Goal: Task Accomplishment & Management: Complete application form

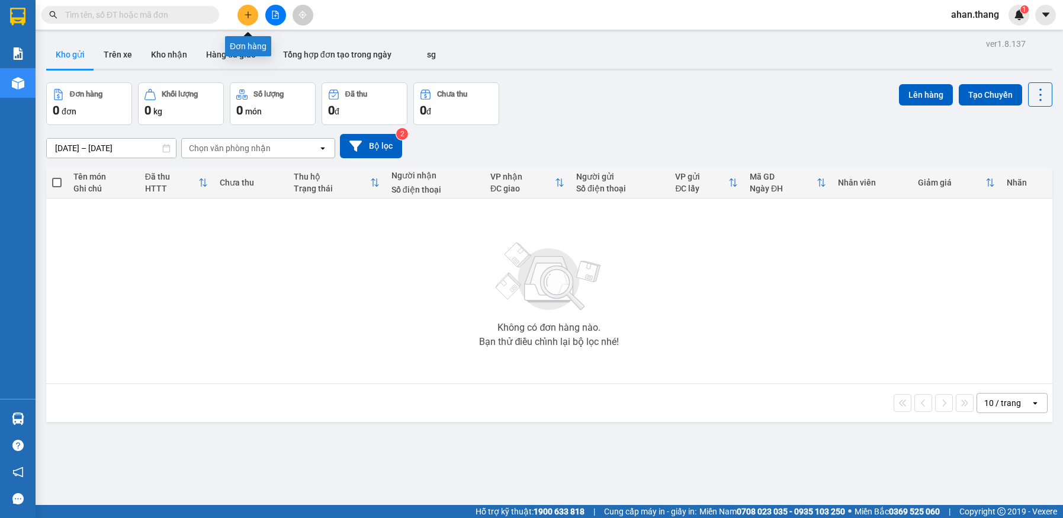
click at [249, 21] on button at bounding box center [248, 15] width 21 height 21
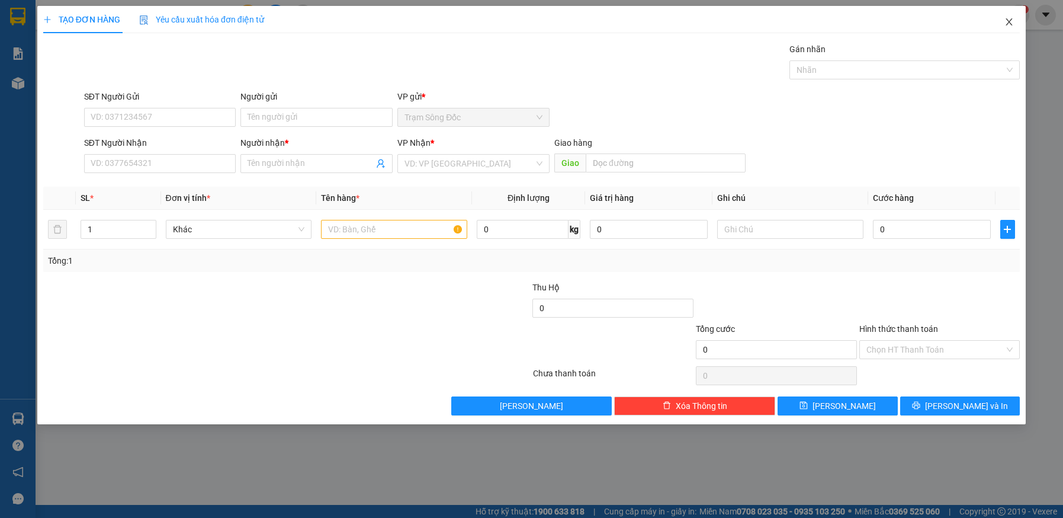
click at [1007, 22] on icon "close" at bounding box center [1009, 21] width 9 height 9
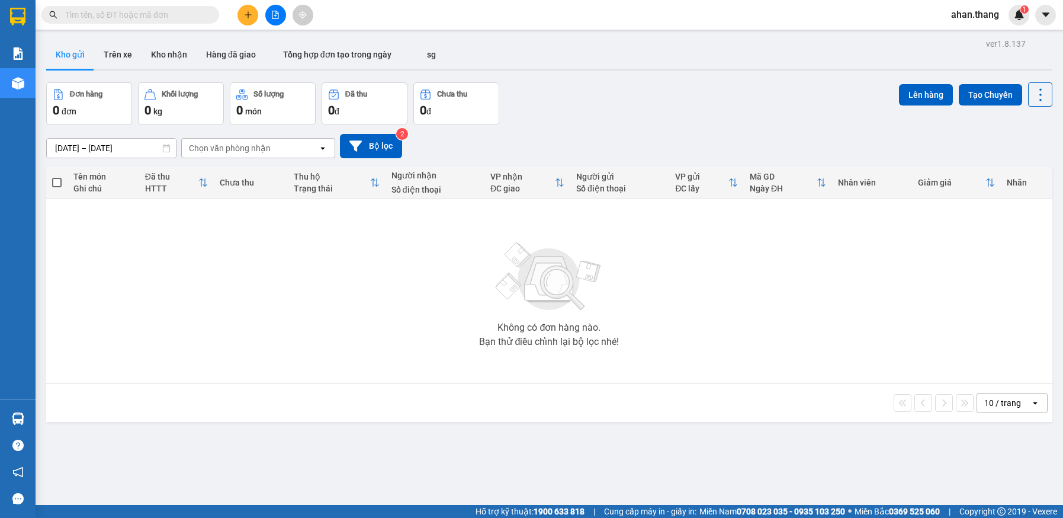
click at [143, 15] on input "text" at bounding box center [135, 14] width 140 height 13
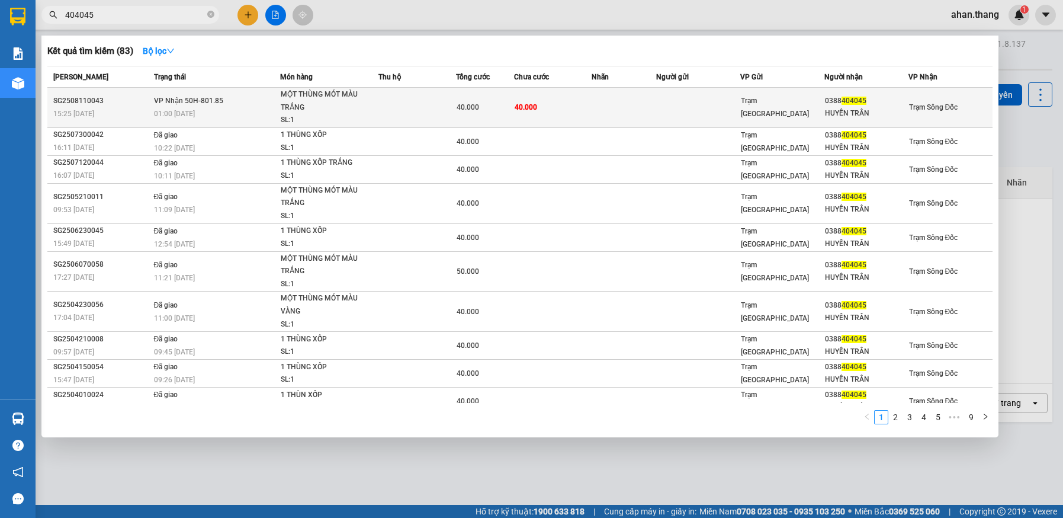
type input "404045"
click at [687, 108] on td at bounding box center [698, 108] width 84 height 40
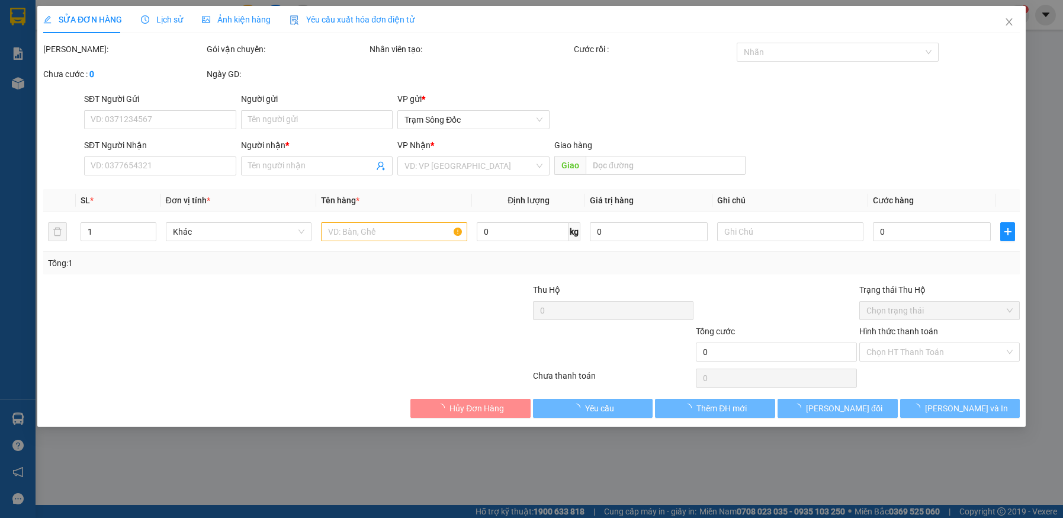
type input "0388404045"
type input "HUYỀN TRÂN"
type input "40.000"
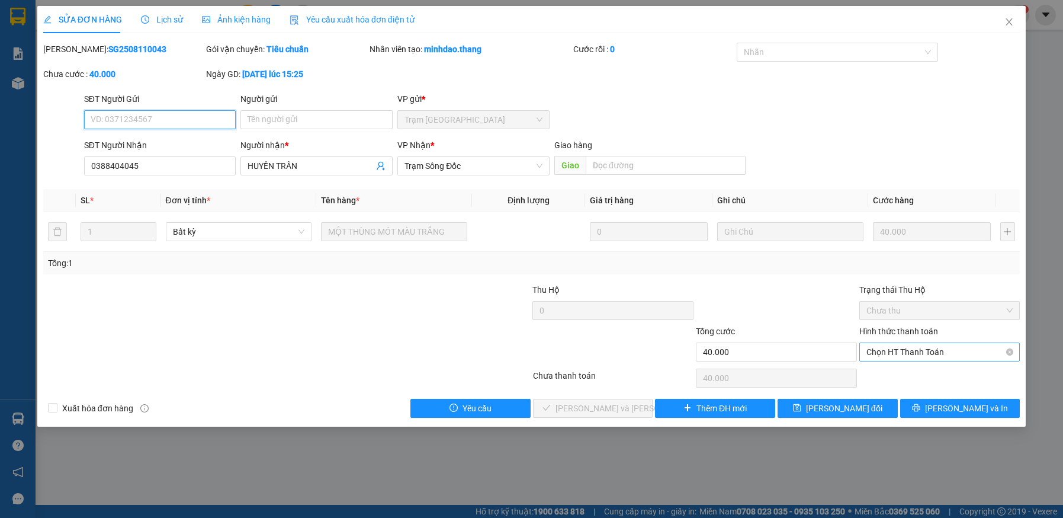
click at [938, 354] on span "Chọn HT Thanh Toán" at bounding box center [940, 352] width 147 height 18
click at [927, 376] on div "Tại văn phòng" at bounding box center [940, 375] width 147 height 13
type input "0"
click at [589, 402] on span "[PERSON_NAME] và [PERSON_NAME] hàng" at bounding box center [636, 408] width 160 height 13
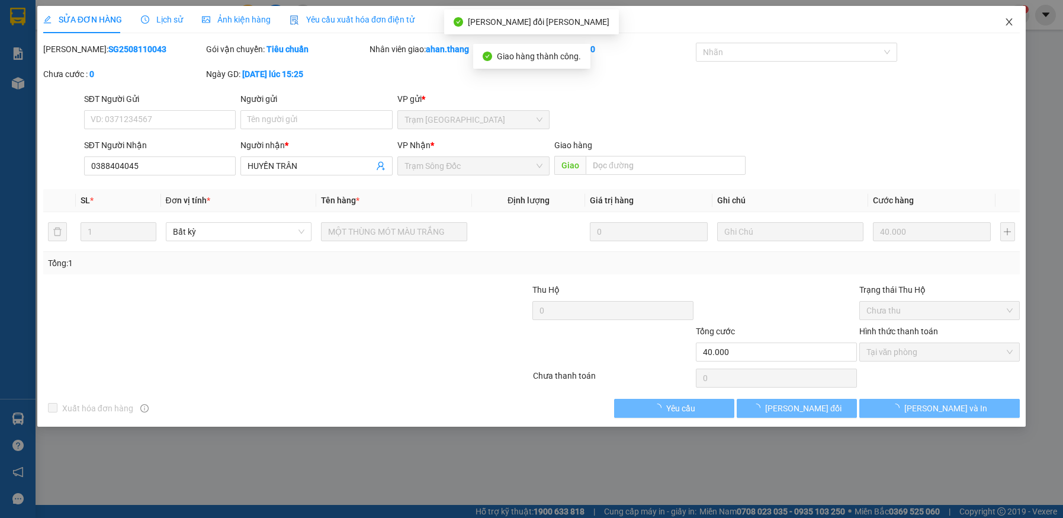
click at [1007, 20] on icon "close" at bounding box center [1010, 21] width 7 height 7
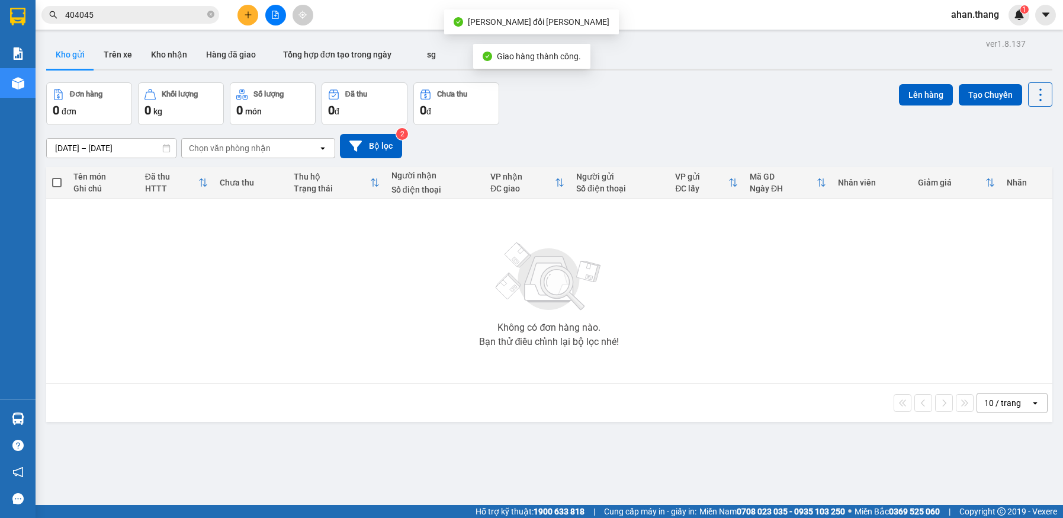
click at [104, 14] on input "404045" at bounding box center [135, 14] width 140 height 13
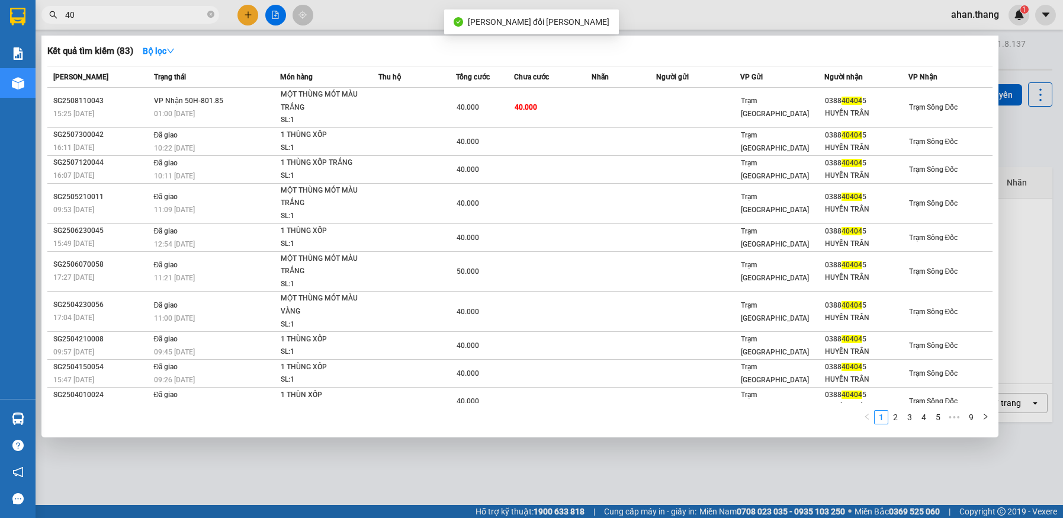
type input "4"
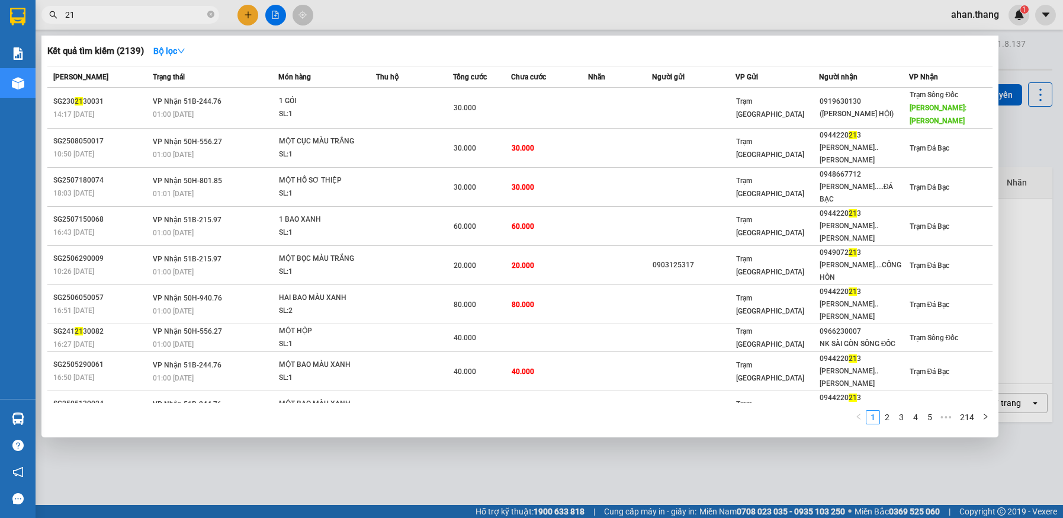
type input "2"
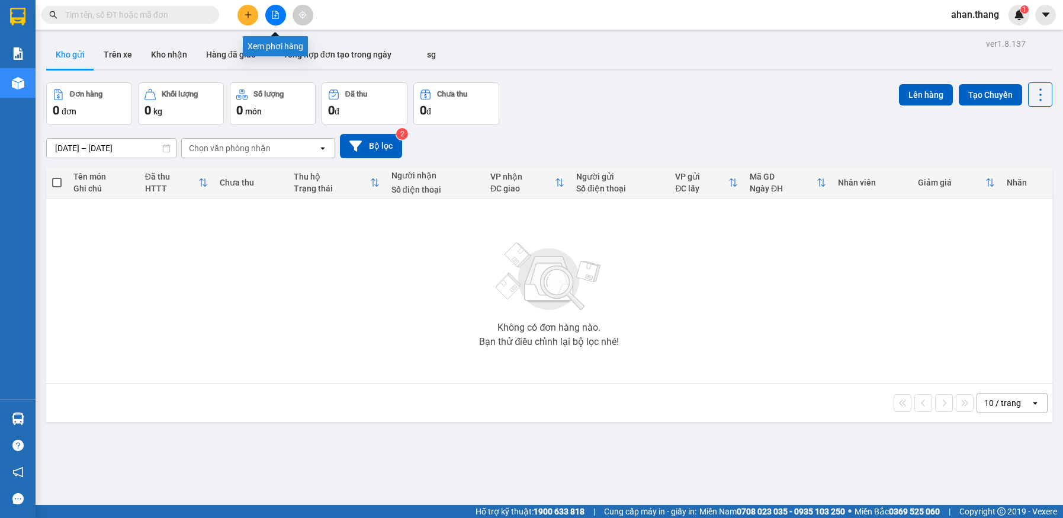
click at [272, 12] on icon "file-add" at bounding box center [275, 15] width 8 height 8
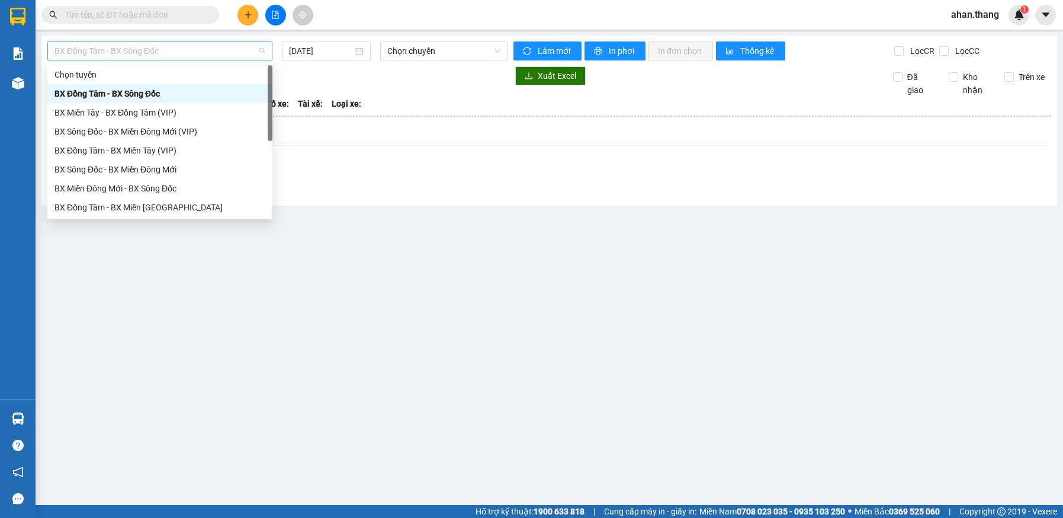
click at [133, 54] on span "BX Đồng Tâm - BX Sông Đốc" at bounding box center [160, 51] width 211 height 18
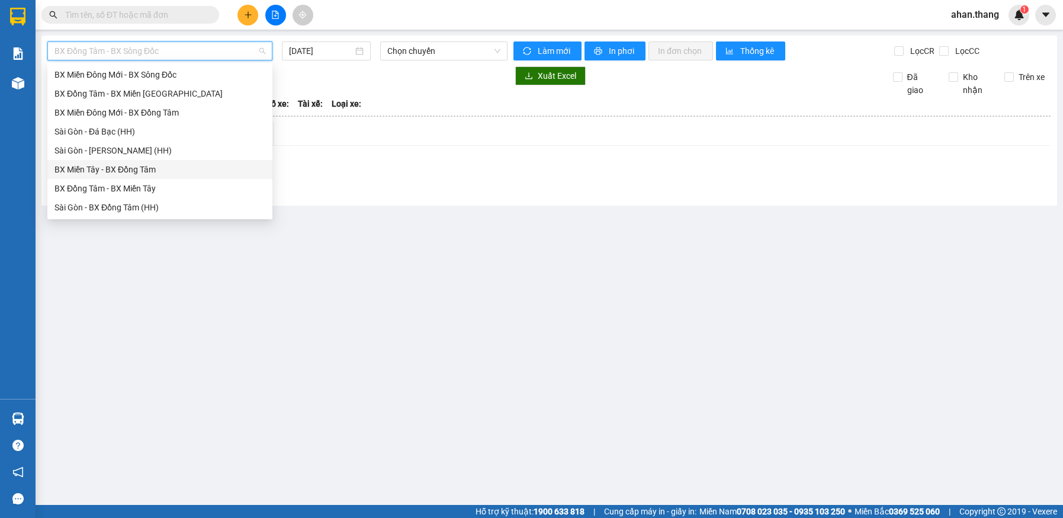
click at [96, 168] on div "BX Miền Tây - BX Đồng Tâm" at bounding box center [160, 169] width 211 height 13
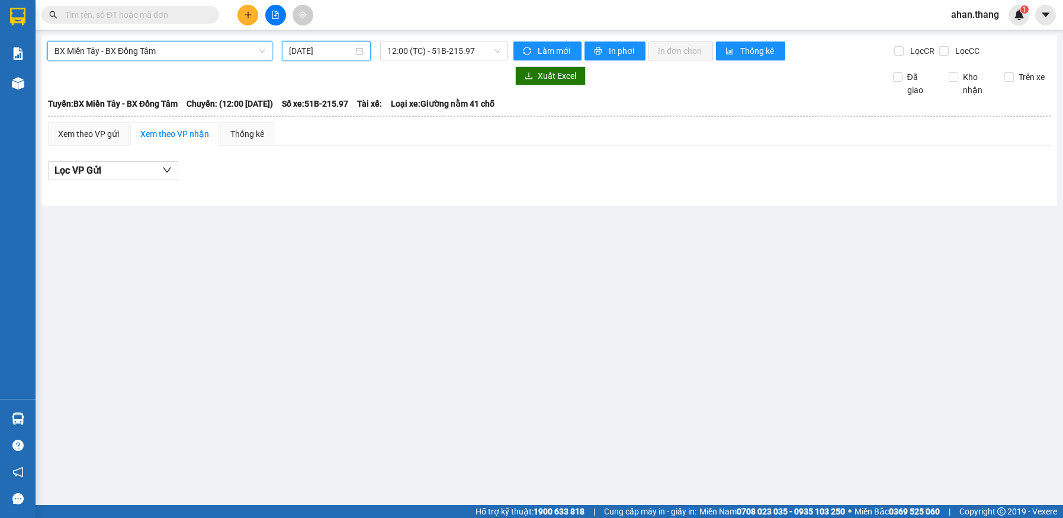
click at [319, 54] on input "[DATE]" at bounding box center [320, 50] width 63 height 13
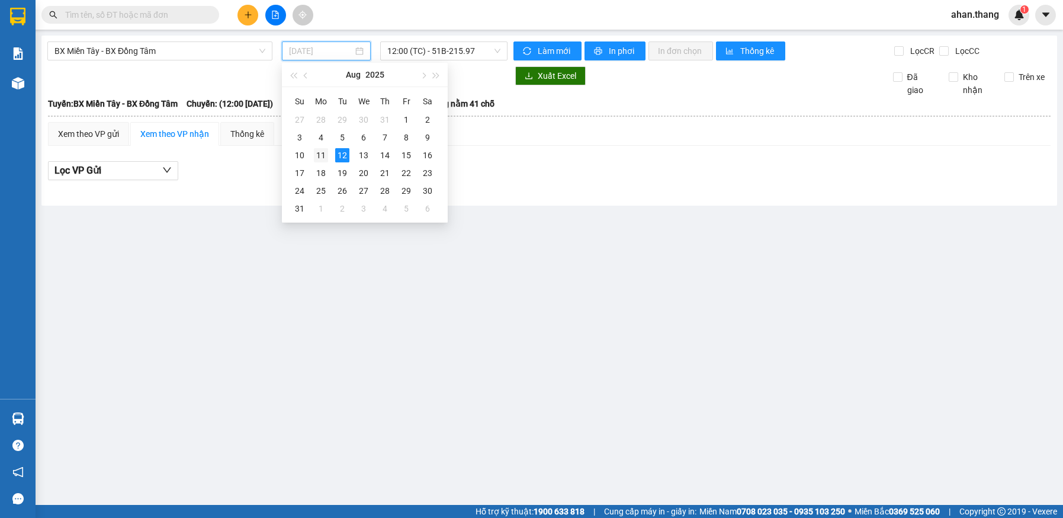
click at [322, 153] on div "11" at bounding box center [321, 155] width 14 height 14
type input "[DATE]"
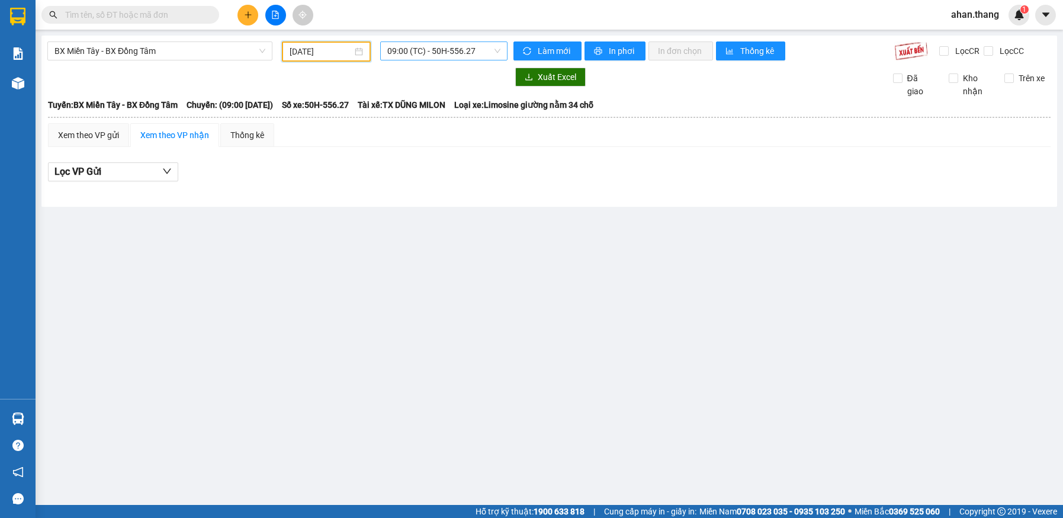
click at [416, 49] on span "09:00 (TC) - 50H-556.27" at bounding box center [443, 51] width 113 height 18
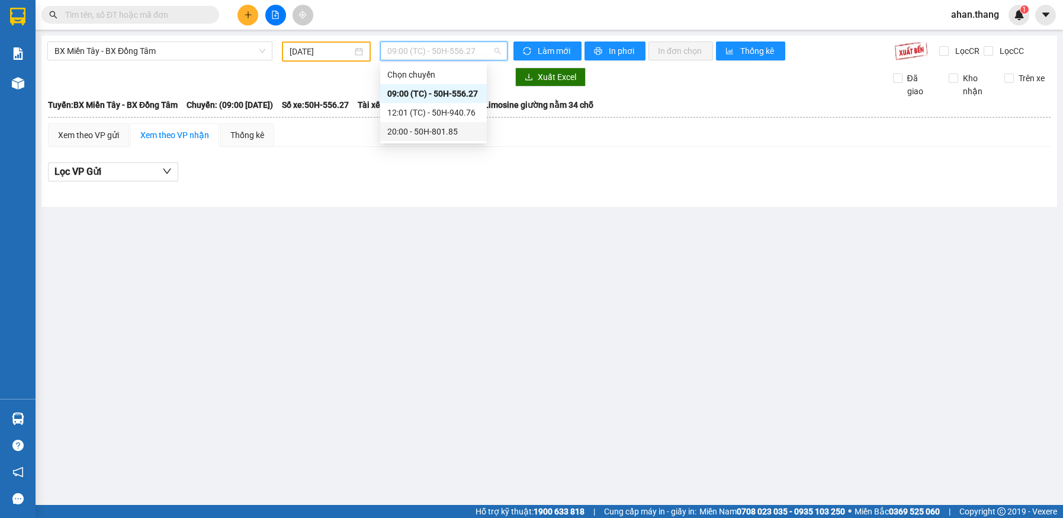
click at [415, 133] on div "20:00 - 50H-801.85" at bounding box center [433, 131] width 92 height 13
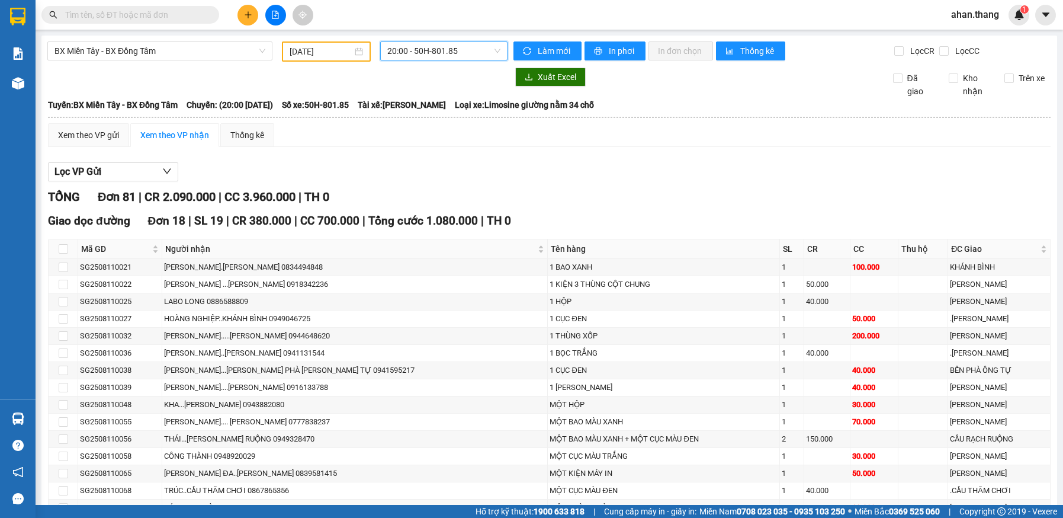
click at [415, 134] on div "Xem theo VP gửi Xem theo VP nhận Thống kê" at bounding box center [549, 135] width 1003 height 24
click at [194, 21] on input "text" at bounding box center [135, 14] width 140 height 13
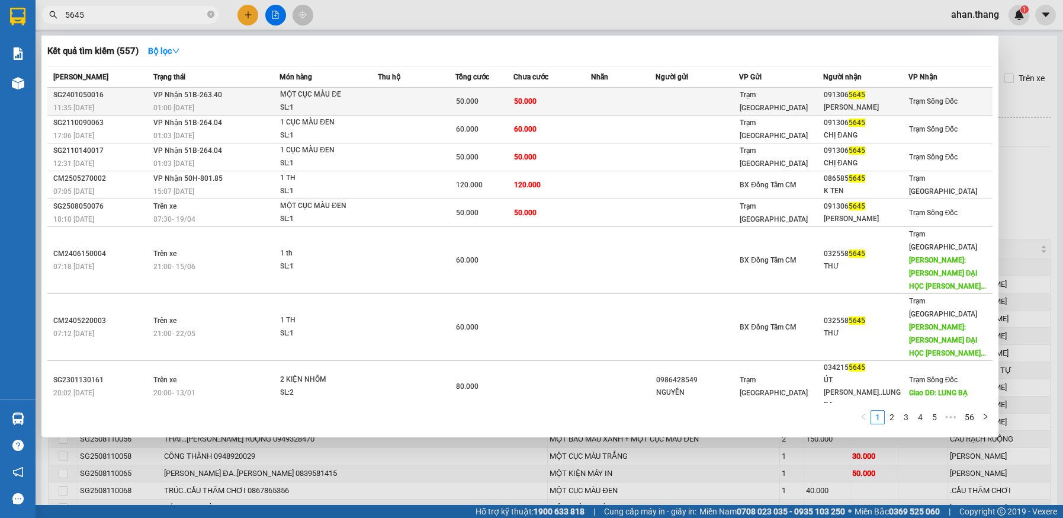
type input "5645"
click at [553, 103] on td "50.000" at bounding box center [553, 102] width 78 height 28
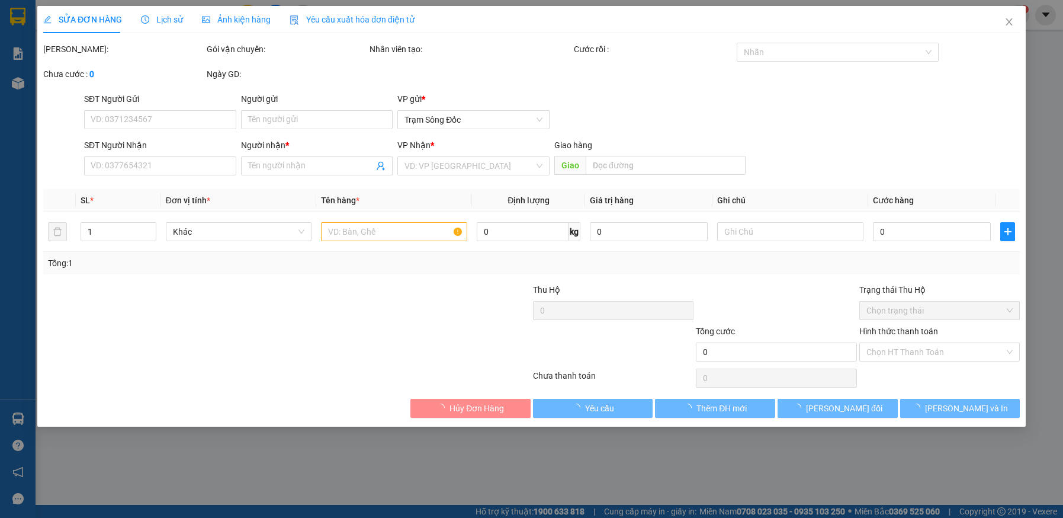
type input "0913065645"
type input "[PERSON_NAME]"
type input "50.000"
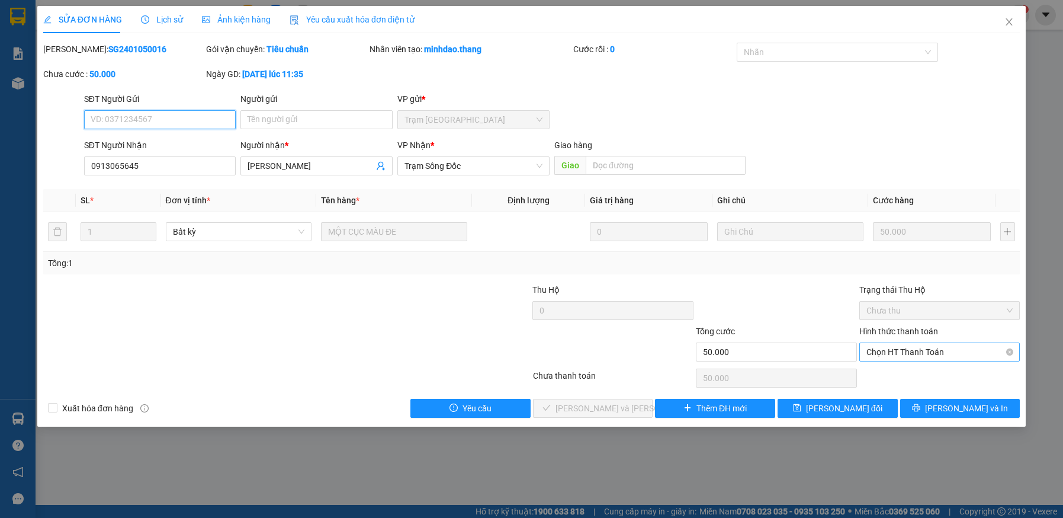
click at [934, 348] on span "Chọn HT Thanh Toán" at bounding box center [940, 352] width 147 height 18
click at [931, 380] on div "Tại văn phòng" at bounding box center [940, 375] width 147 height 13
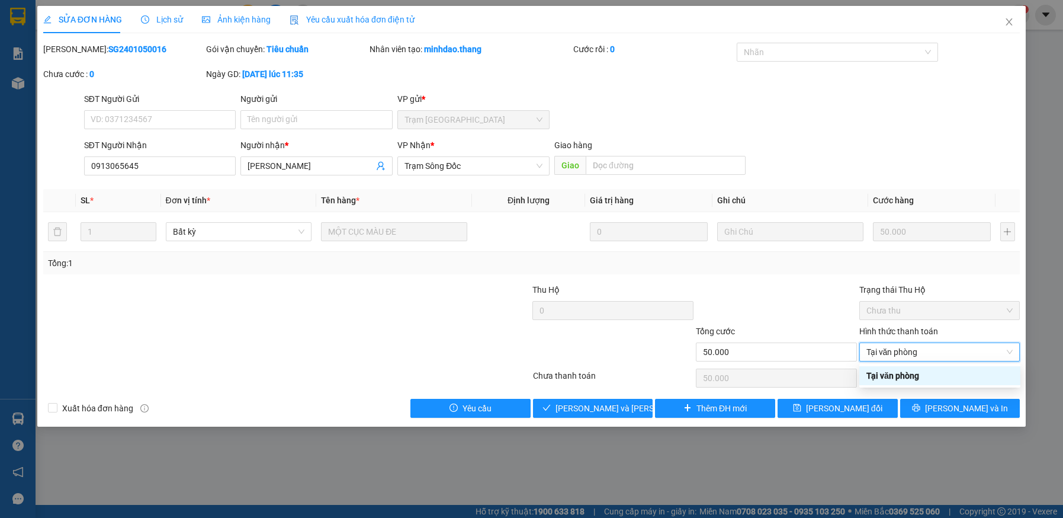
type input "0"
click at [611, 412] on span "[PERSON_NAME] và [PERSON_NAME] hàng" at bounding box center [636, 408] width 160 height 13
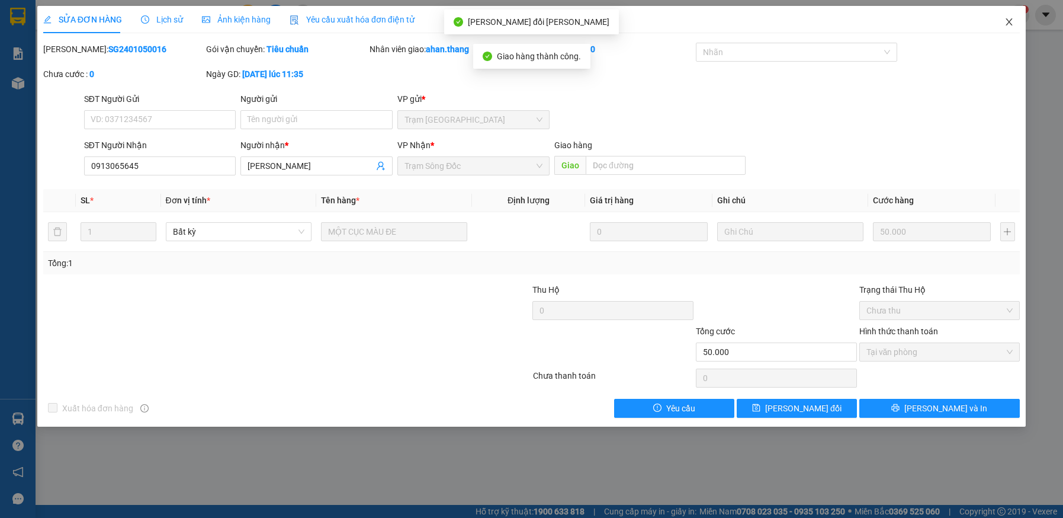
click at [1007, 20] on icon "close" at bounding box center [1009, 21] width 9 height 9
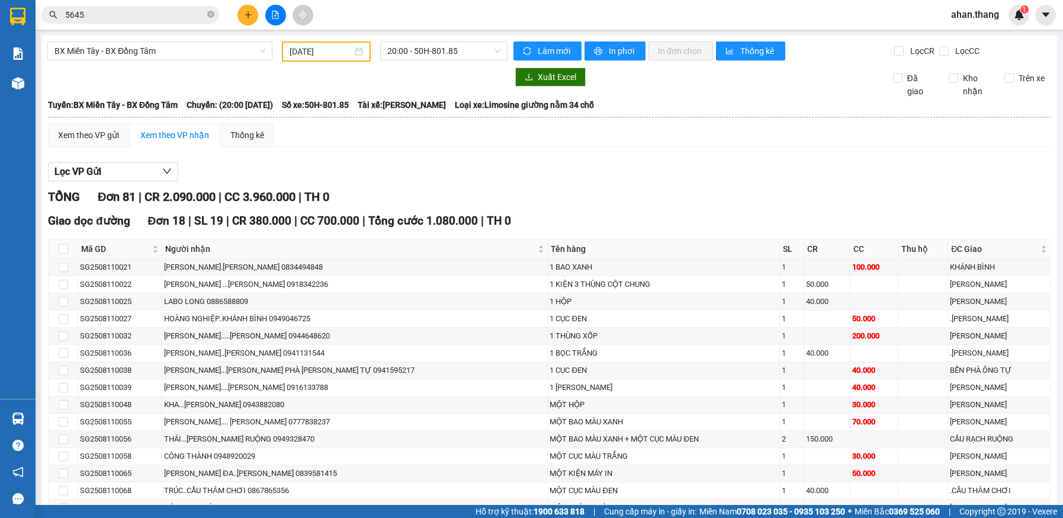
click at [147, 6] on span "5645" at bounding box center [130, 15] width 178 height 18
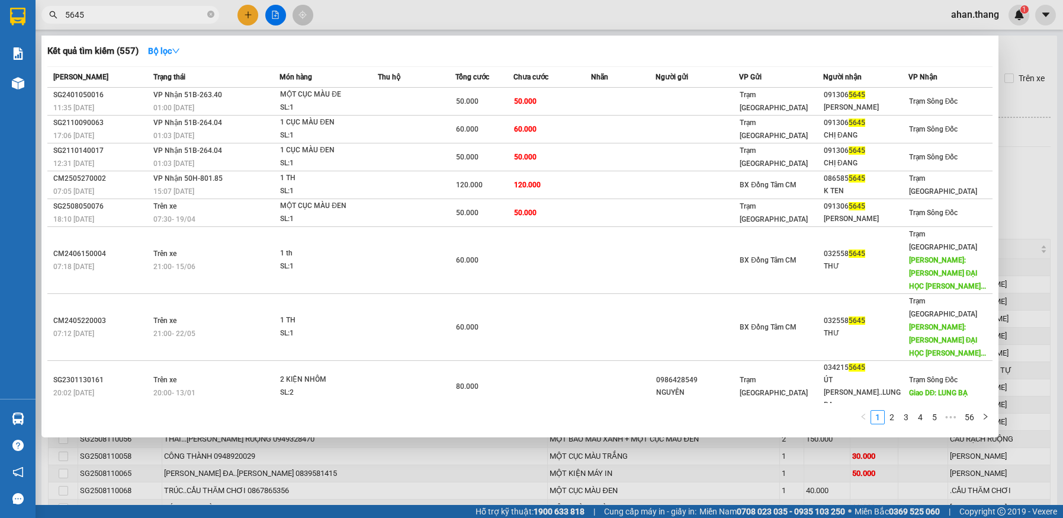
click at [148, 19] on input "5645" at bounding box center [135, 14] width 140 height 13
type input "5"
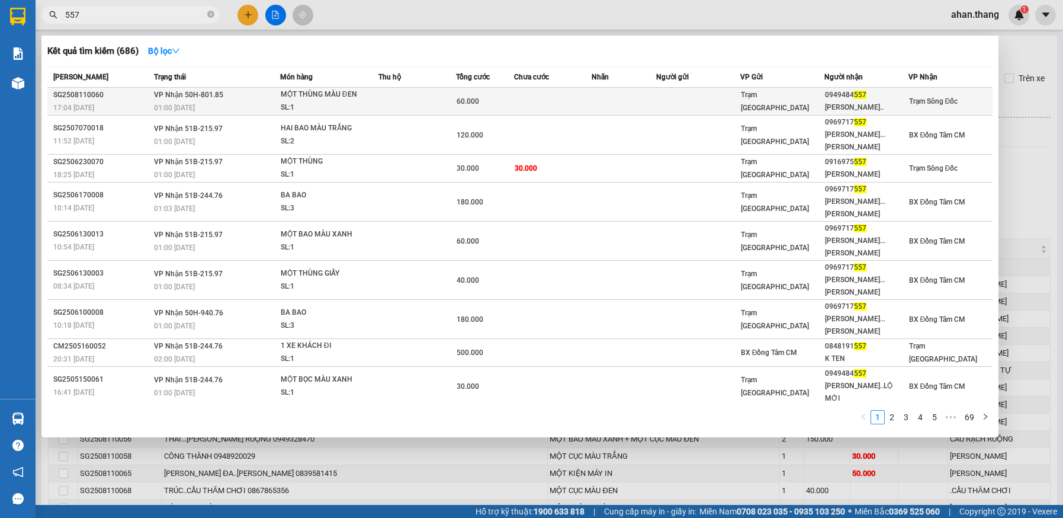
type input "557"
click at [456, 99] on td "60.000" at bounding box center [485, 102] width 58 height 28
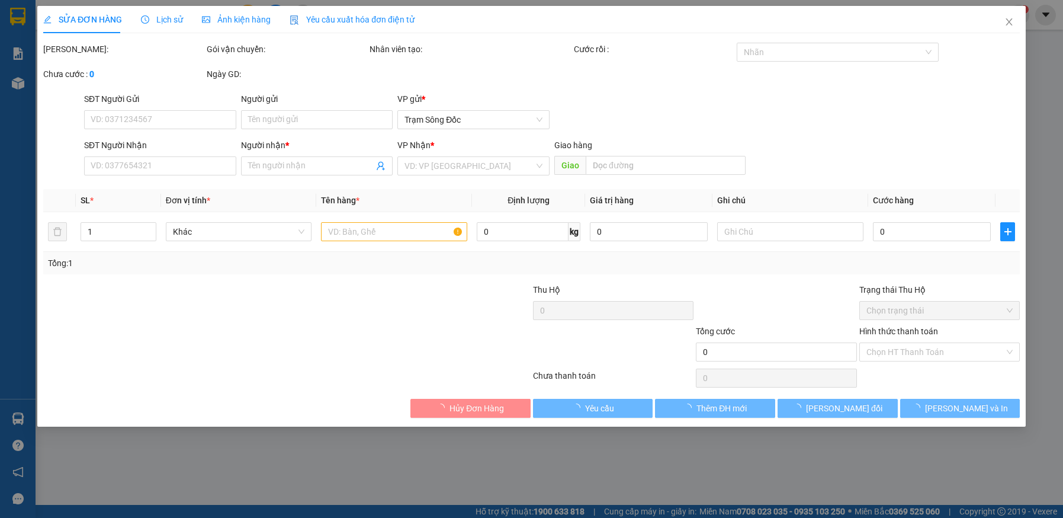
type input "0949484557"
type input "[PERSON_NAME].."
type input "60.000"
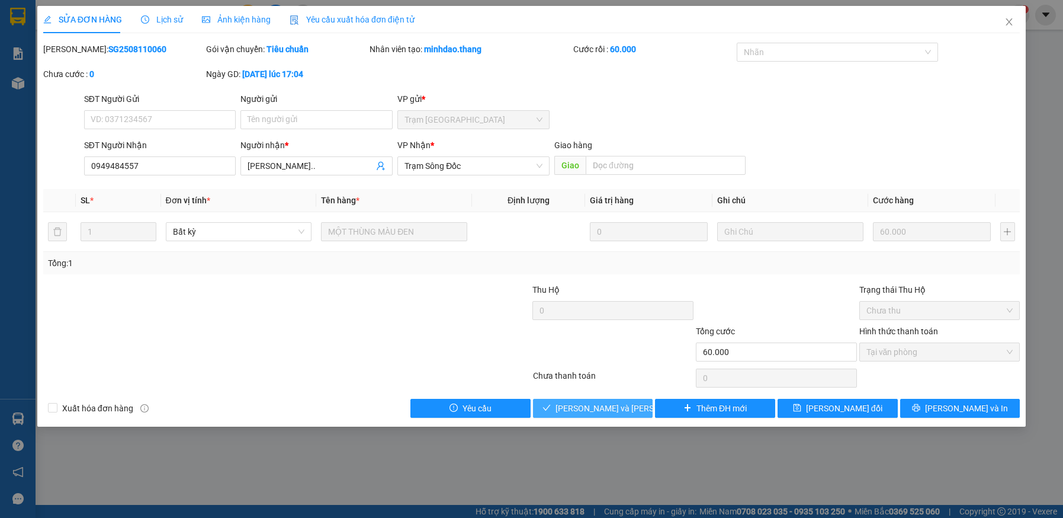
click at [618, 402] on span "[PERSON_NAME] và [PERSON_NAME] hàng" at bounding box center [636, 408] width 160 height 13
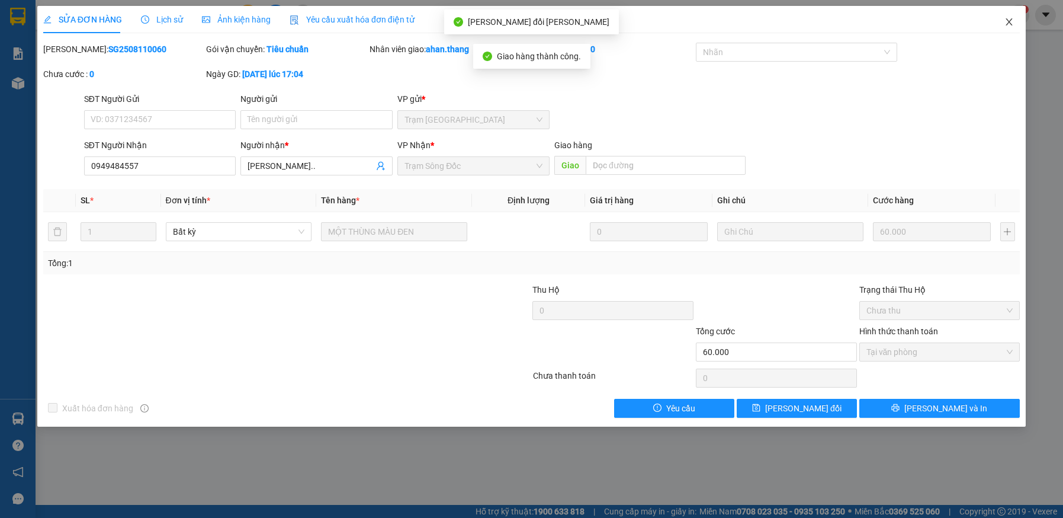
click at [1011, 21] on icon "close" at bounding box center [1010, 21] width 7 height 7
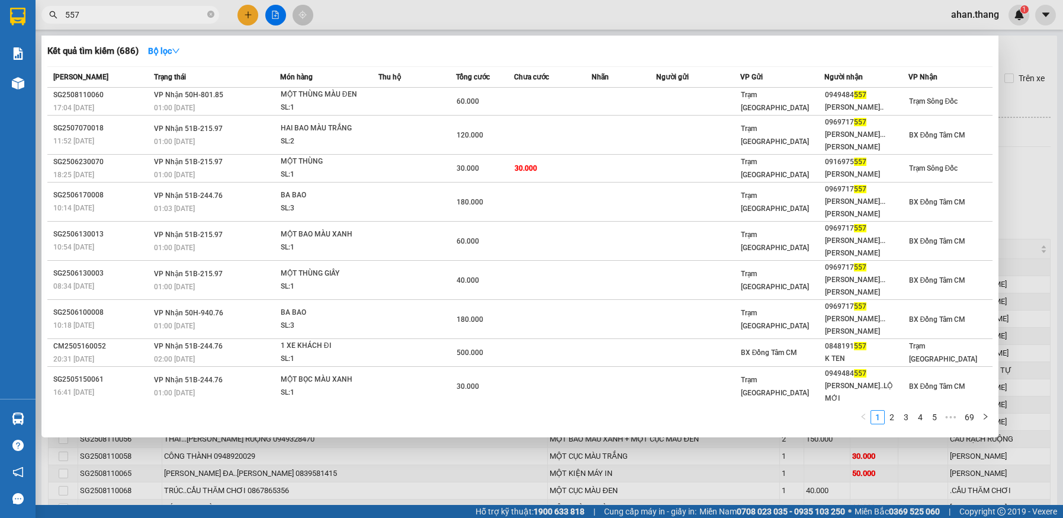
click at [177, 15] on input "557" at bounding box center [135, 14] width 140 height 13
type input "5"
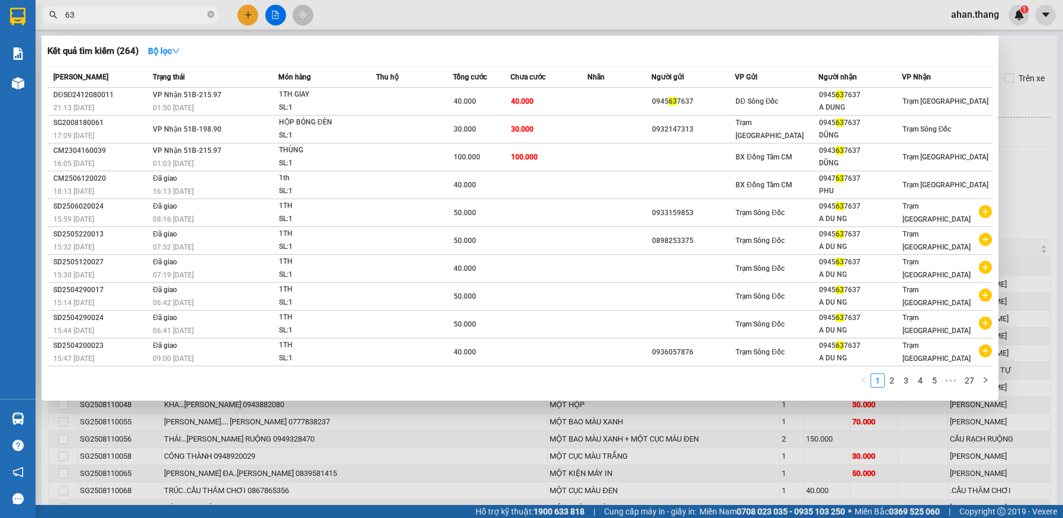
type input "6"
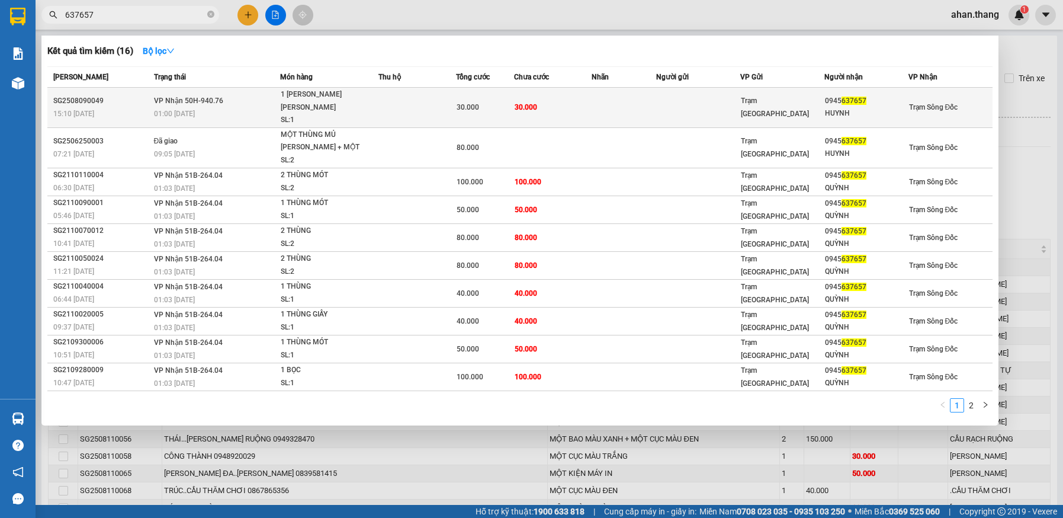
type input "637657"
click at [590, 103] on td "30.000" at bounding box center [553, 108] width 78 height 40
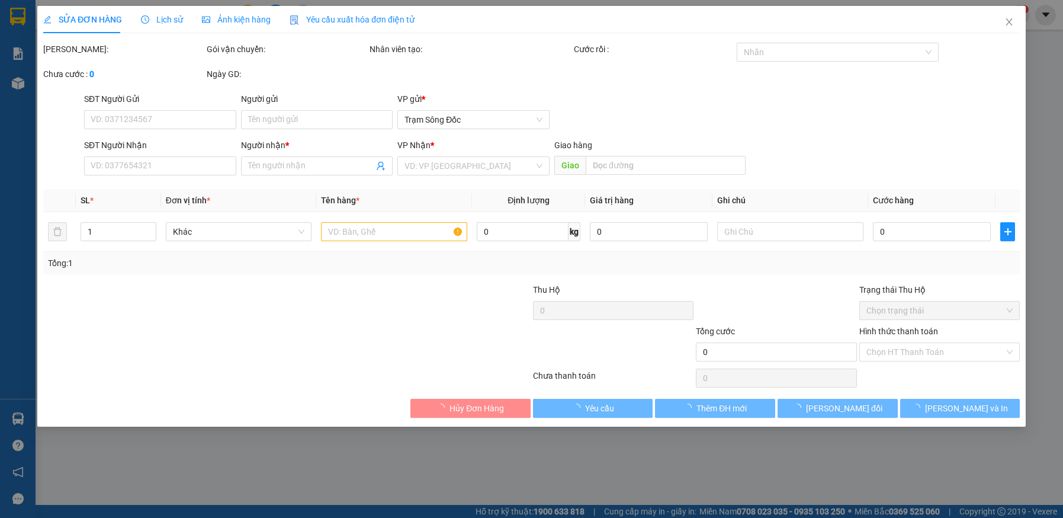
type input "0945637657"
type input "HUYNH"
type input "30.000"
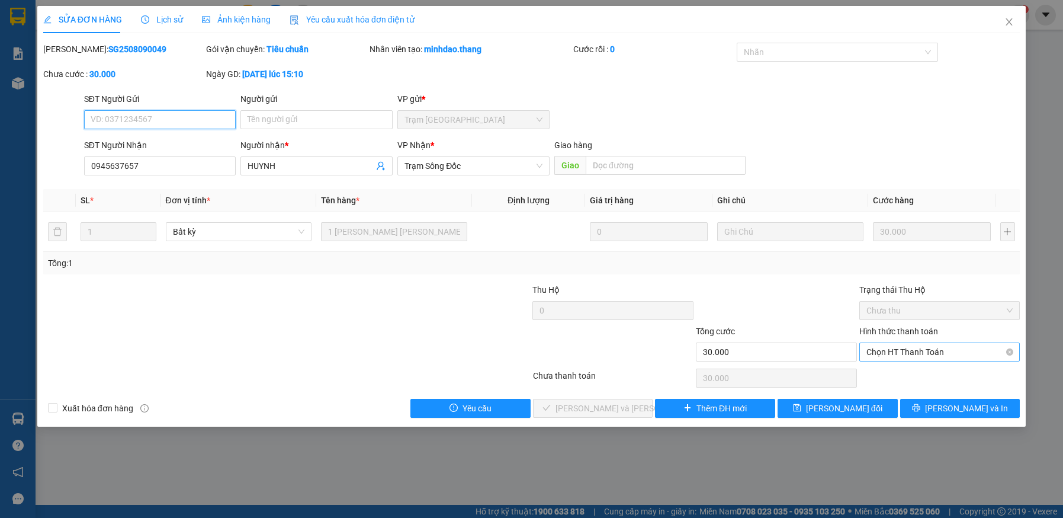
click at [917, 354] on span "Chọn HT Thanh Toán" at bounding box center [940, 352] width 147 height 18
drag, startPoint x: 911, startPoint y: 372, endPoint x: 818, endPoint y: 377, distance: 93.8
click at [911, 372] on div "Tại văn phòng" at bounding box center [940, 375] width 147 height 13
type input "0"
click at [641, 405] on button "[PERSON_NAME] và [PERSON_NAME] hàng" at bounding box center [593, 408] width 120 height 19
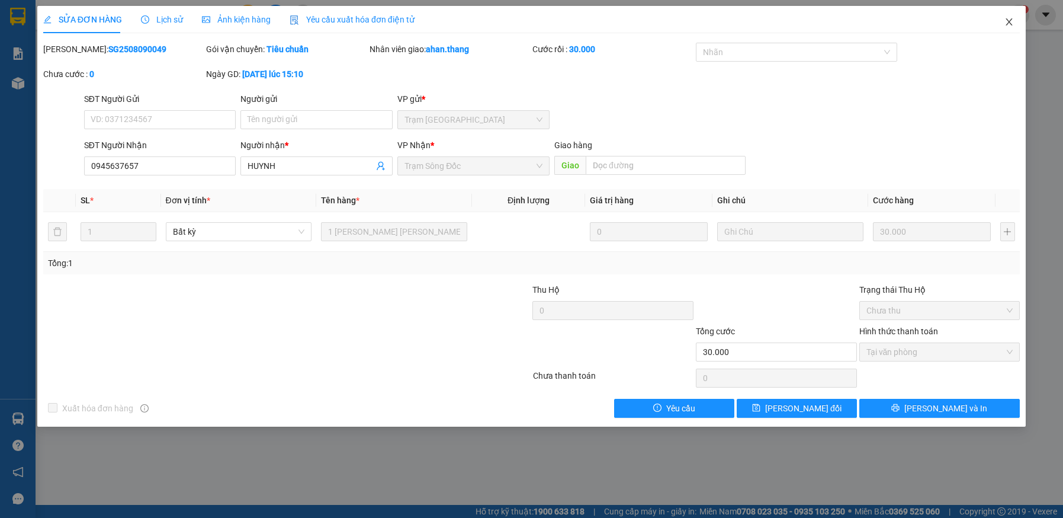
click at [1010, 22] on icon "close" at bounding box center [1010, 21] width 7 height 7
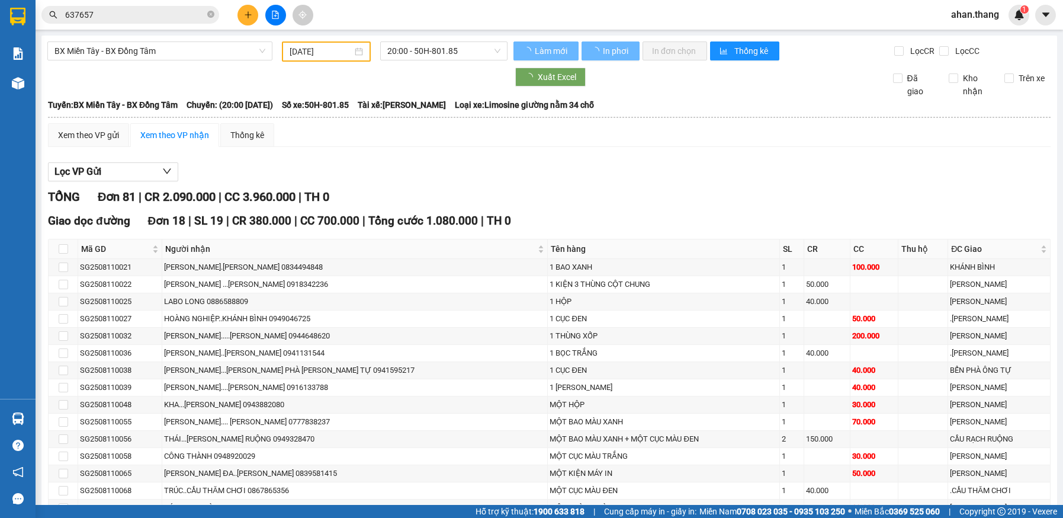
click at [127, 17] on input "637657" at bounding box center [135, 14] width 140 height 13
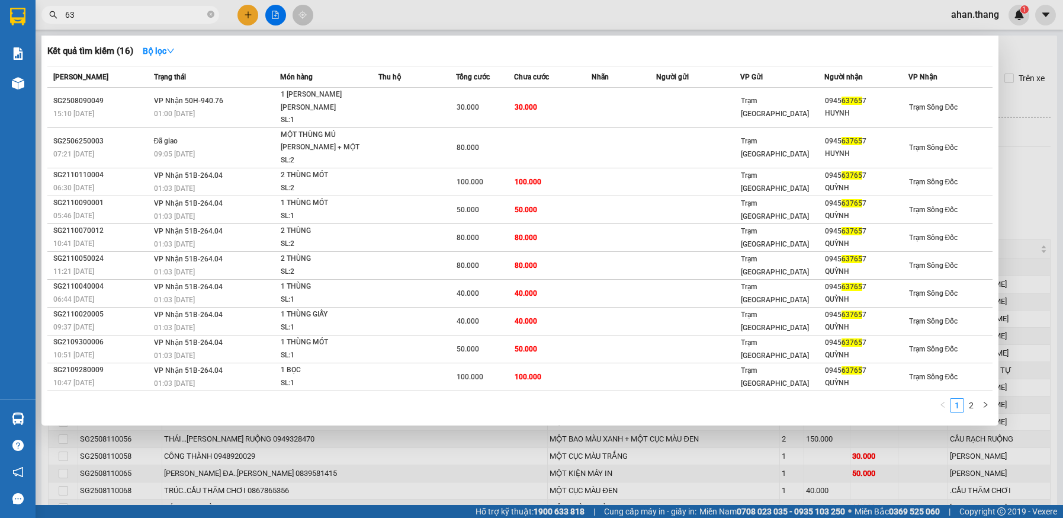
type input "6"
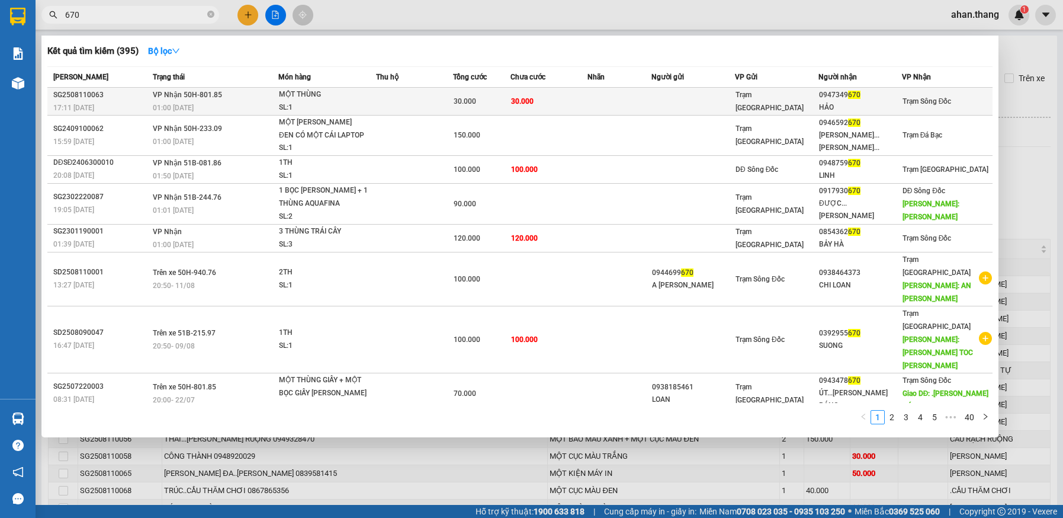
type input "670"
click at [575, 109] on td "30.000" at bounding box center [549, 102] width 77 height 28
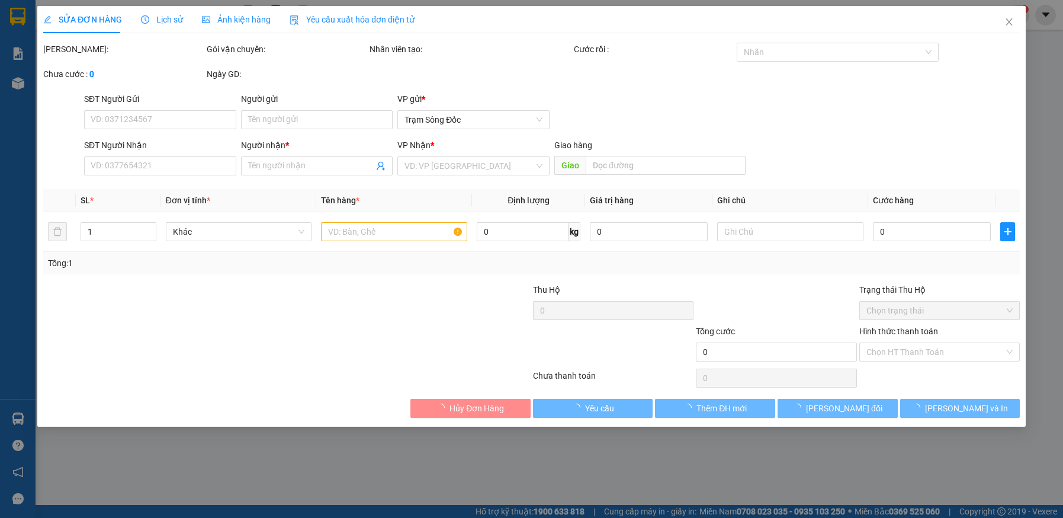
type input "0947349670"
type input "HẢO"
type input "30.000"
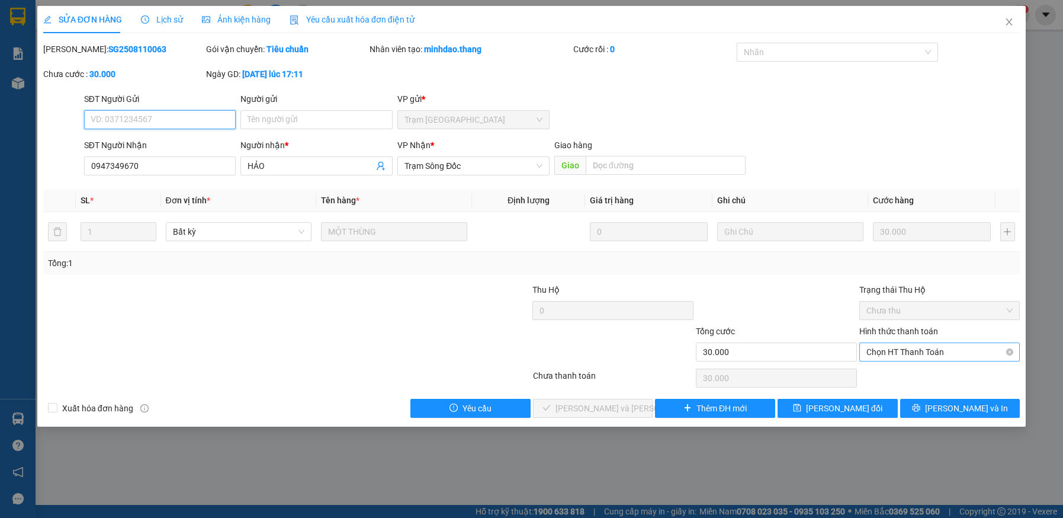
click at [907, 353] on span "Chọn HT Thanh Toán" at bounding box center [940, 352] width 147 height 18
click at [904, 375] on div "Tại văn phòng" at bounding box center [940, 375] width 147 height 13
type input "0"
click at [623, 408] on span "[PERSON_NAME] và [PERSON_NAME] hàng" at bounding box center [636, 408] width 160 height 13
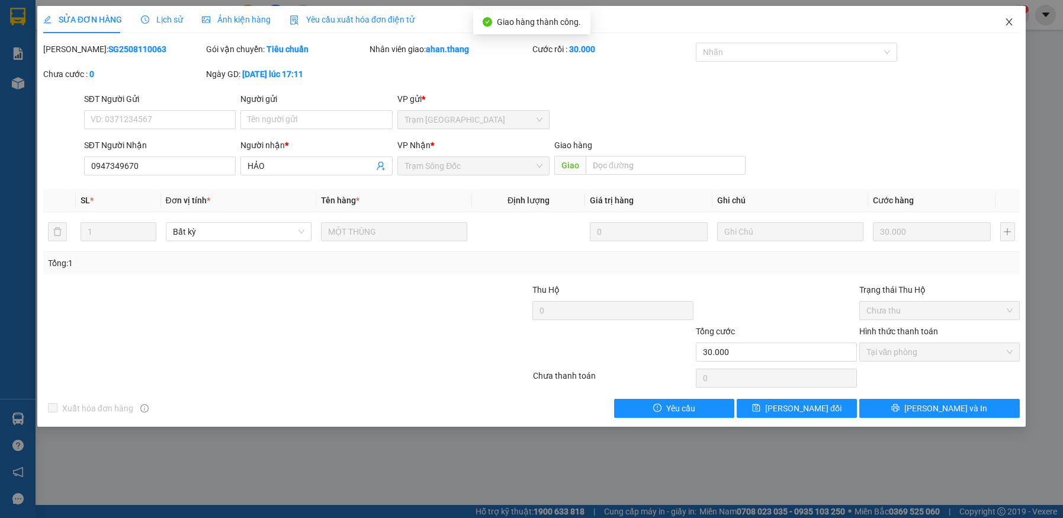
click at [1008, 21] on icon "close" at bounding box center [1010, 21] width 7 height 7
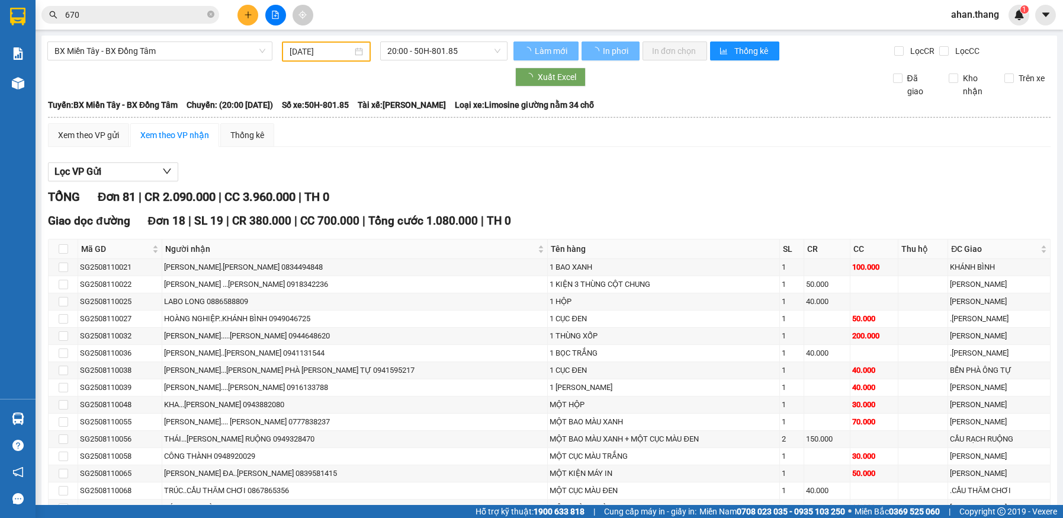
click at [123, 18] on input "670" at bounding box center [135, 14] width 140 height 13
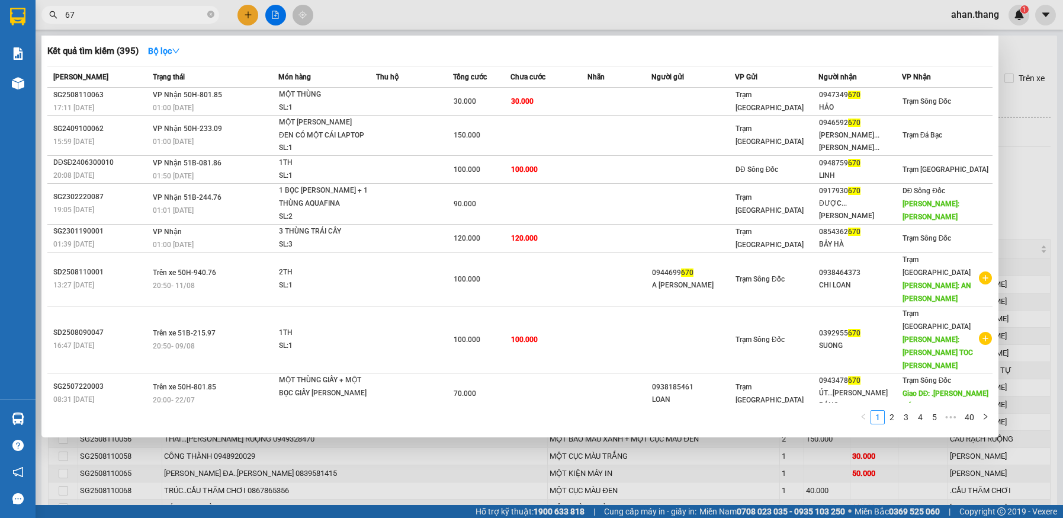
type input "6"
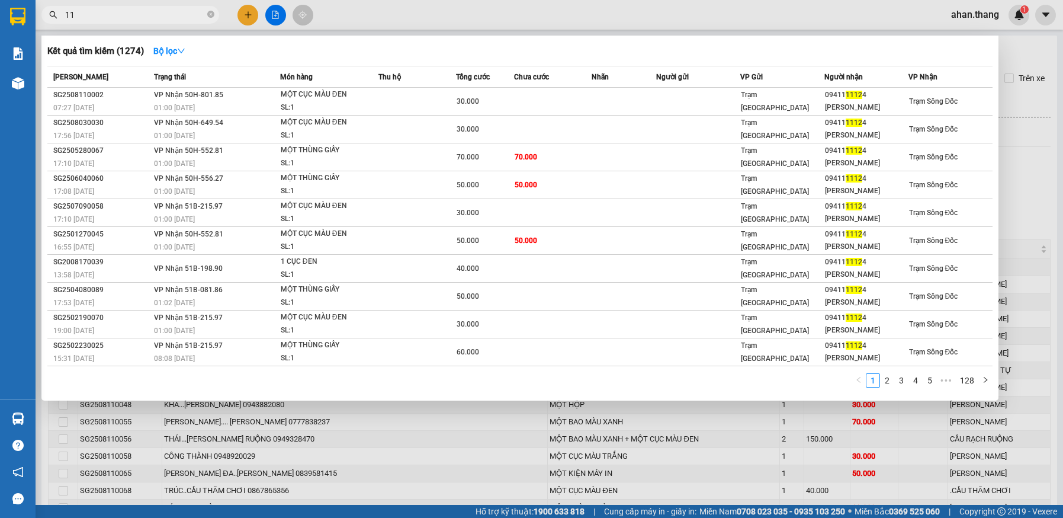
type input "1"
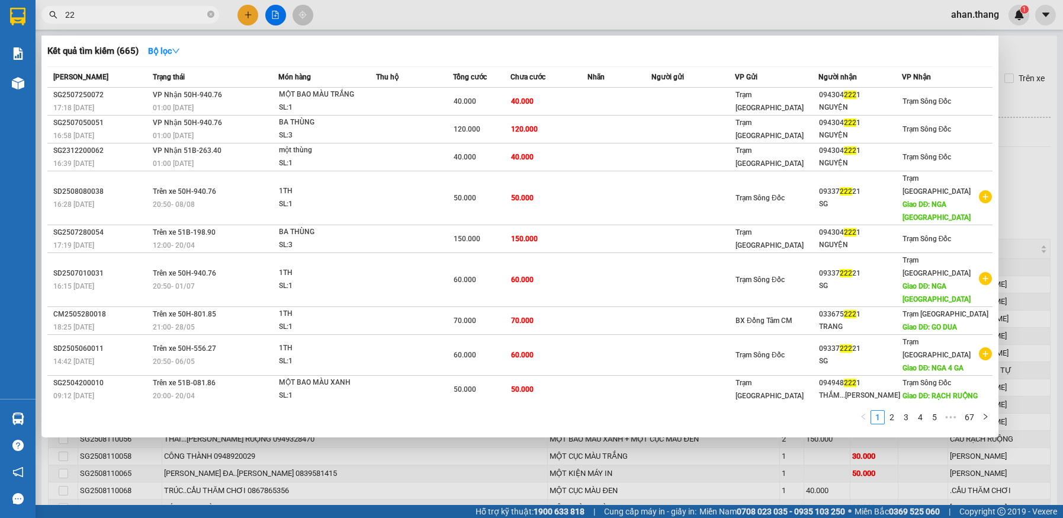
type input "2"
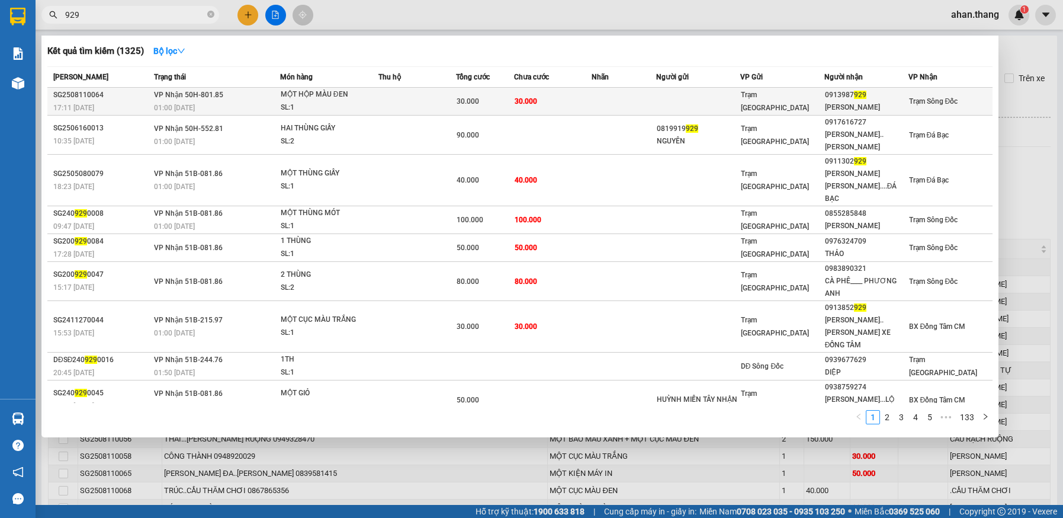
type input "929"
click at [498, 101] on div "30.000" at bounding box center [485, 101] width 57 height 13
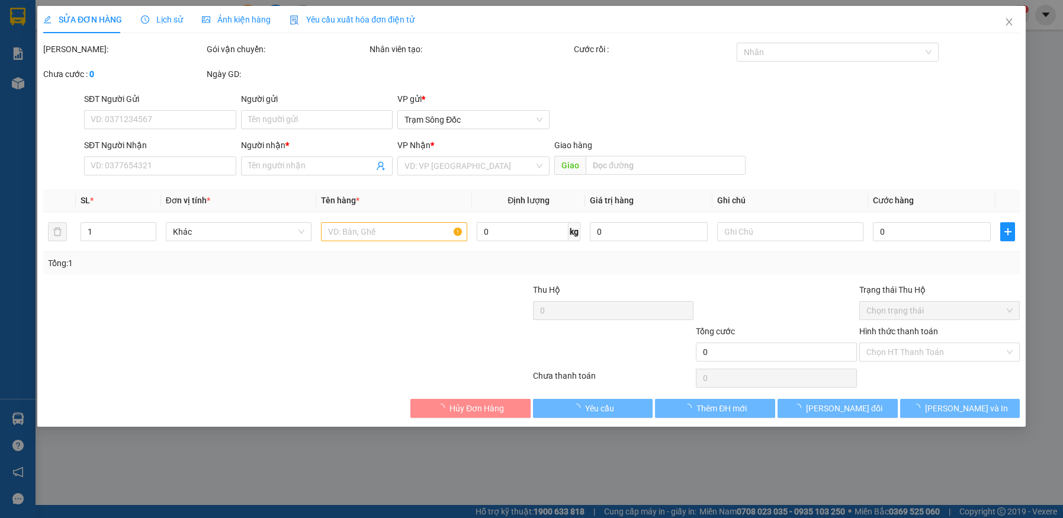
type input "0913987929"
type input "[PERSON_NAME]"
type input "30.000"
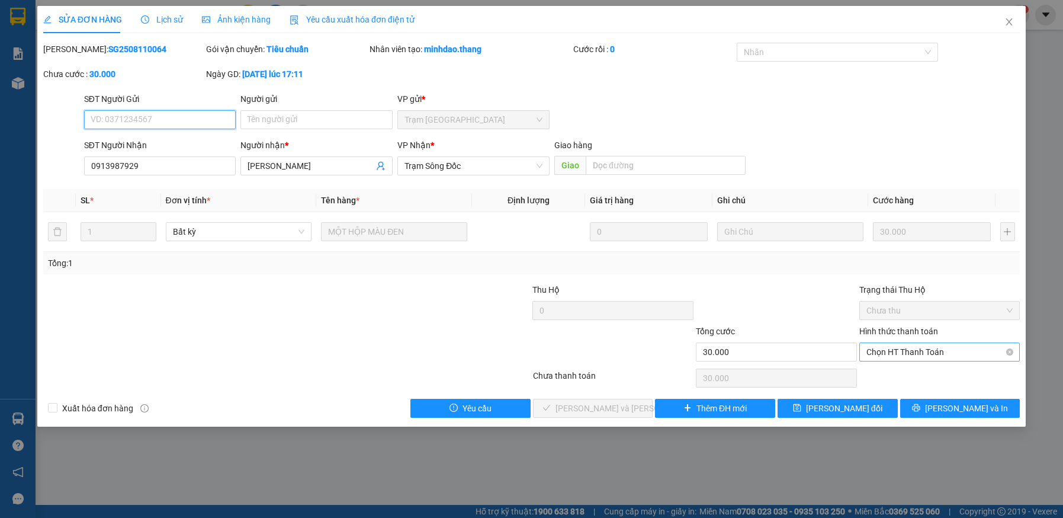
click at [920, 354] on span "Chọn HT Thanh Toán" at bounding box center [940, 352] width 147 height 18
click at [924, 382] on div "Tại văn phòng" at bounding box center [940, 375] width 147 height 13
type input "0"
click at [588, 407] on span "[PERSON_NAME] và [PERSON_NAME] hàng" at bounding box center [636, 408] width 160 height 13
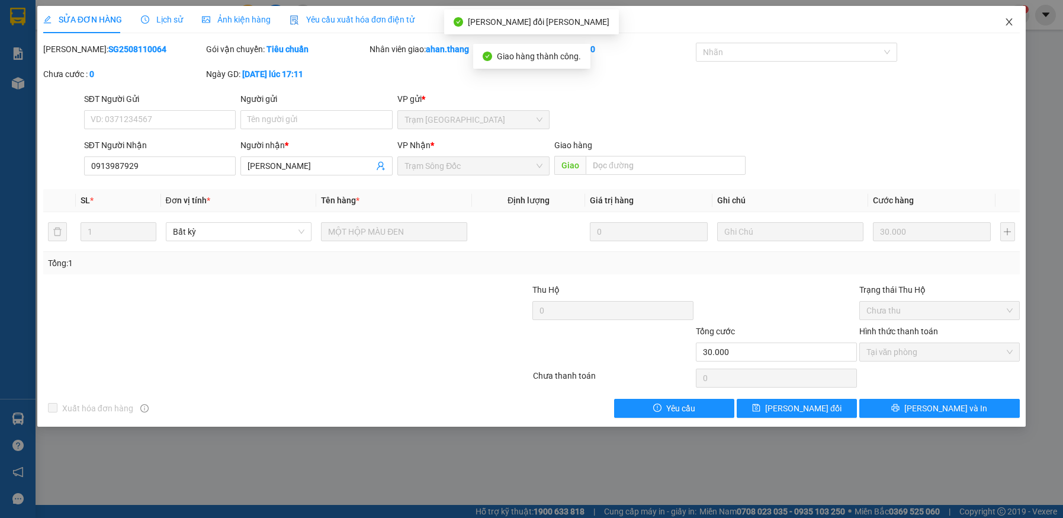
click at [1009, 24] on icon "close" at bounding box center [1010, 21] width 7 height 7
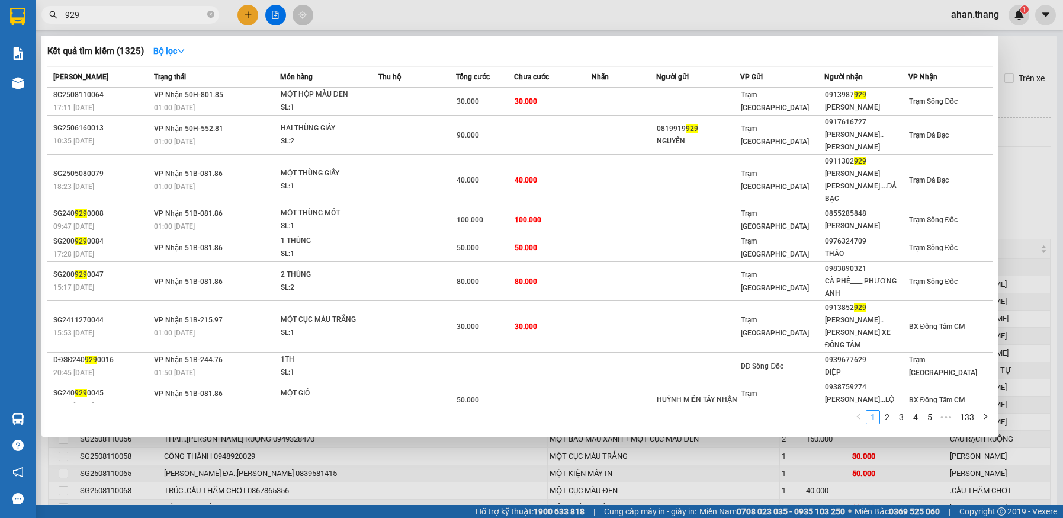
click at [150, 17] on input "929" at bounding box center [135, 14] width 140 height 13
type input "9"
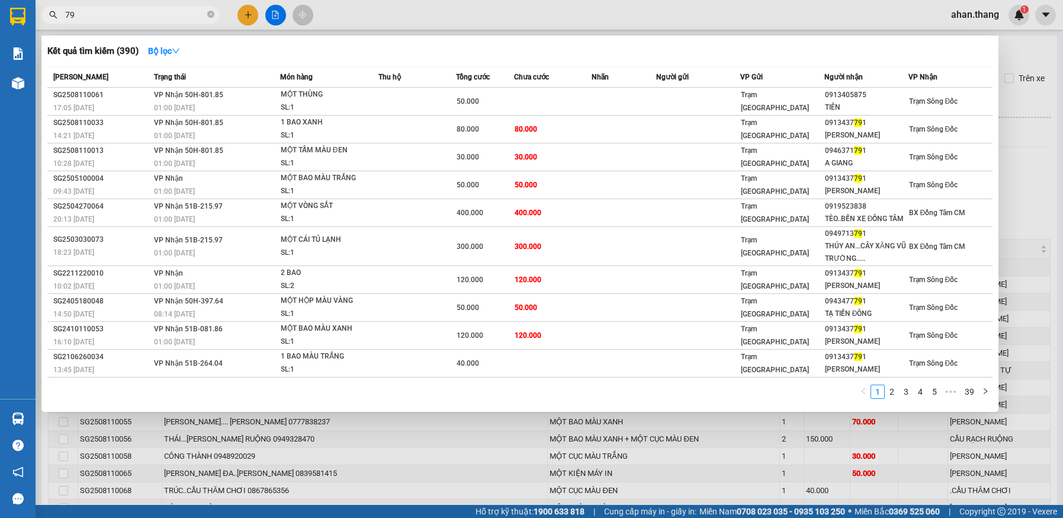
type input "7"
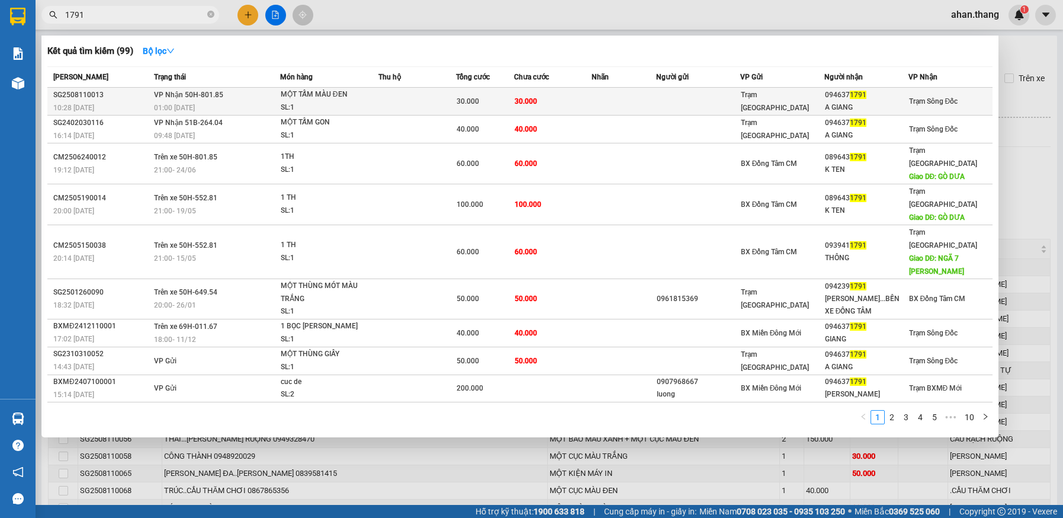
type input "1791"
click at [528, 96] on span "30.000" at bounding box center [526, 100] width 23 height 9
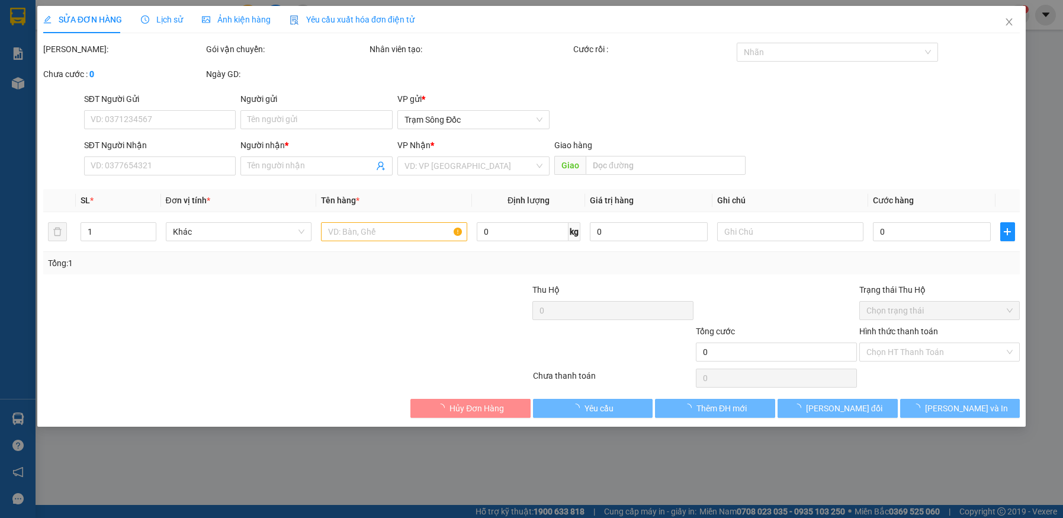
type input "0946371791"
type input "A GIANG"
type input "30.000"
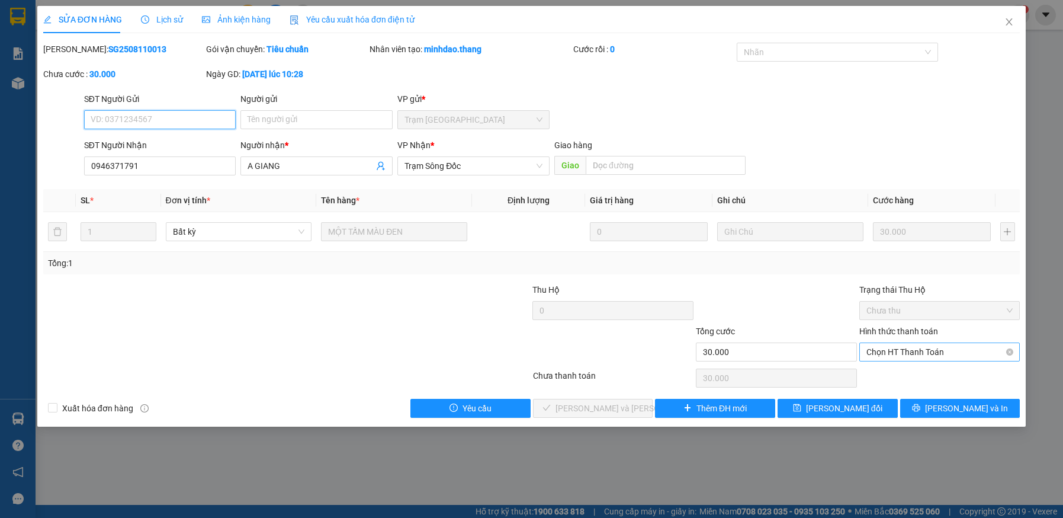
click at [890, 350] on span "Chọn HT Thanh Toán" at bounding box center [940, 352] width 147 height 18
click at [903, 379] on div "Tại văn phòng" at bounding box center [940, 375] width 147 height 13
type input "0"
click at [629, 409] on span "[PERSON_NAME] và [PERSON_NAME] hàng" at bounding box center [636, 408] width 160 height 13
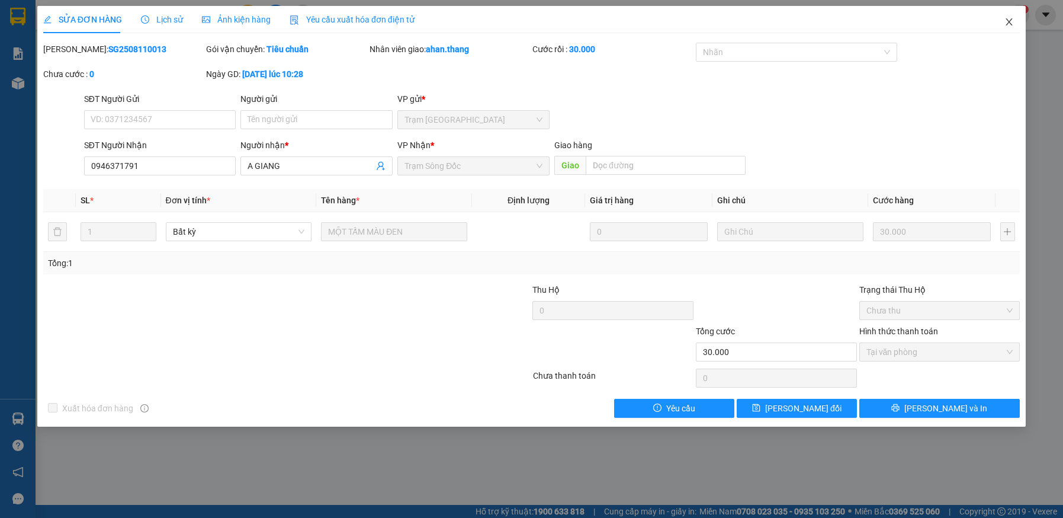
click at [1009, 21] on icon "close" at bounding box center [1010, 21] width 7 height 7
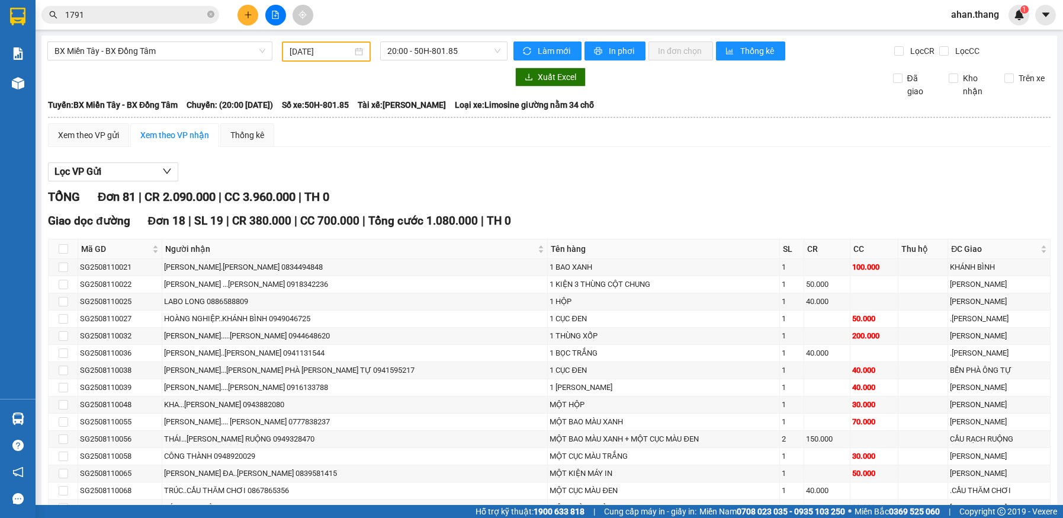
click at [163, 17] on input "1791" at bounding box center [135, 14] width 140 height 13
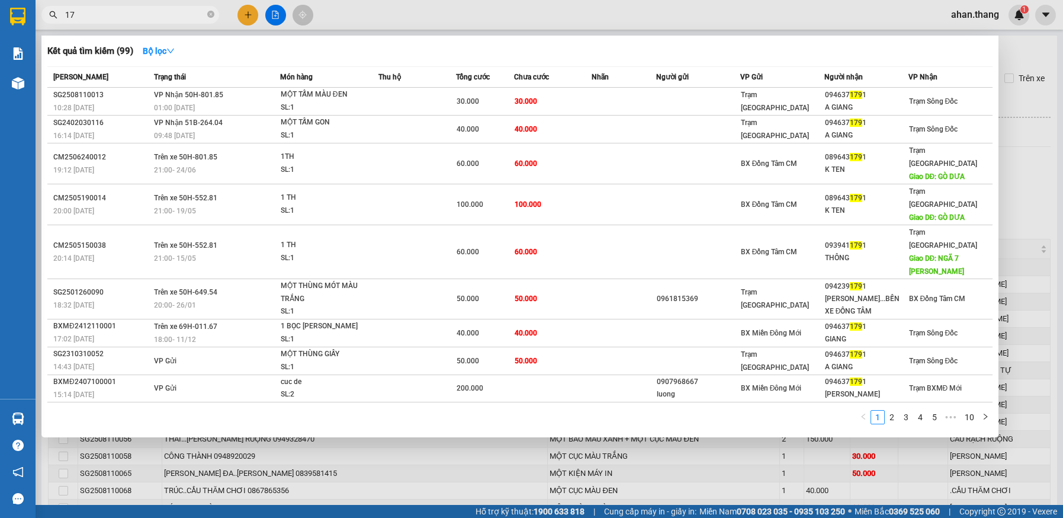
type input "1"
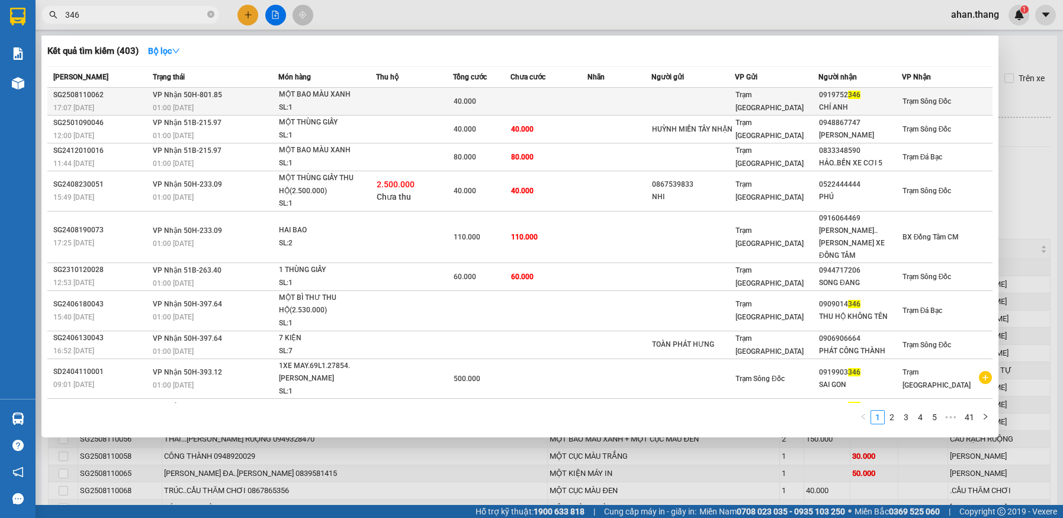
type input "346"
click at [549, 102] on td at bounding box center [549, 102] width 77 height 28
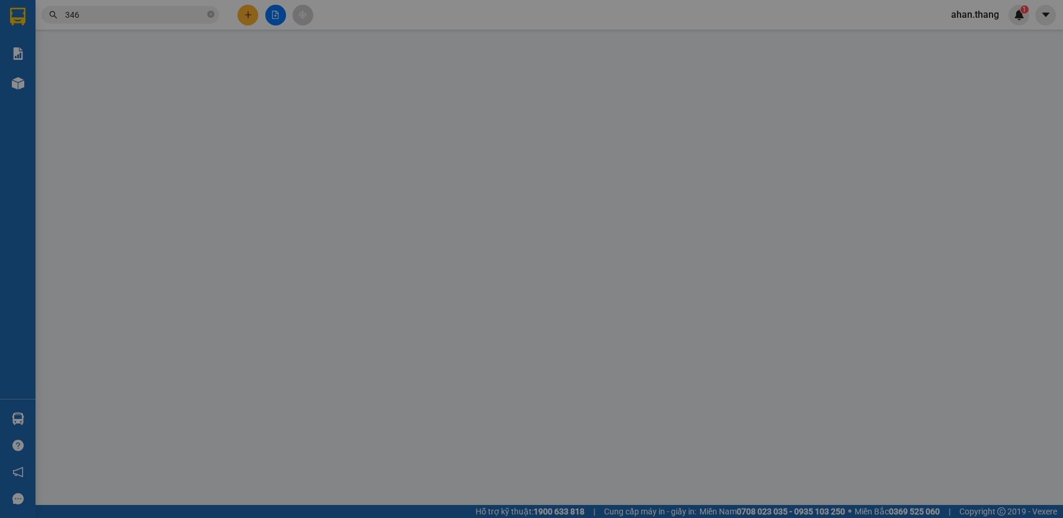
type input "0919752346"
type input "CHÍ ANH"
type input "40.000"
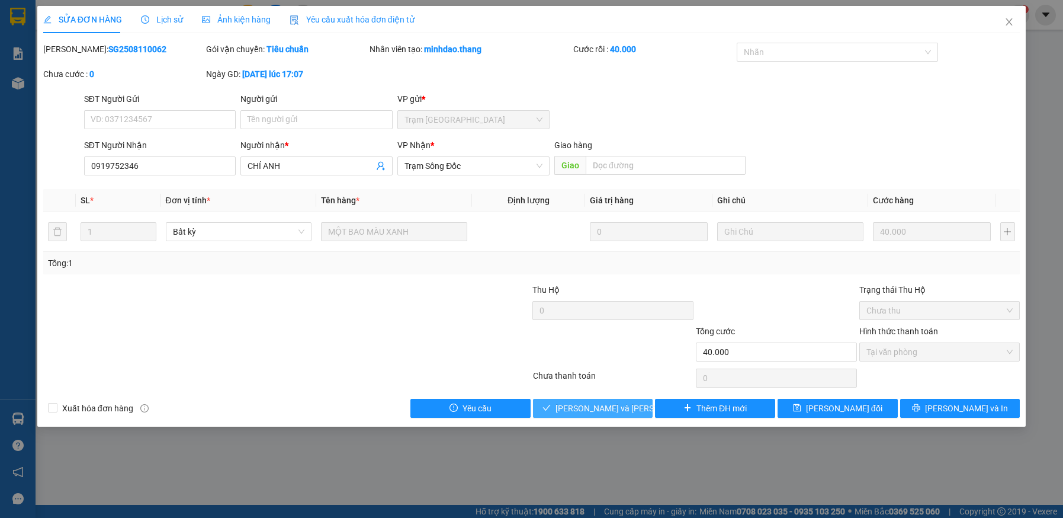
click at [605, 405] on span "[PERSON_NAME] và [PERSON_NAME] hàng" at bounding box center [636, 408] width 160 height 13
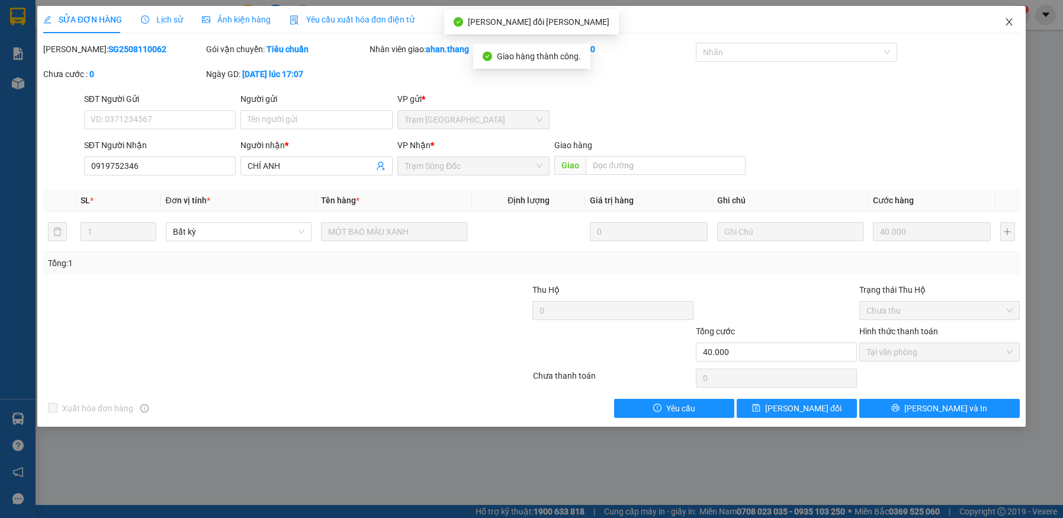
click at [1011, 21] on icon "close" at bounding box center [1010, 21] width 7 height 7
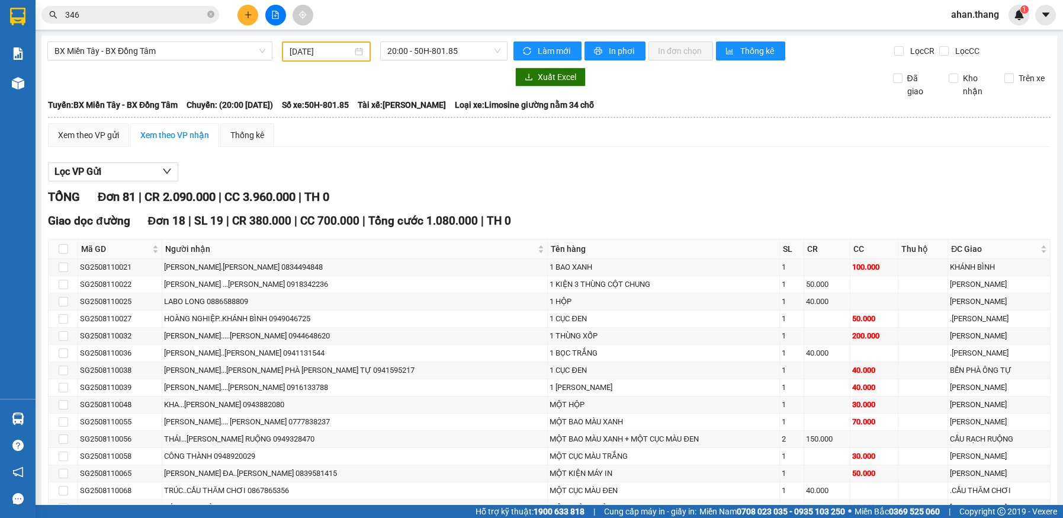
click at [162, 17] on input "346" at bounding box center [135, 14] width 140 height 13
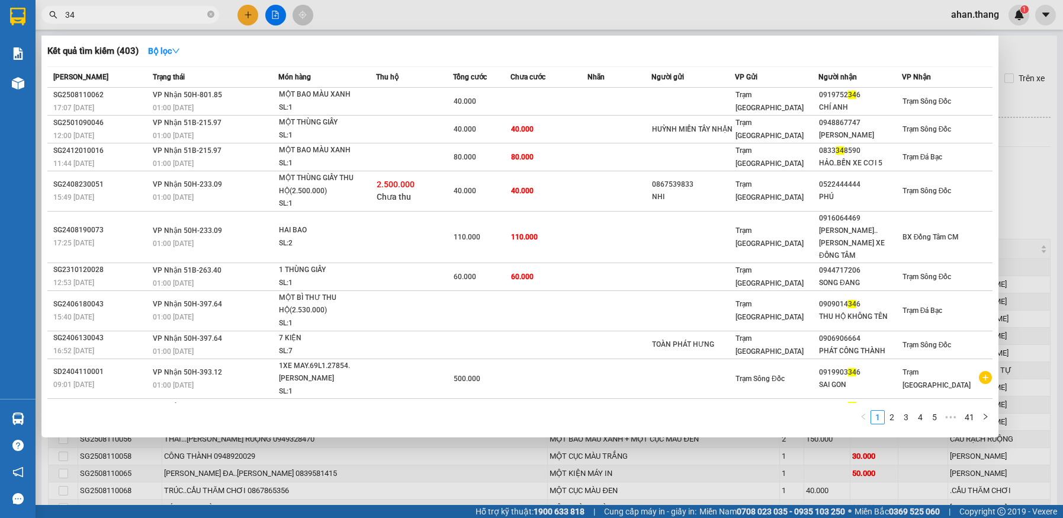
type input "3"
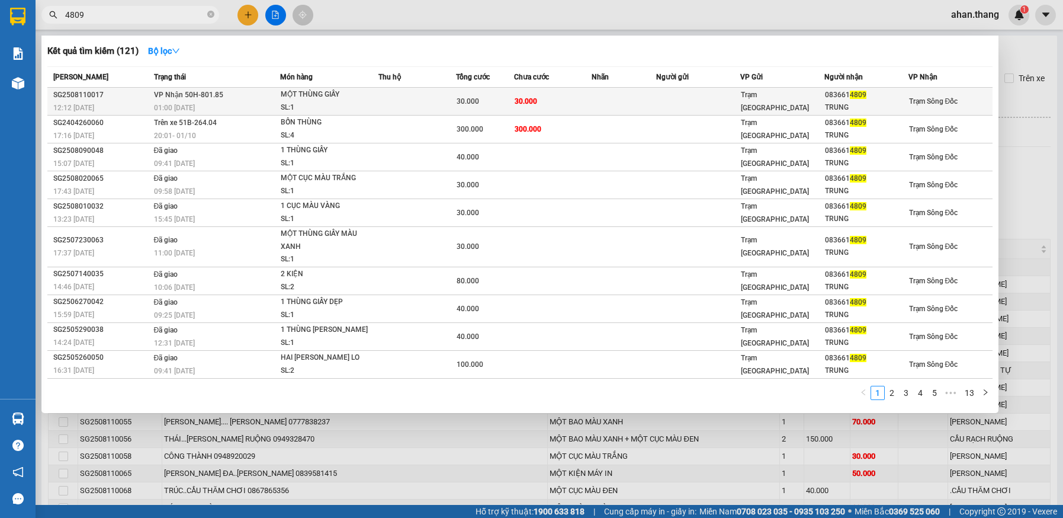
type input "4809"
click at [521, 97] on span "30.000" at bounding box center [526, 101] width 23 height 8
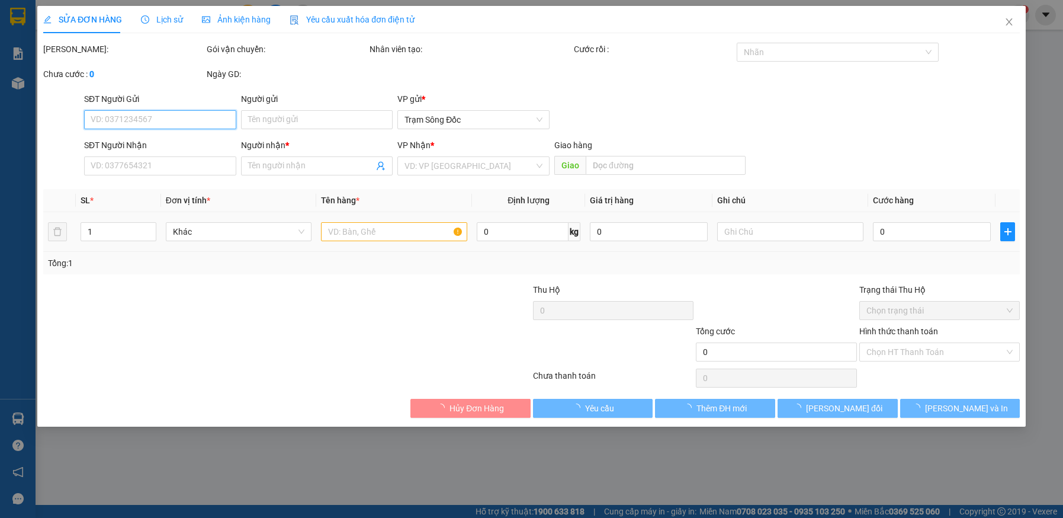
type input "0836614809"
type input "TRUNG"
type input "30.000"
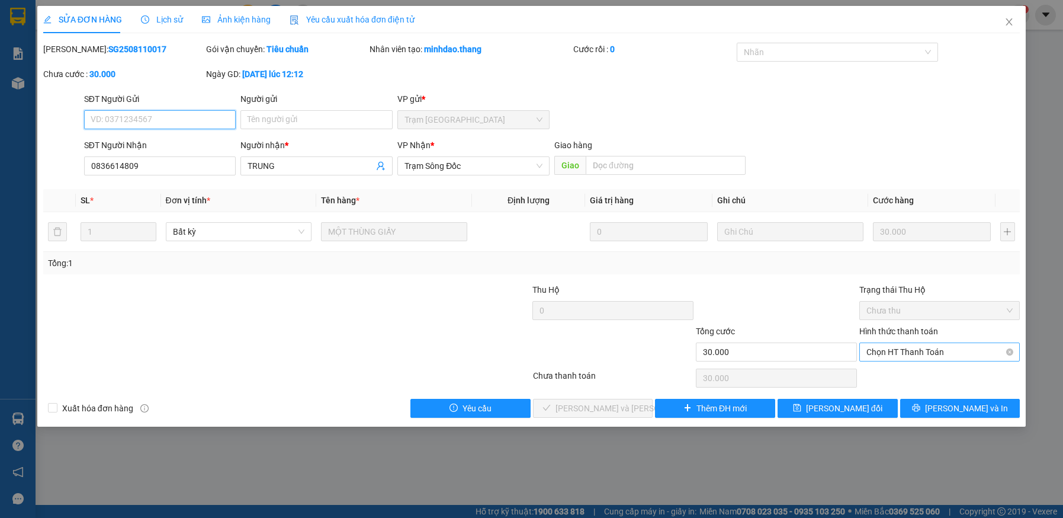
click at [937, 355] on span "Chọn HT Thanh Toán" at bounding box center [940, 352] width 147 height 18
click at [947, 375] on div "Tại văn phòng" at bounding box center [940, 375] width 147 height 13
type input "0"
click at [628, 412] on span "[PERSON_NAME] và [PERSON_NAME] hàng" at bounding box center [636, 408] width 160 height 13
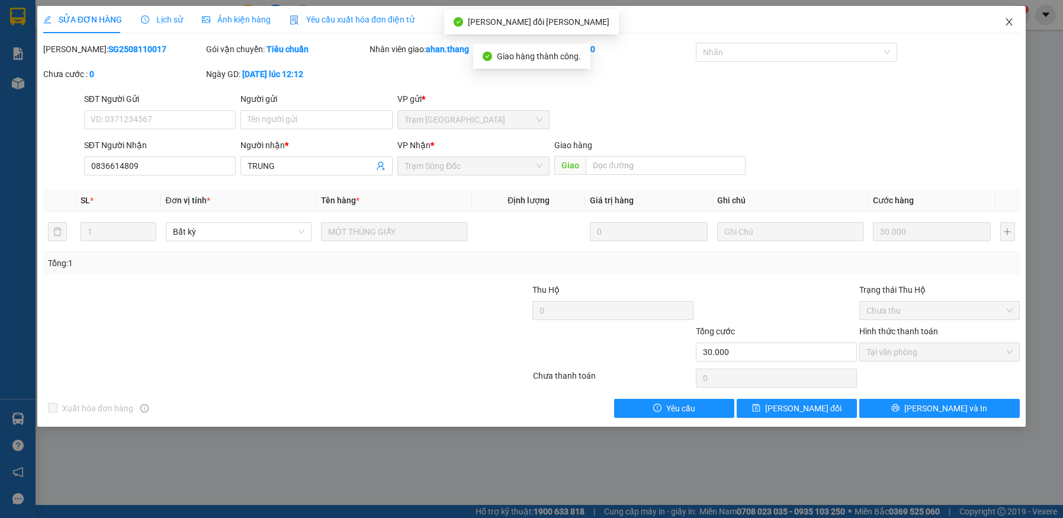
click at [1010, 21] on icon "close" at bounding box center [1010, 21] width 7 height 7
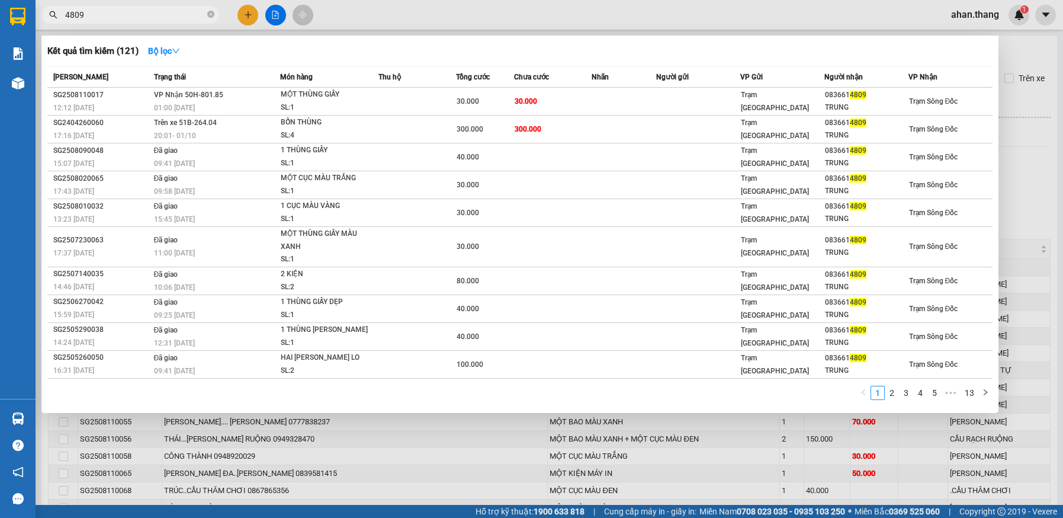
click at [155, 17] on input "4809" at bounding box center [135, 14] width 140 height 13
type input "4"
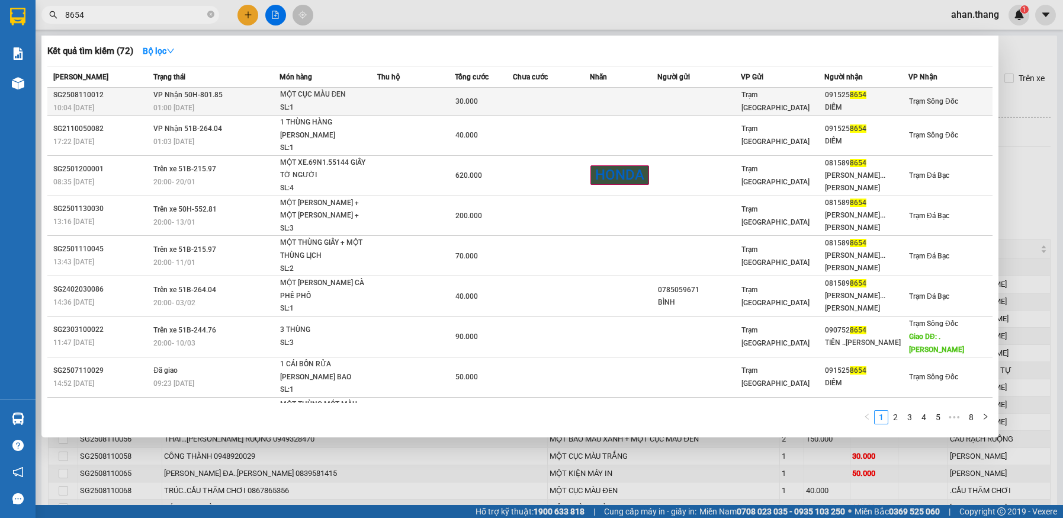
type input "8654"
click at [653, 99] on td at bounding box center [623, 102] width 67 height 28
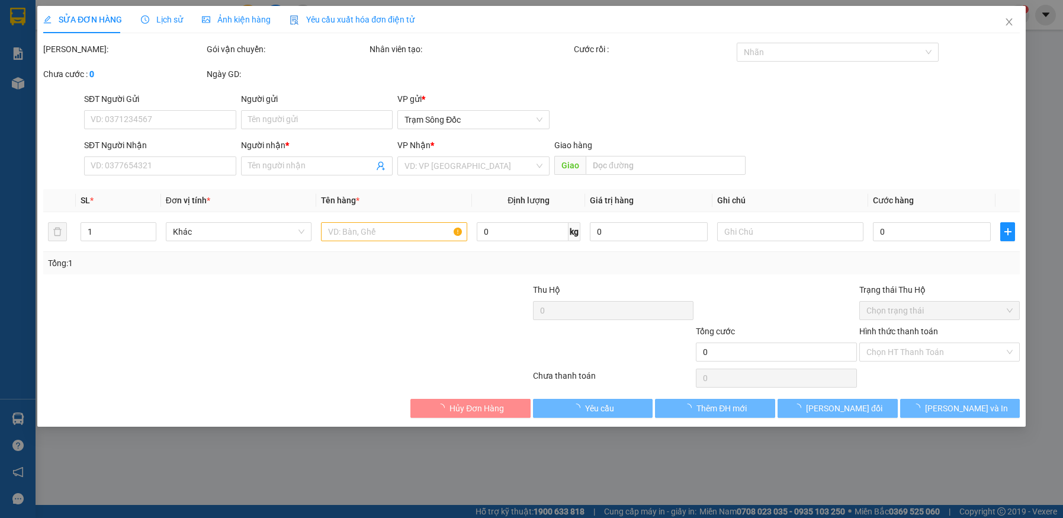
type input "0915258654"
type input "DIỄM"
type input "30.000"
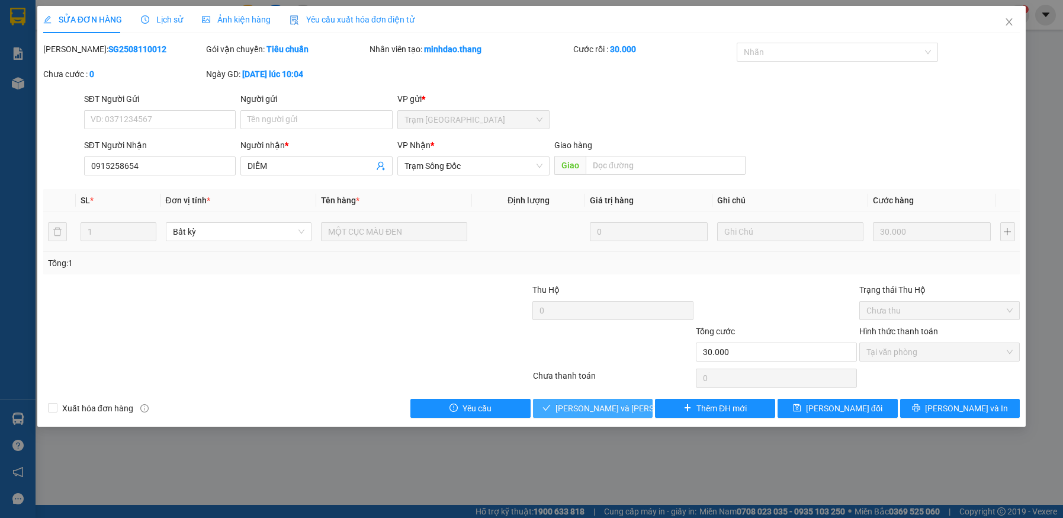
click at [587, 407] on span "[PERSON_NAME] và [PERSON_NAME] hàng" at bounding box center [636, 408] width 160 height 13
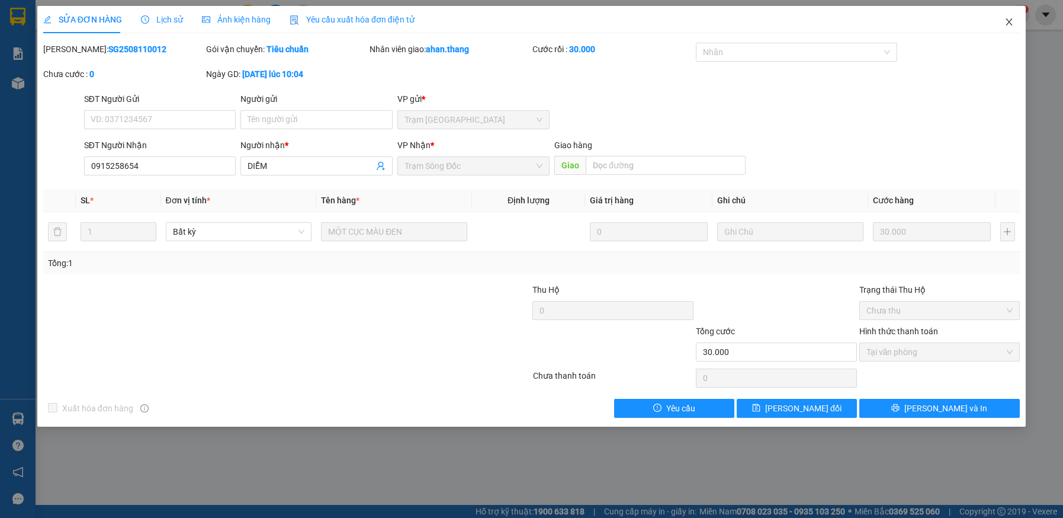
click at [1004, 20] on span "Close" at bounding box center [1009, 22] width 33 height 33
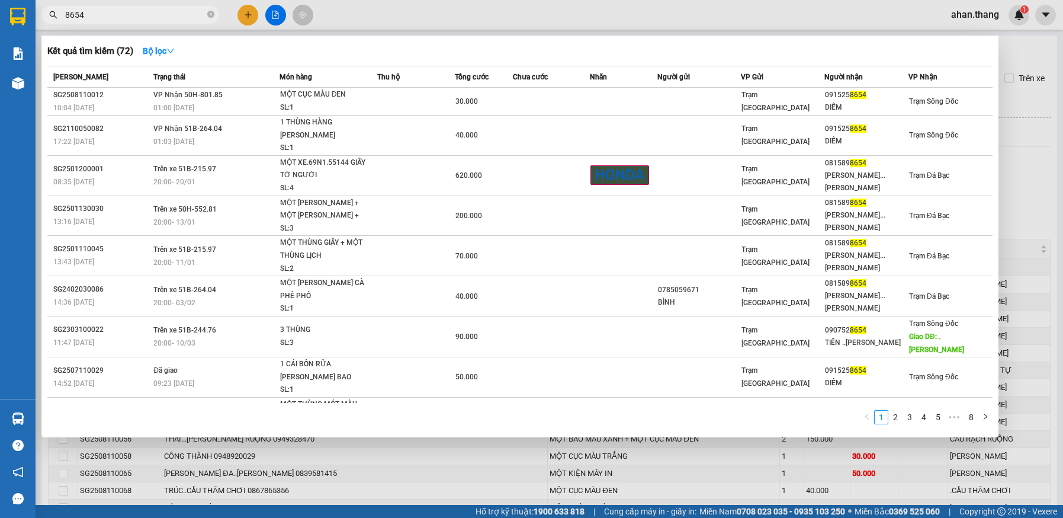
click at [120, 17] on input "8654" at bounding box center [135, 14] width 140 height 13
type input "8"
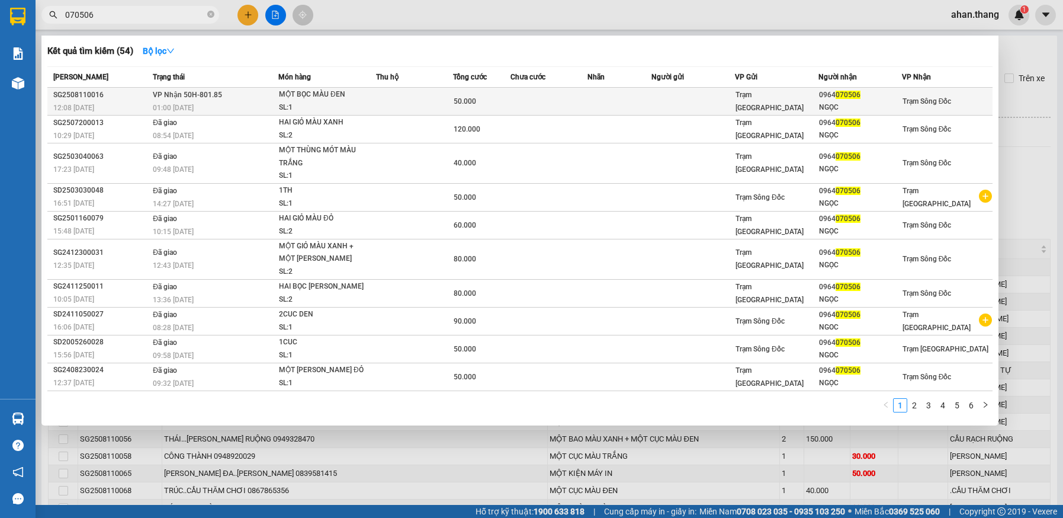
click at [604, 108] on td at bounding box center [620, 102] width 64 height 28
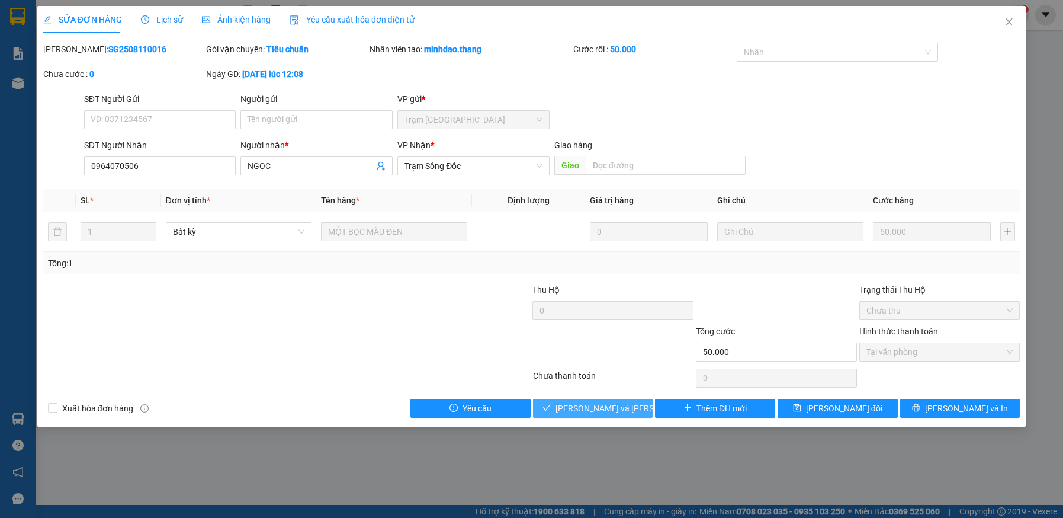
click at [622, 406] on span "[PERSON_NAME] và [PERSON_NAME] hàng" at bounding box center [636, 408] width 160 height 13
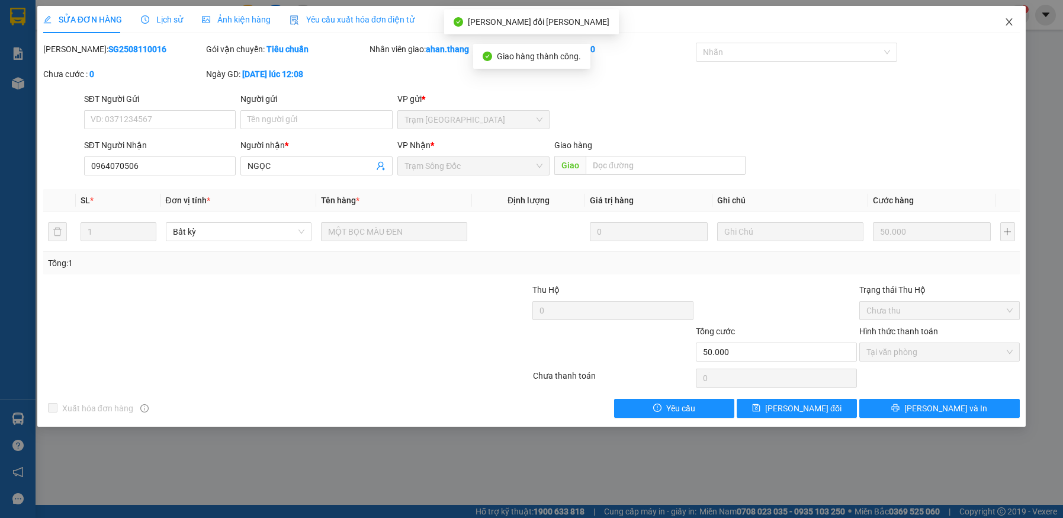
click at [1013, 23] on icon "close" at bounding box center [1009, 21] width 9 height 9
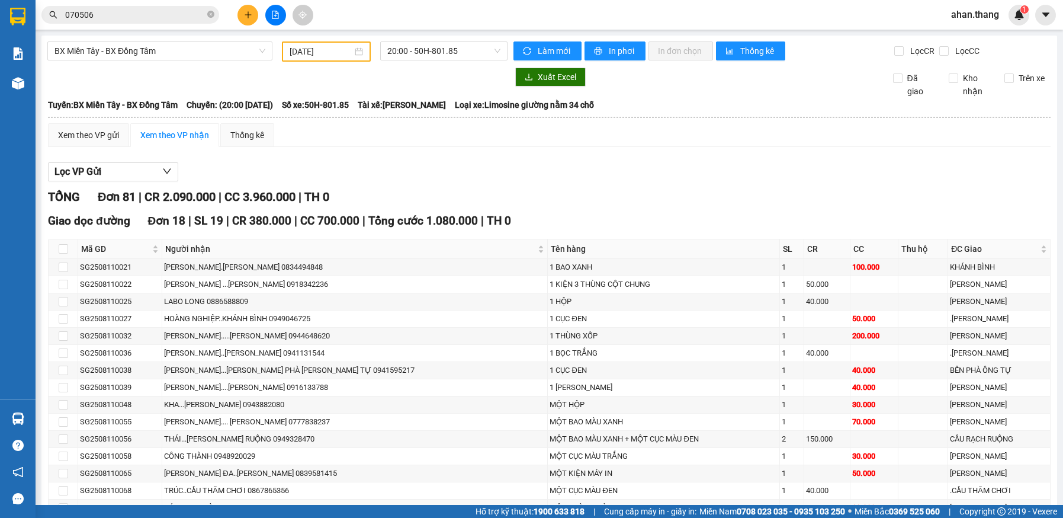
click at [160, 15] on input "070506" at bounding box center [135, 14] width 140 height 13
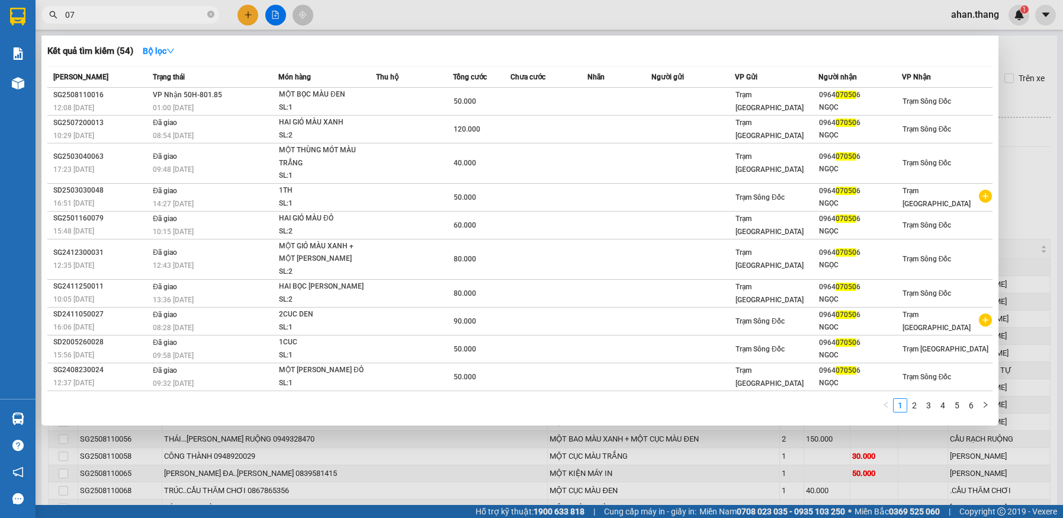
type input "0"
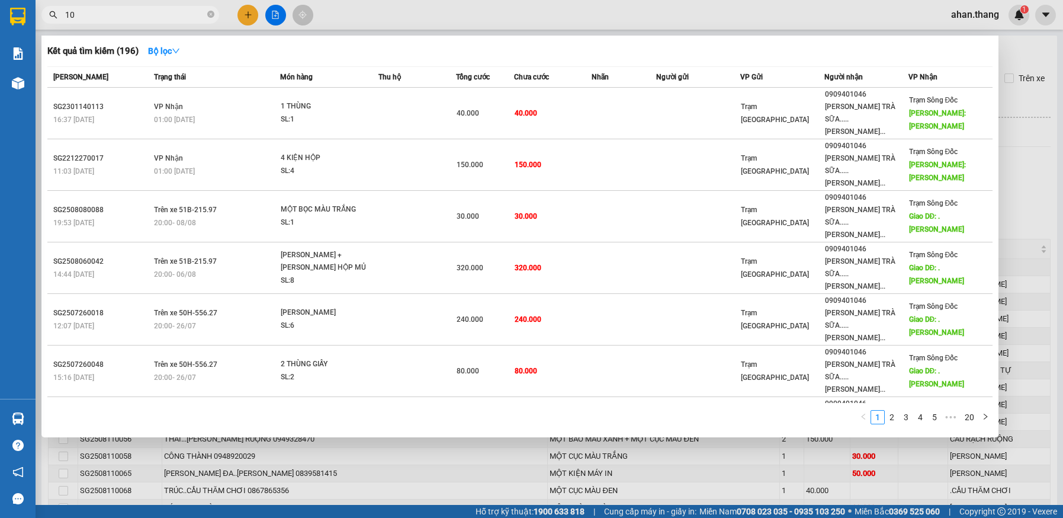
type input "1"
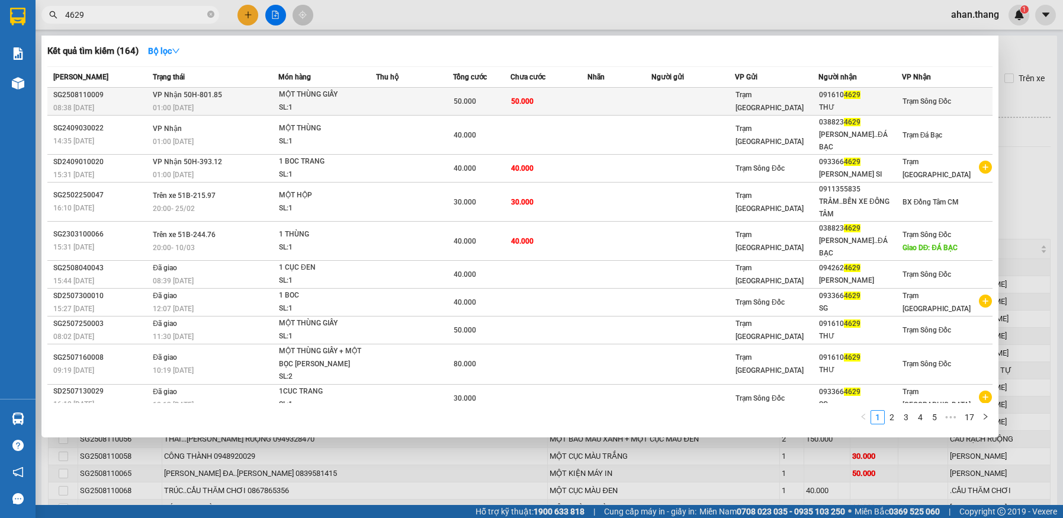
type input "4629"
click at [658, 100] on td at bounding box center [694, 102] width 84 height 28
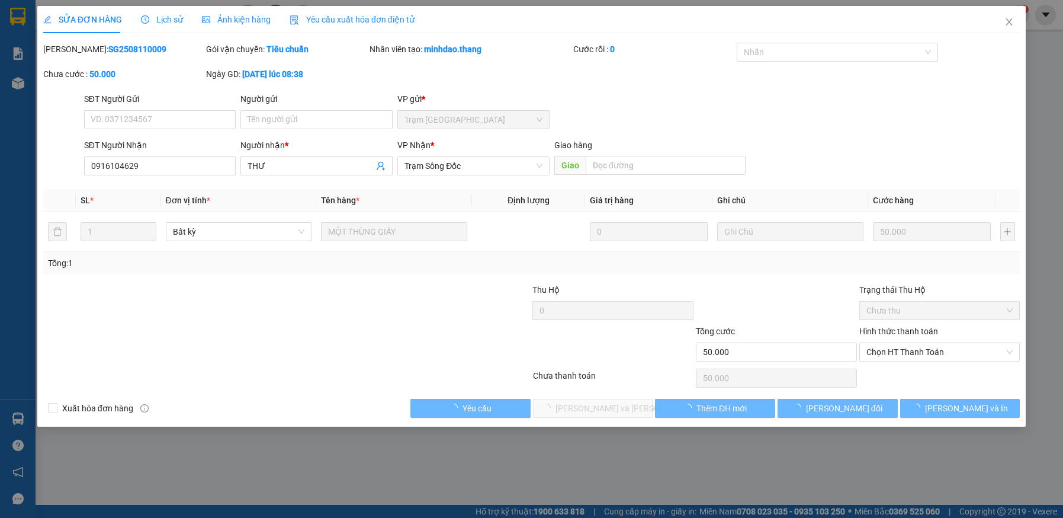
type input "0916104629"
type input "THƯ"
type input "50.000"
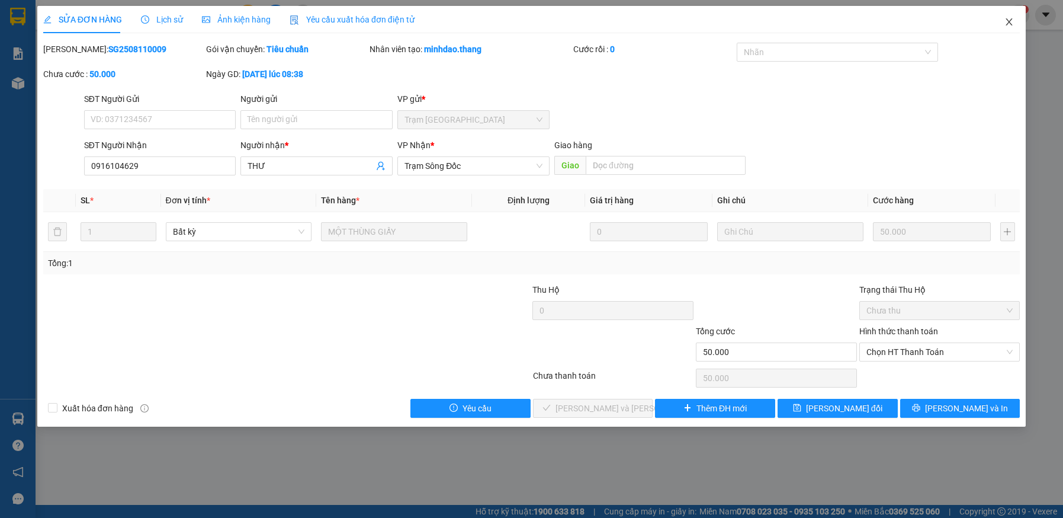
click at [1013, 23] on icon "close" at bounding box center [1009, 21] width 9 height 9
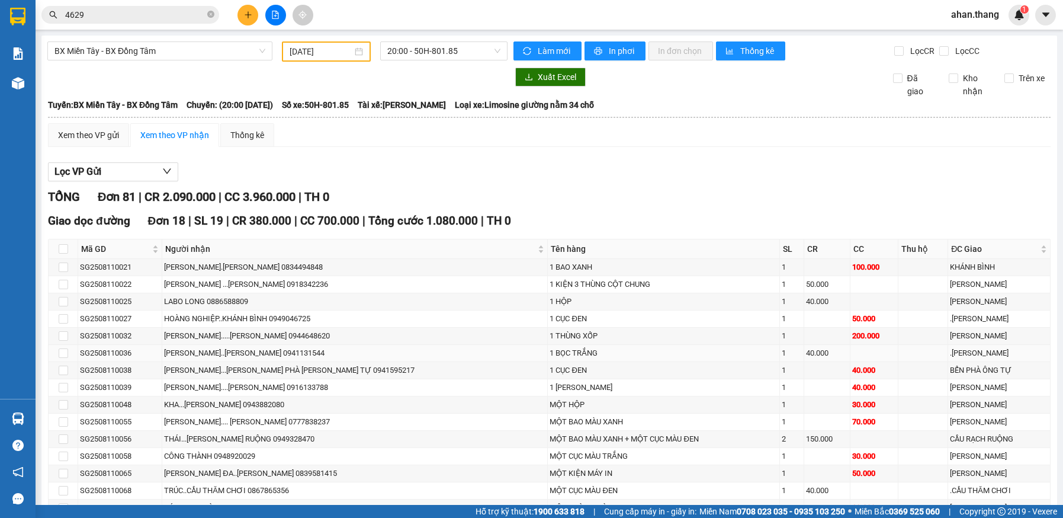
scroll to position [415, 0]
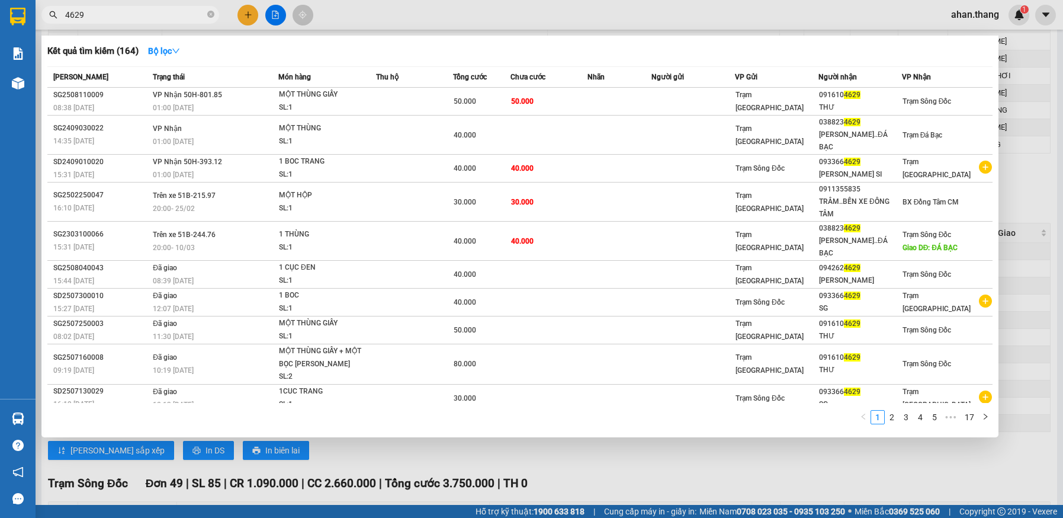
click at [88, 14] on input "4629" at bounding box center [135, 14] width 140 height 13
type input "4"
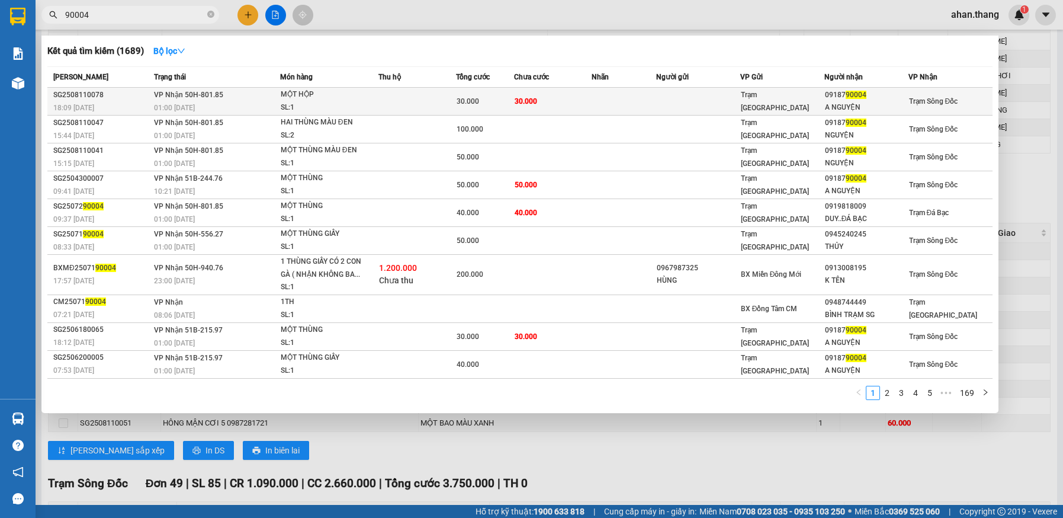
type input "90004"
click at [579, 104] on td "30.000" at bounding box center [553, 102] width 78 height 28
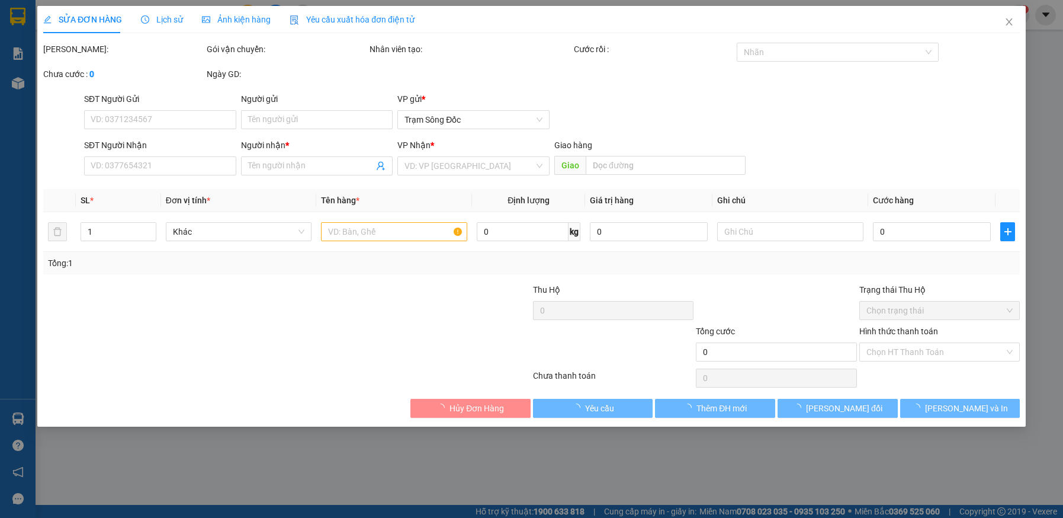
type input "0918790004"
type input "A NGUYỆN"
type input "30.000"
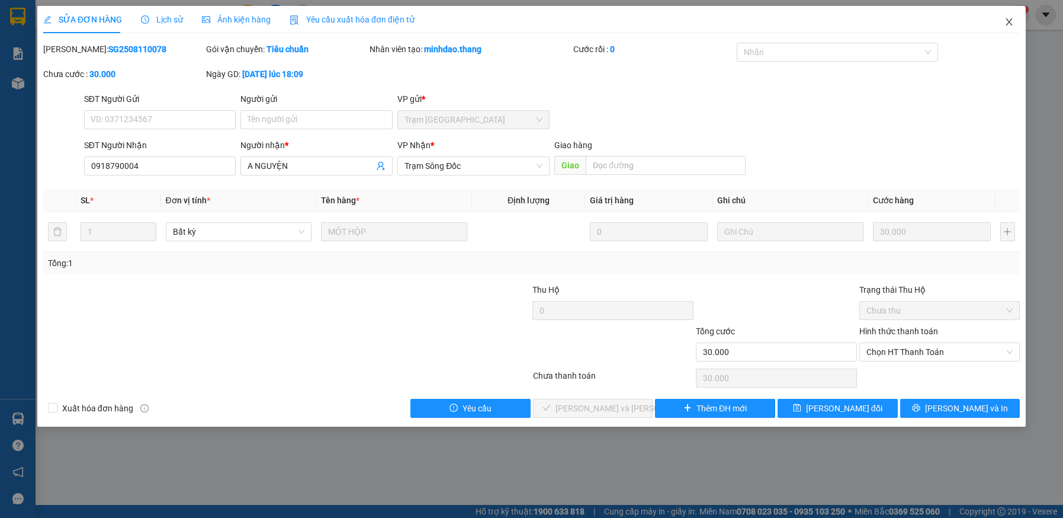
click at [1010, 21] on icon "close" at bounding box center [1010, 21] width 7 height 7
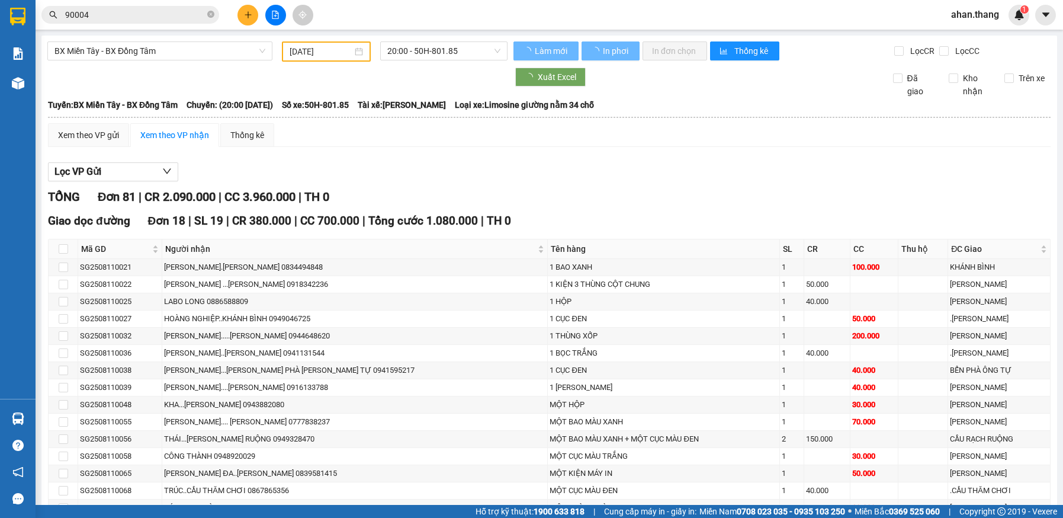
click at [71, 13] on input "90004" at bounding box center [135, 14] width 140 height 13
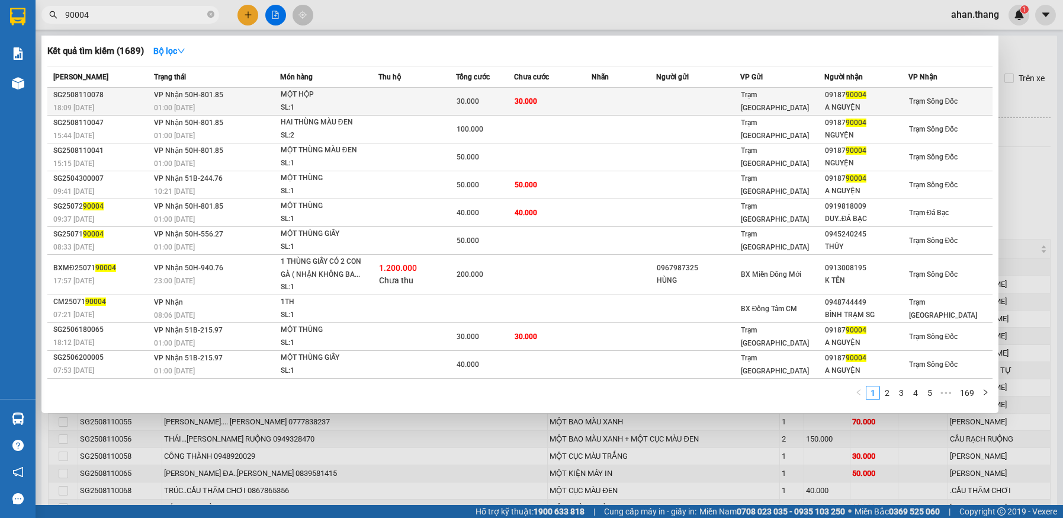
click at [560, 102] on td "30.000" at bounding box center [553, 102] width 78 height 28
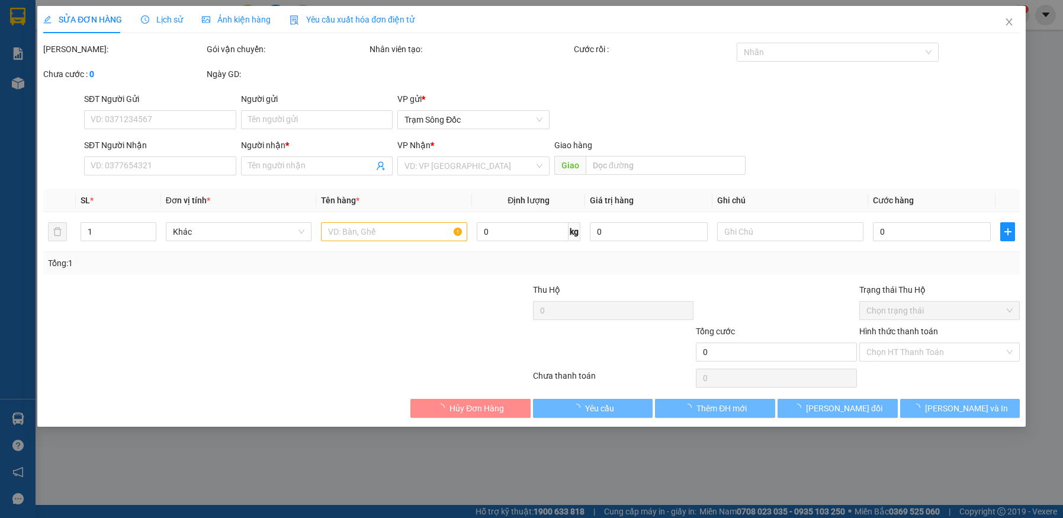
type input "0918790004"
type input "A NGUYỆN"
type input "30.000"
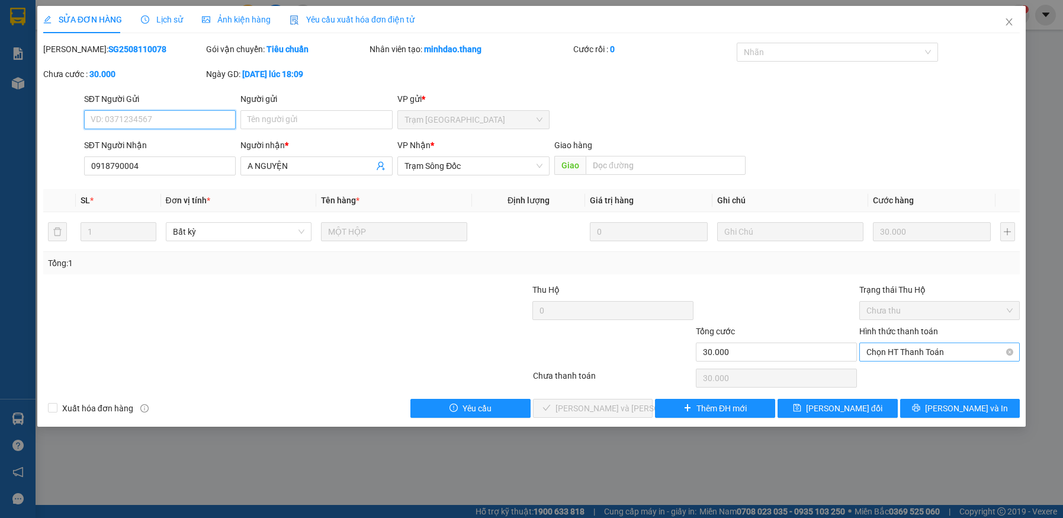
click at [898, 351] on span "Chọn HT Thanh Toán" at bounding box center [940, 352] width 147 height 18
click at [899, 372] on div "Tại văn phòng" at bounding box center [940, 375] width 147 height 13
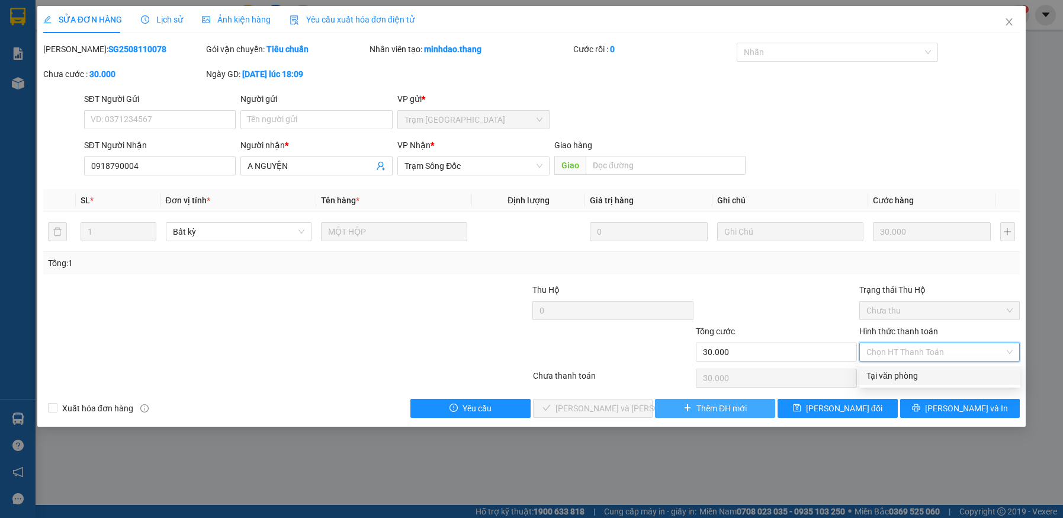
type input "0"
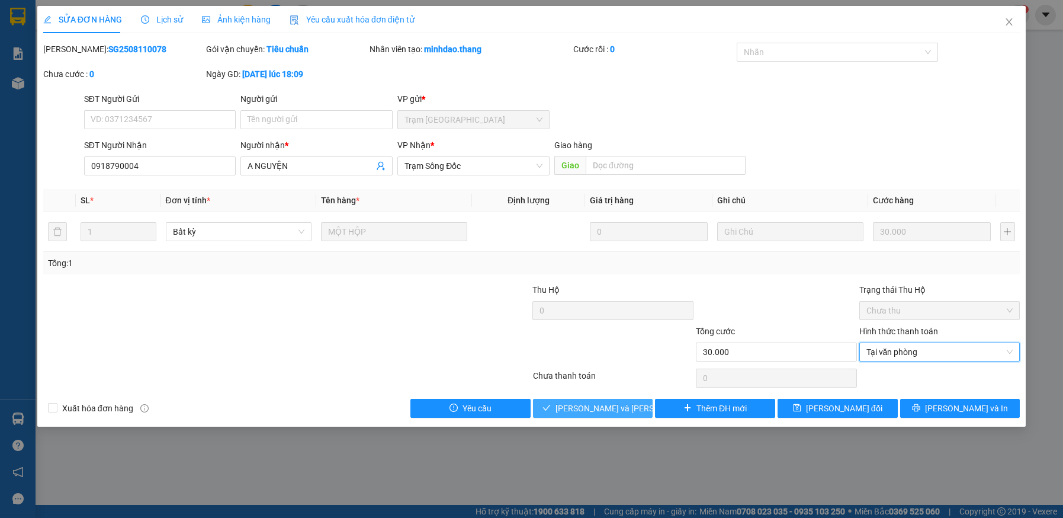
click at [640, 412] on button "[PERSON_NAME] và [PERSON_NAME] hàng" at bounding box center [593, 408] width 120 height 19
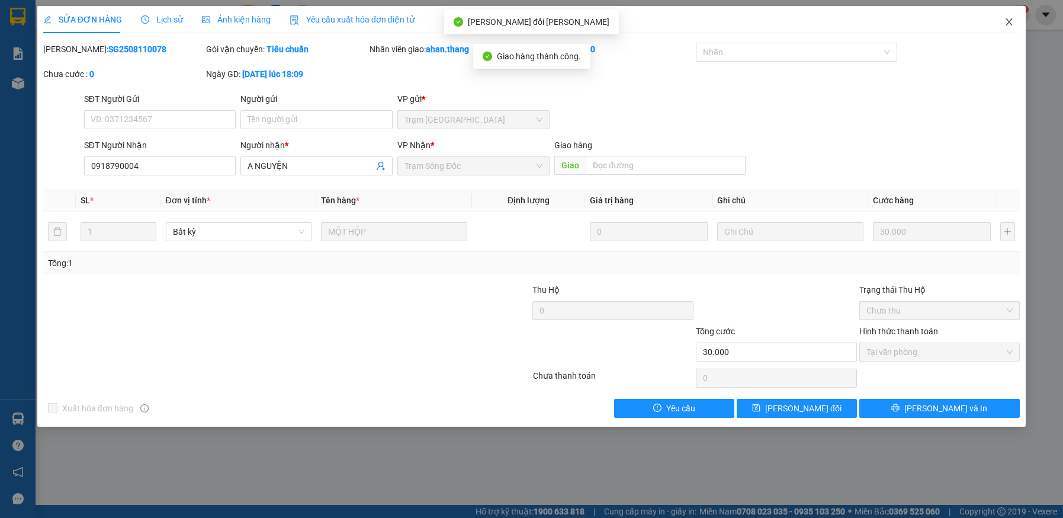
click at [1008, 20] on icon "close" at bounding box center [1009, 21] width 9 height 9
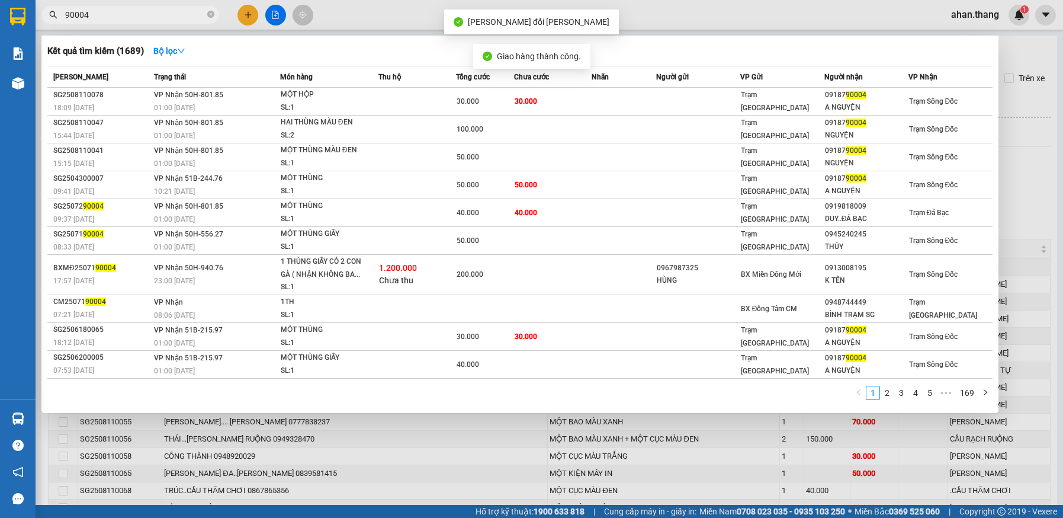
click at [94, 16] on input "90004" at bounding box center [135, 14] width 140 height 13
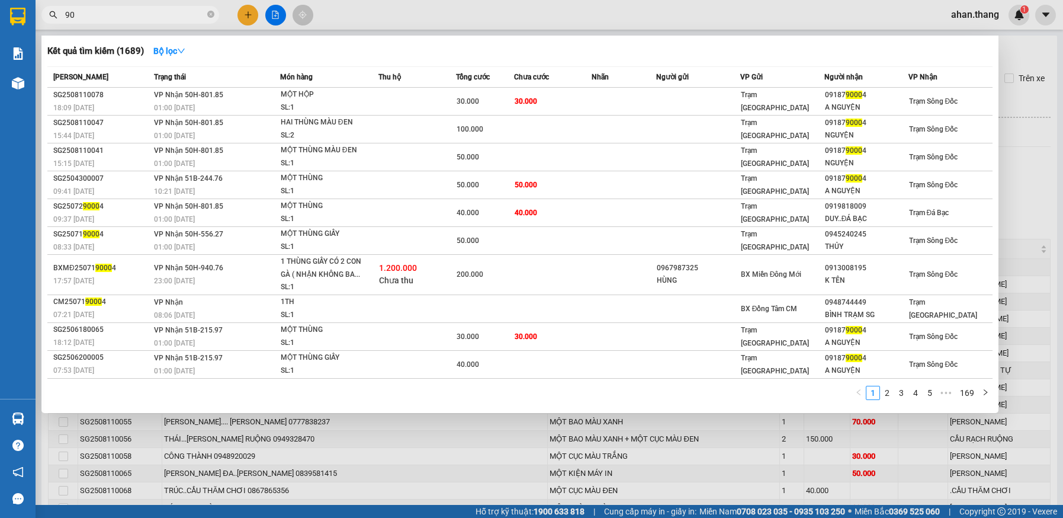
type input "9"
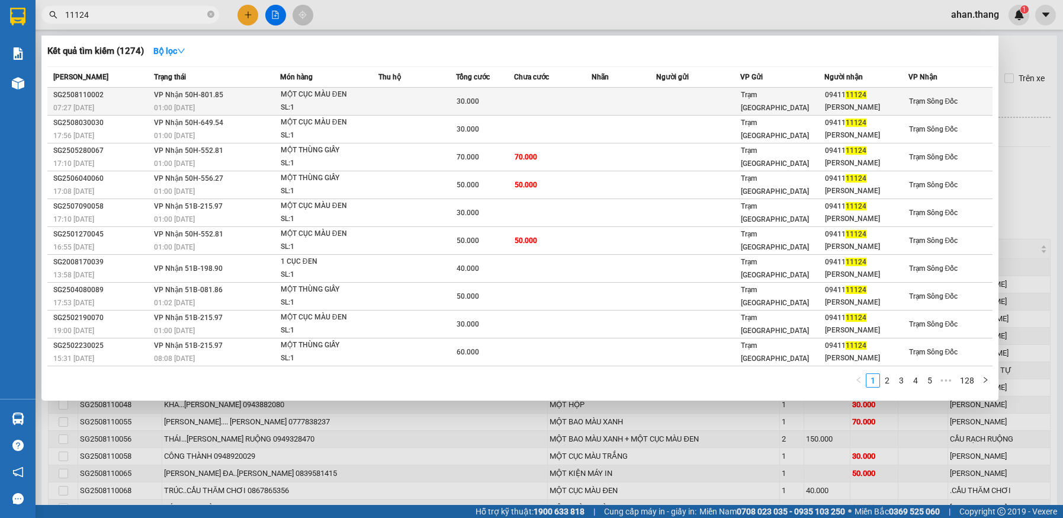
type input "11124"
click at [541, 99] on td at bounding box center [553, 102] width 78 height 28
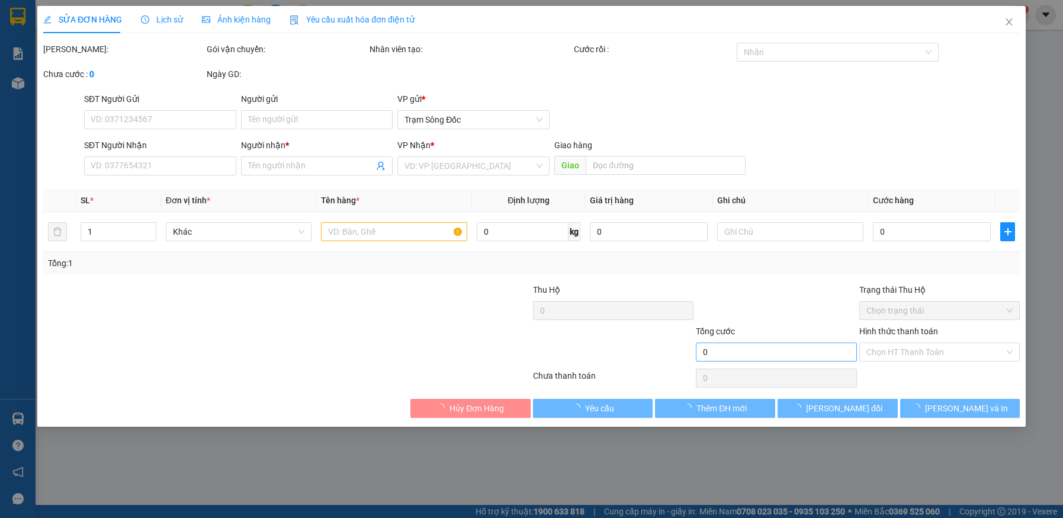
type input "0941111124"
type input "[PERSON_NAME]"
type input "30.000"
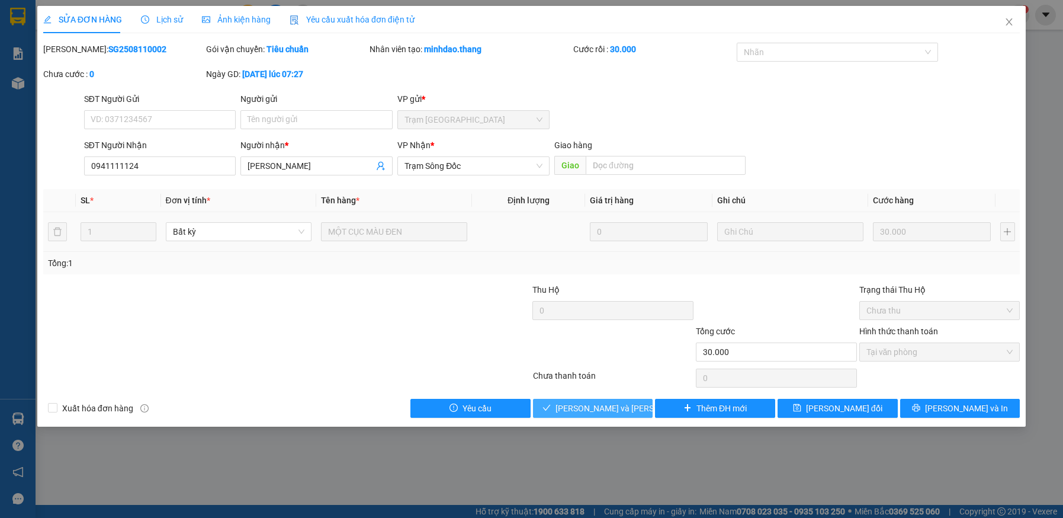
click at [626, 408] on span "[PERSON_NAME] và [PERSON_NAME] hàng" at bounding box center [636, 408] width 160 height 13
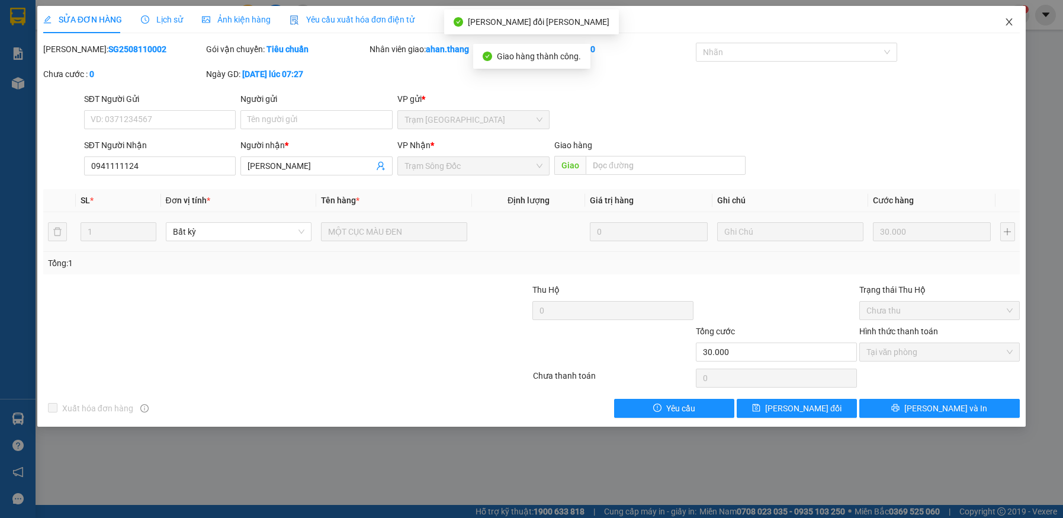
click at [1008, 23] on icon "close" at bounding box center [1009, 21] width 9 height 9
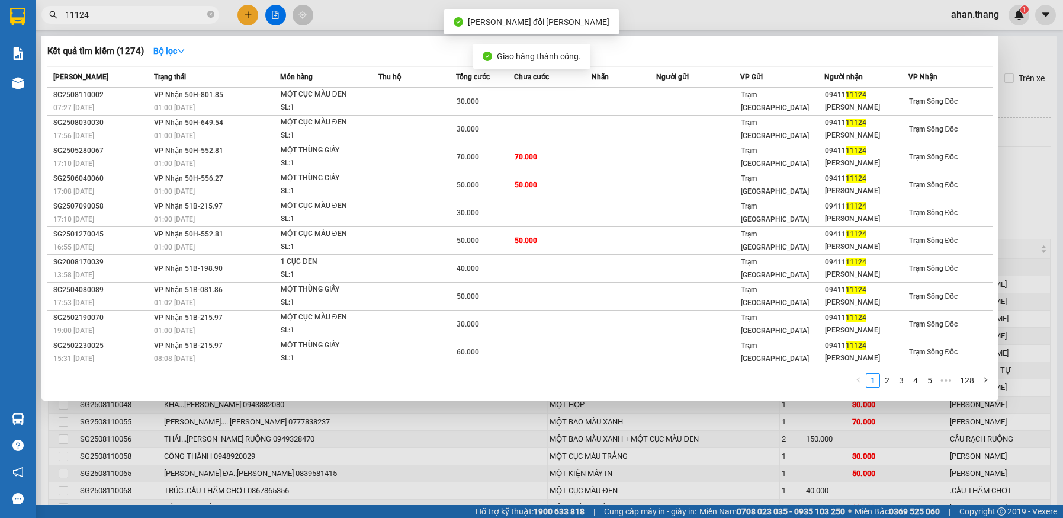
click at [111, 15] on input "11124" at bounding box center [135, 14] width 140 height 13
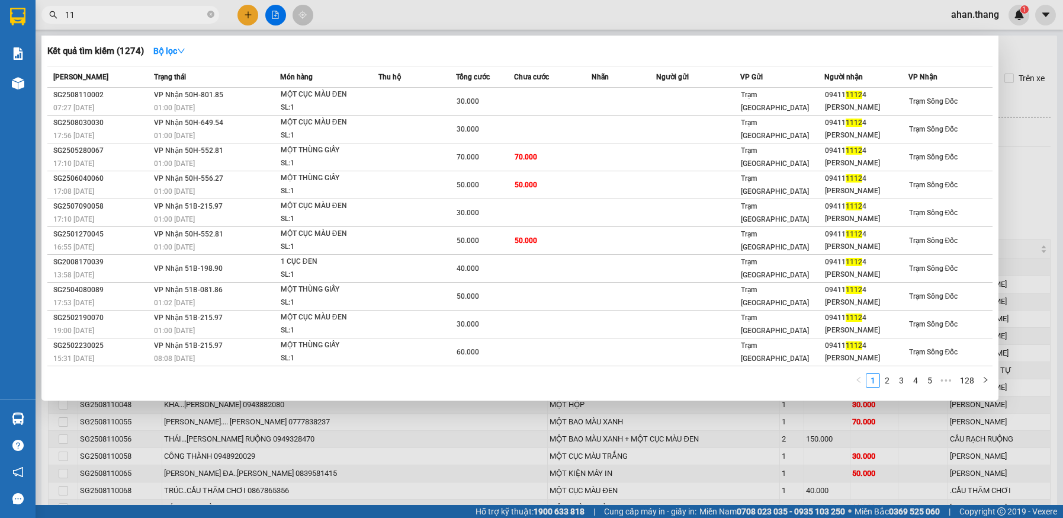
type input "1"
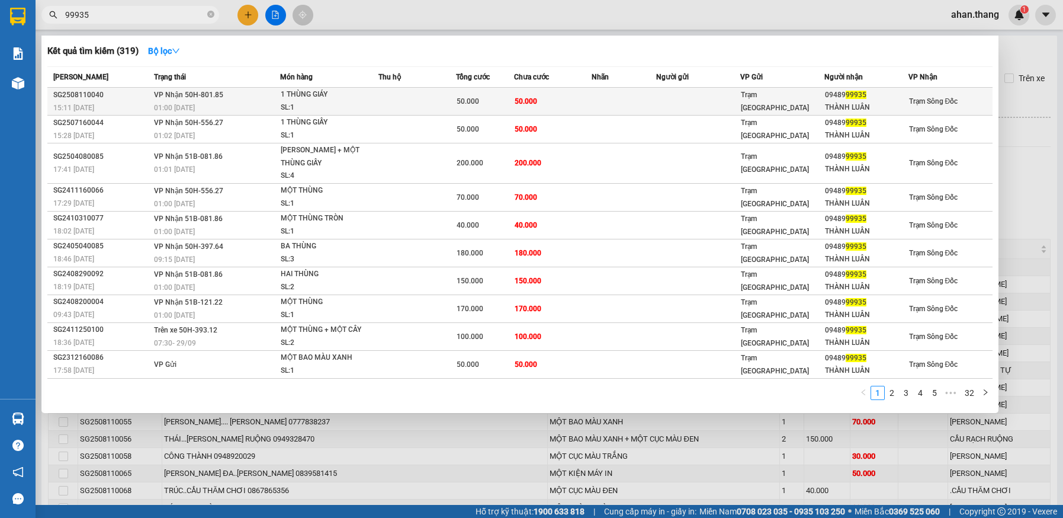
type input "99935"
click at [601, 99] on td at bounding box center [624, 102] width 65 height 28
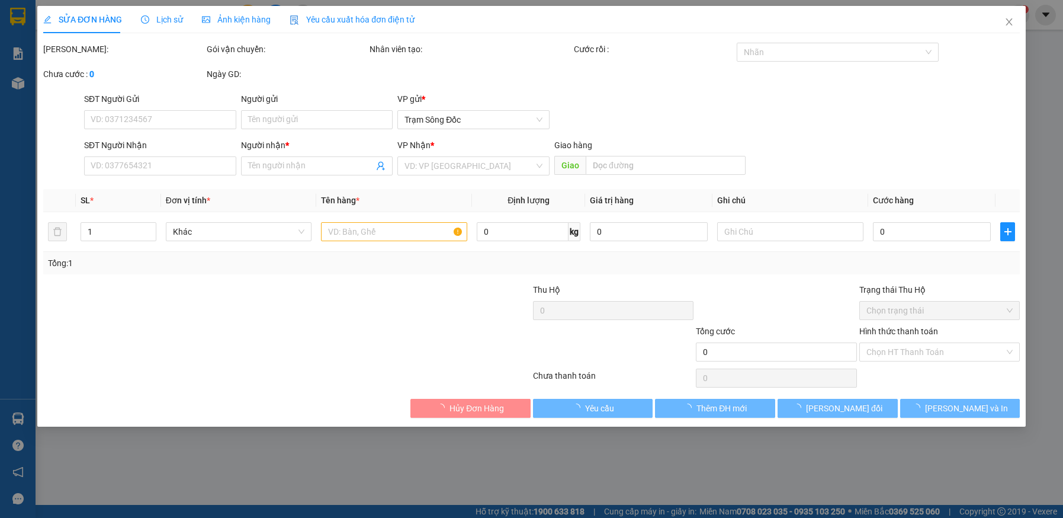
type input "0948999935"
type input "THÀNH LUÂN"
type input "50.000"
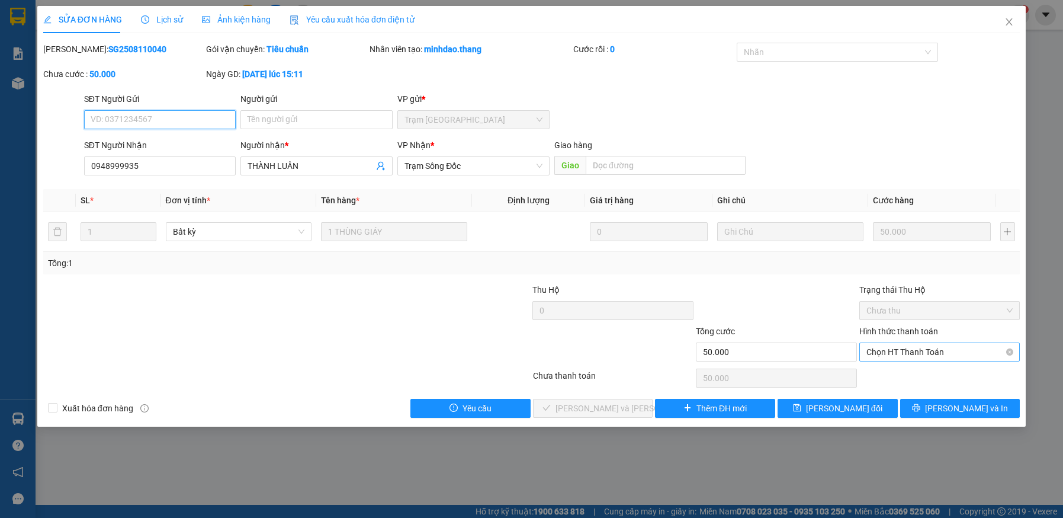
click at [909, 353] on span "Chọn HT Thanh Toán" at bounding box center [940, 352] width 147 height 18
drag, startPoint x: 909, startPoint y: 377, endPoint x: 831, endPoint y: 375, distance: 78.2
click at [905, 376] on div "Tại văn phòng" at bounding box center [940, 375] width 147 height 13
type input "0"
drag, startPoint x: 636, startPoint y: 409, endPoint x: 651, endPoint y: 382, distance: 31.0
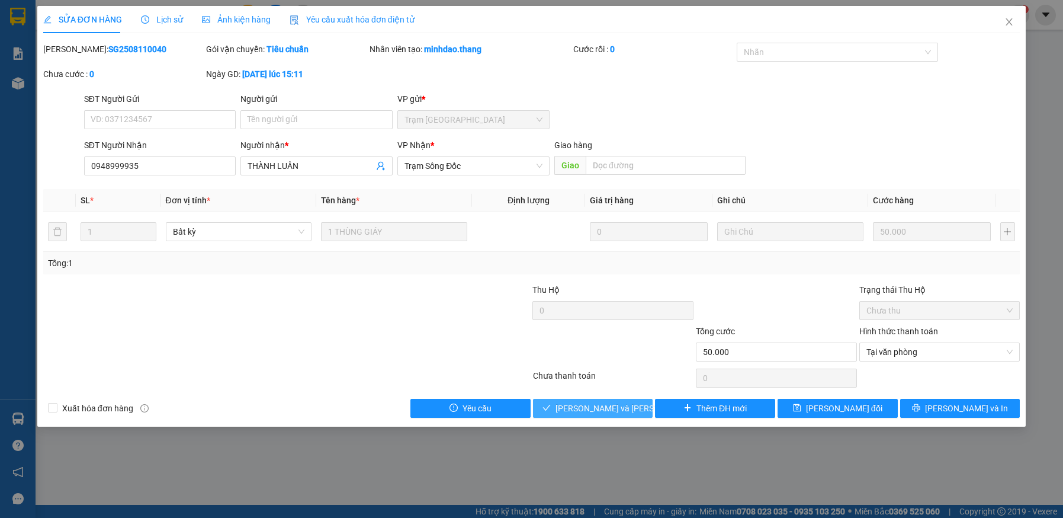
click at [636, 409] on button "[PERSON_NAME] và [PERSON_NAME] hàng" at bounding box center [593, 408] width 120 height 19
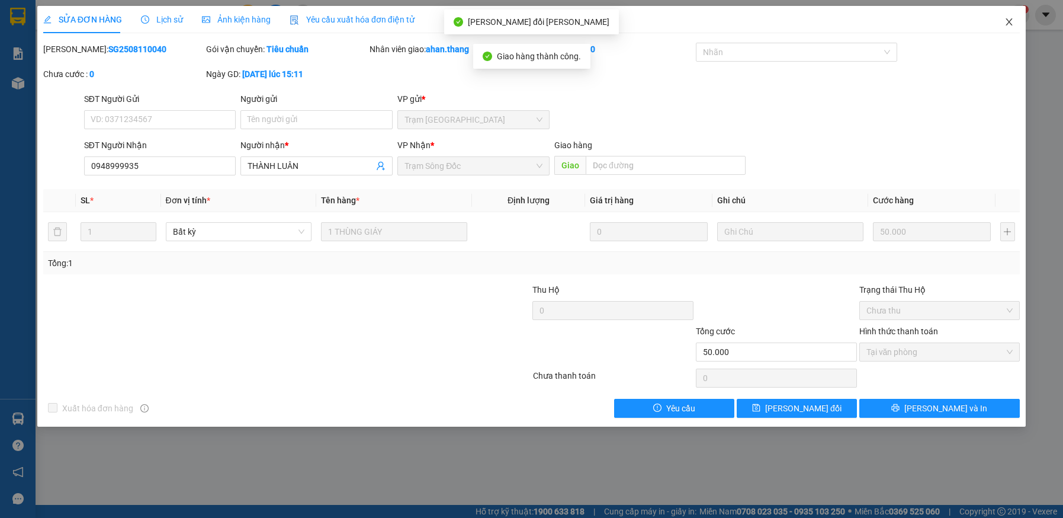
click at [1005, 21] on icon "close" at bounding box center [1009, 21] width 9 height 9
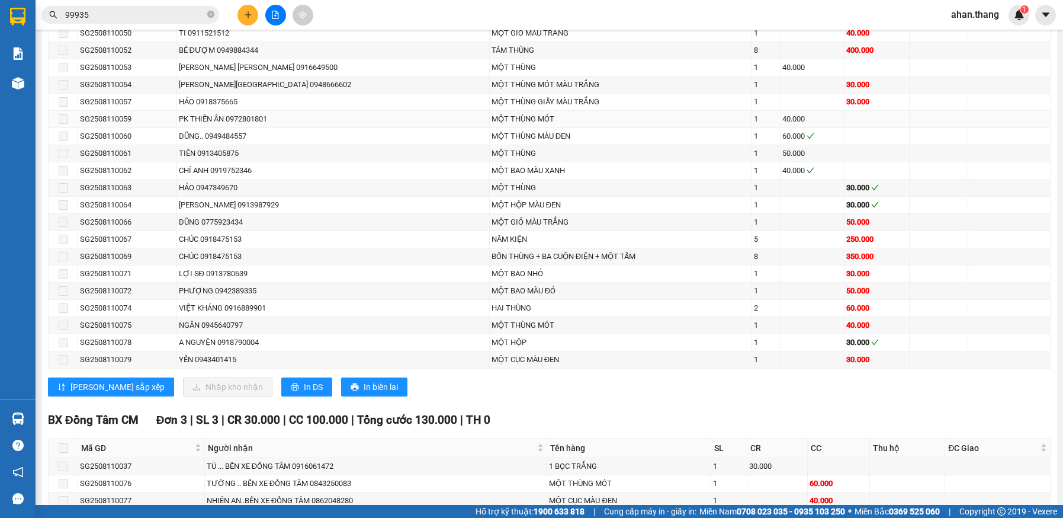
scroll to position [1422, 0]
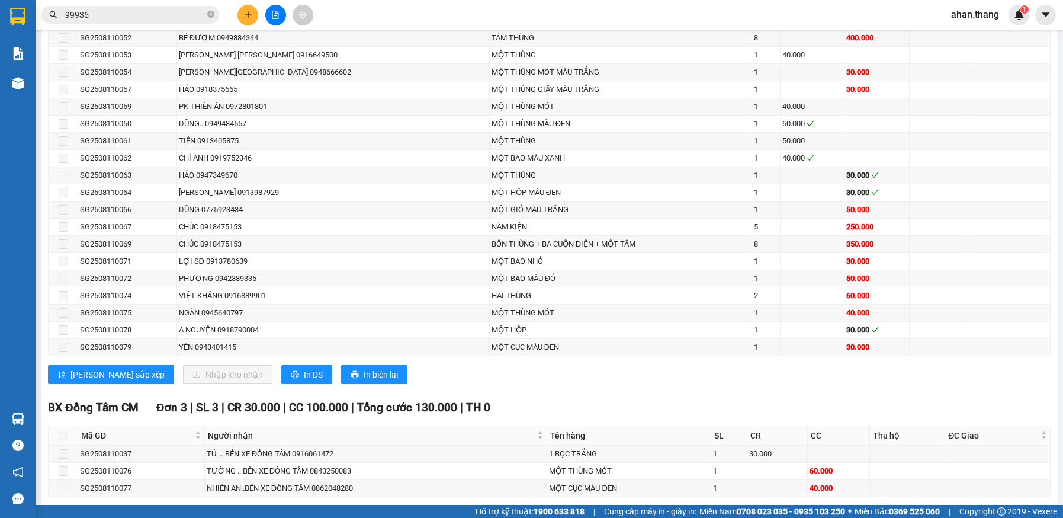
click at [111, 14] on input "99935" at bounding box center [135, 14] width 140 height 13
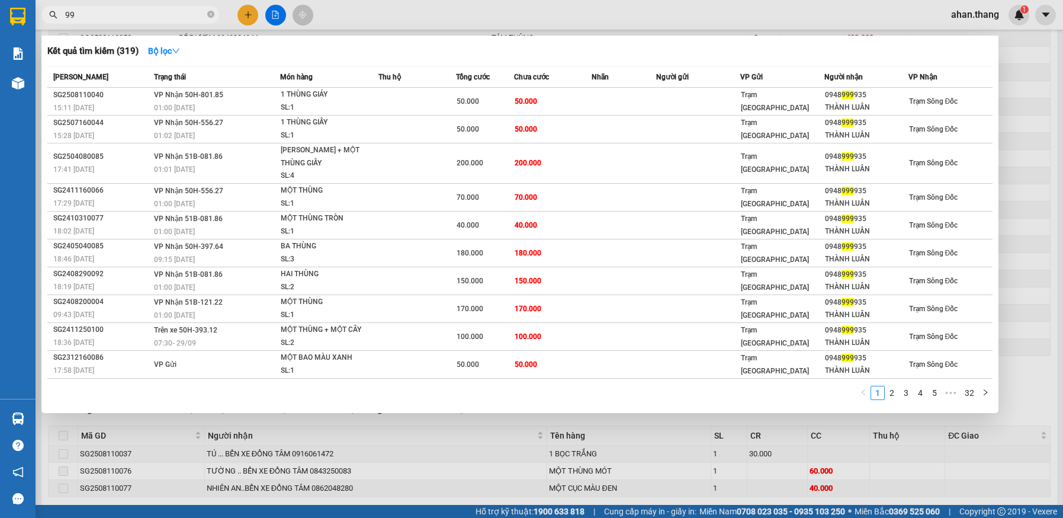
type input "9"
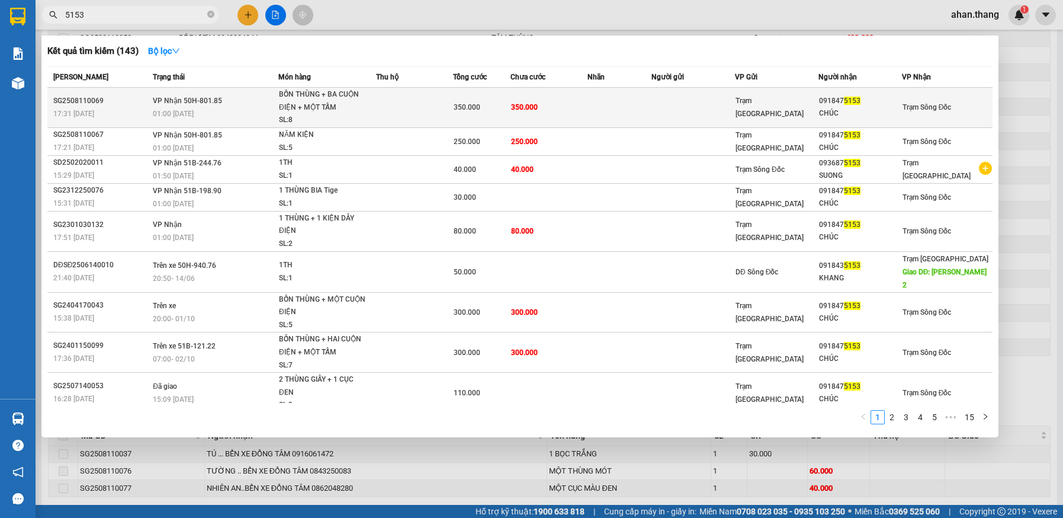
type input "5153"
click at [627, 104] on td at bounding box center [620, 108] width 64 height 40
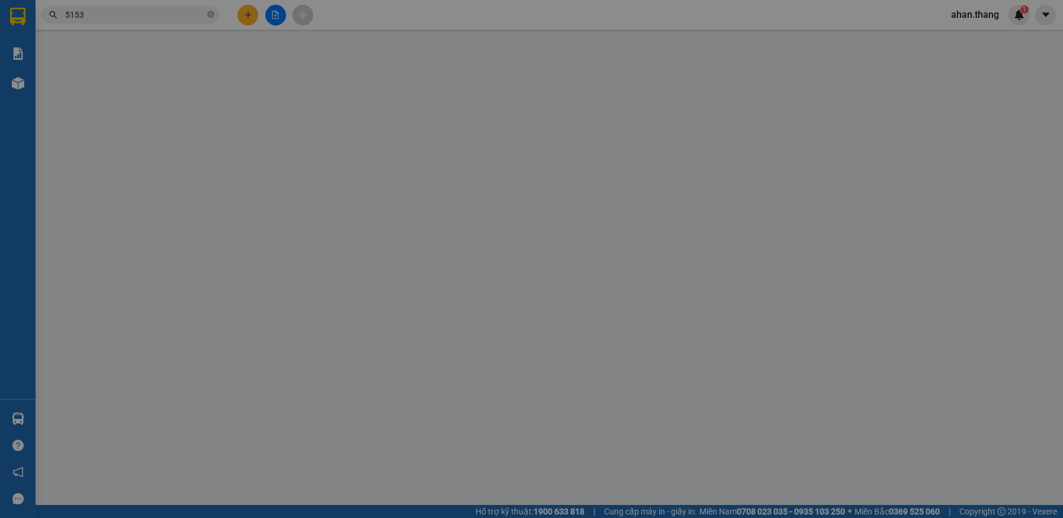
type input "0918475153"
type input "CHÚC"
type input "350.000"
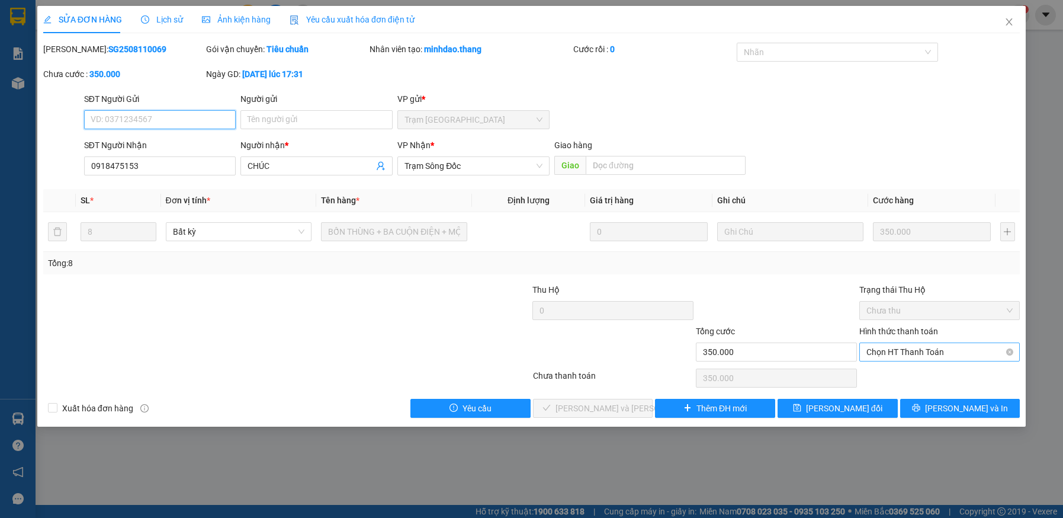
click at [920, 350] on span "Chọn HT Thanh Toán" at bounding box center [940, 352] width 147 height 18
click at [915, 373] on div "Tại văn phòng" at bounding box center [940, 375] width 147 height 13
type input "0"
click at [627, 409] on span "[PERSON_NAME] và [PERSON_NAME] hàng" at bounding box center [636, 408] width 160 height 13
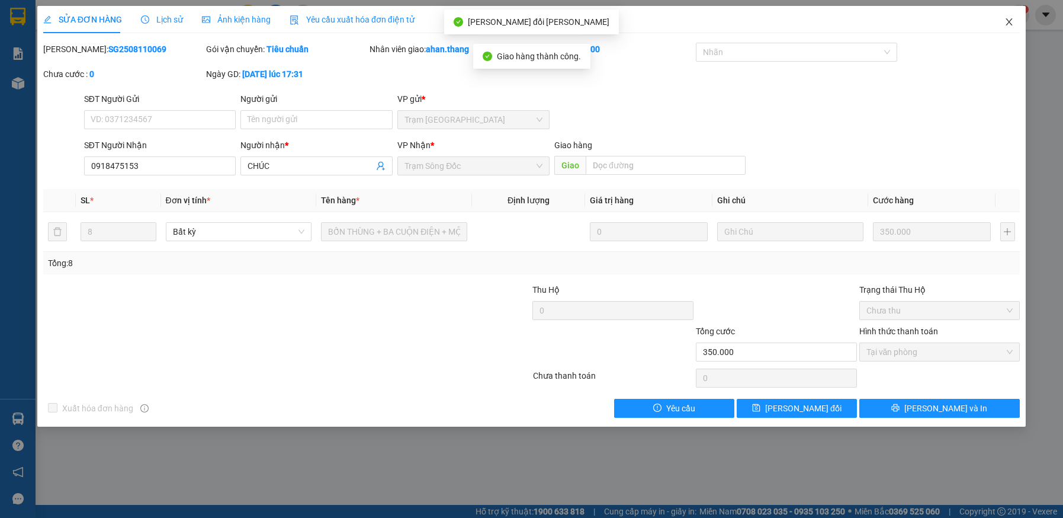
click at [1012, 18] on icon "close" at bounding box center [1009, 21] width 9 height 9
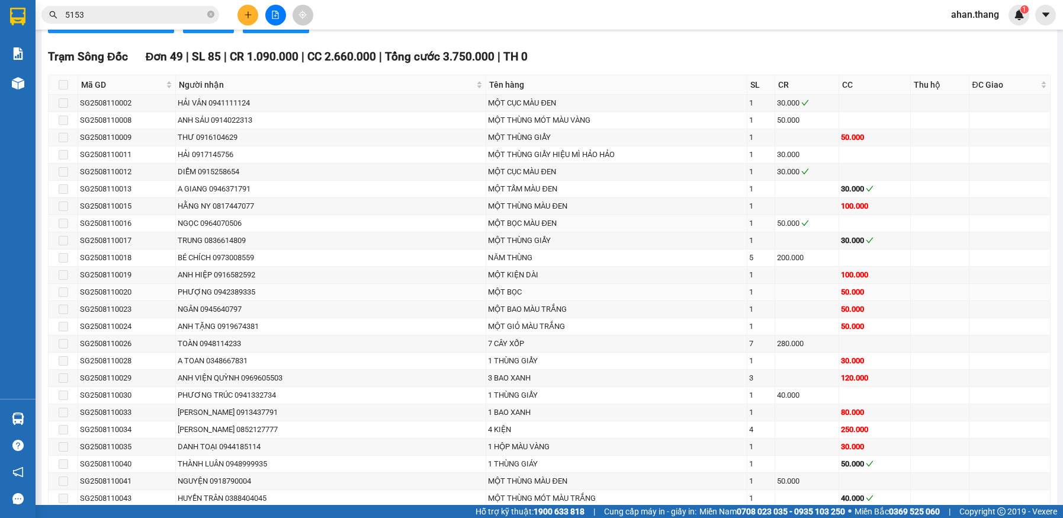
scroll to position [829, 0]
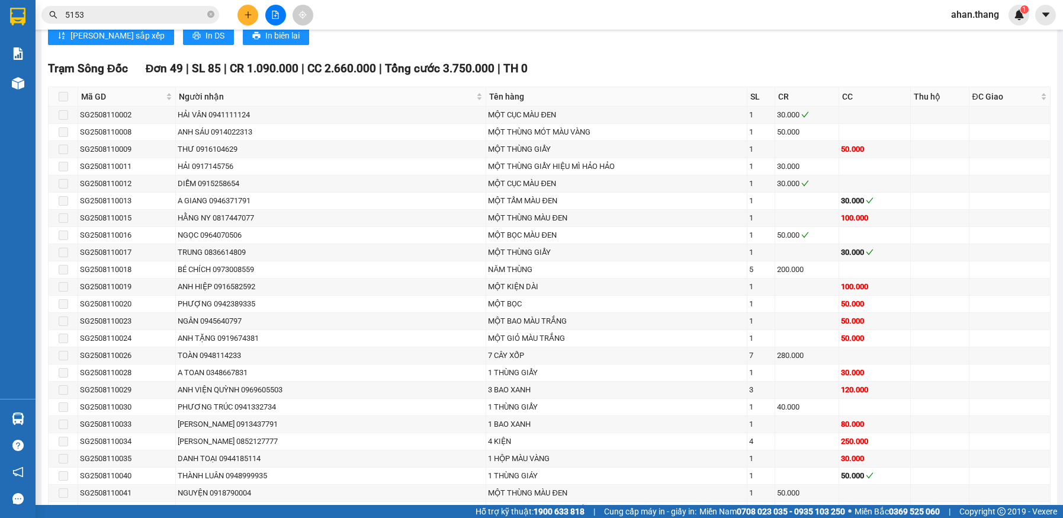
click at [143, 14] on input "5153" at bounding box center [135, 14] width 140 height 13
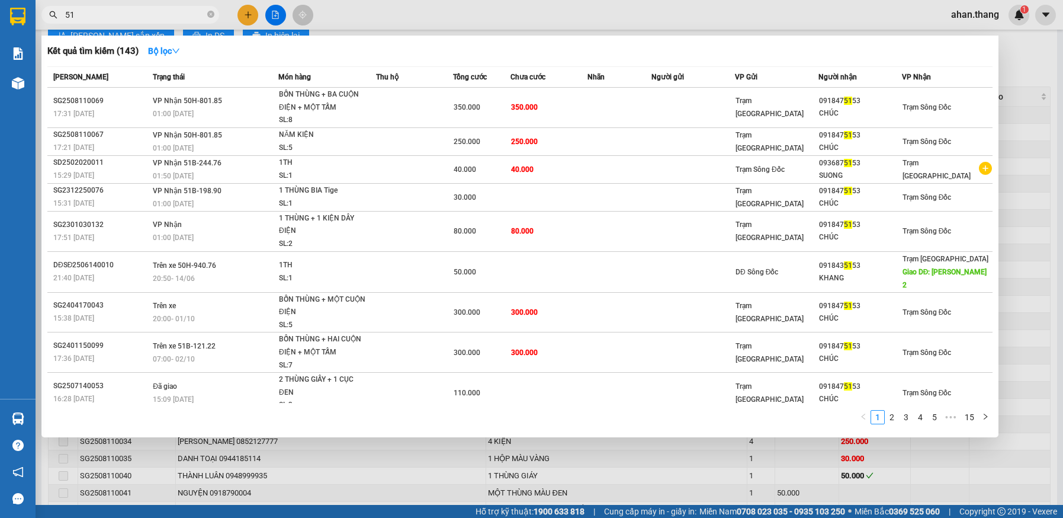
type input "5"
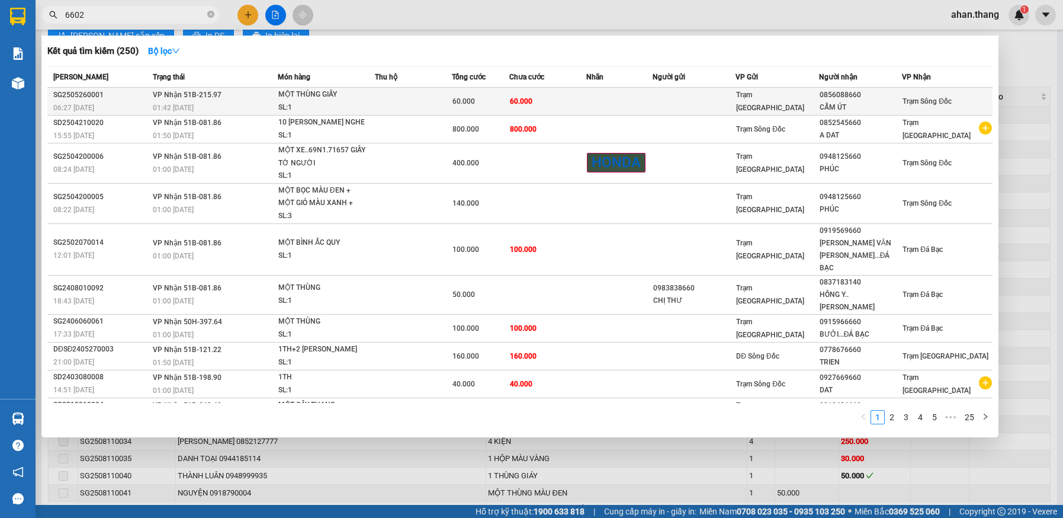
type input "6602"
click at [300, 105] on div "SL: 1" at bounding box center [322, 107] width 89 height 13
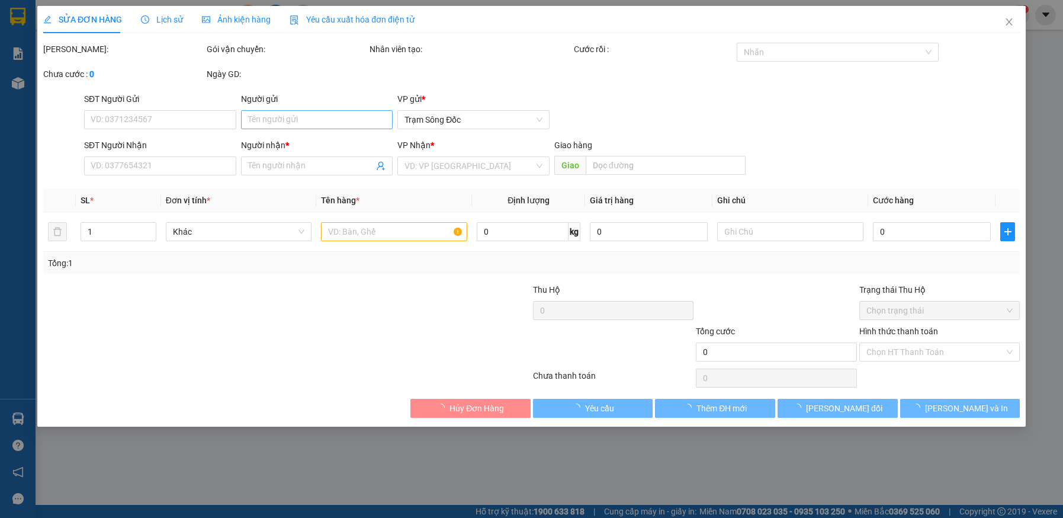
type input "0856088660"
type input "CẨM ÚT"
type input "60.000"
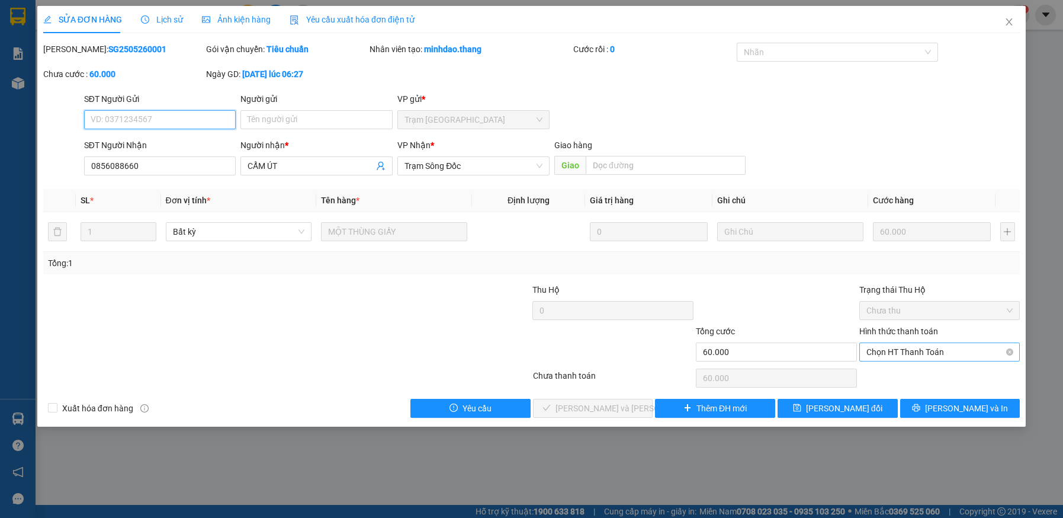
click at [890, 350] on span "Chọn HT Thanh Toán" at bounding box center [940, 352] width 147 height 18
click at [885, 377] on div "Tại văn phòng" at bounding box center [940, 375] width 147 height 13
type input "0"
click at [587, 409] on span "[PERSON_NAME] và [PERSON_NAME] hàng" at bounding box center [636, 408] width 160 height 13
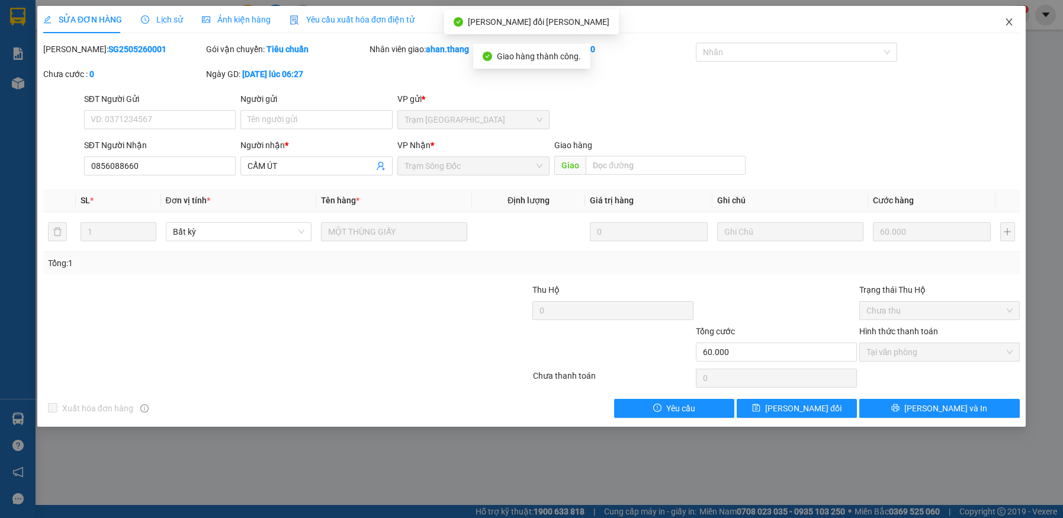
click at [1008, 22] on icon "close" at bounding box center [1009, 21] width 9 height 9
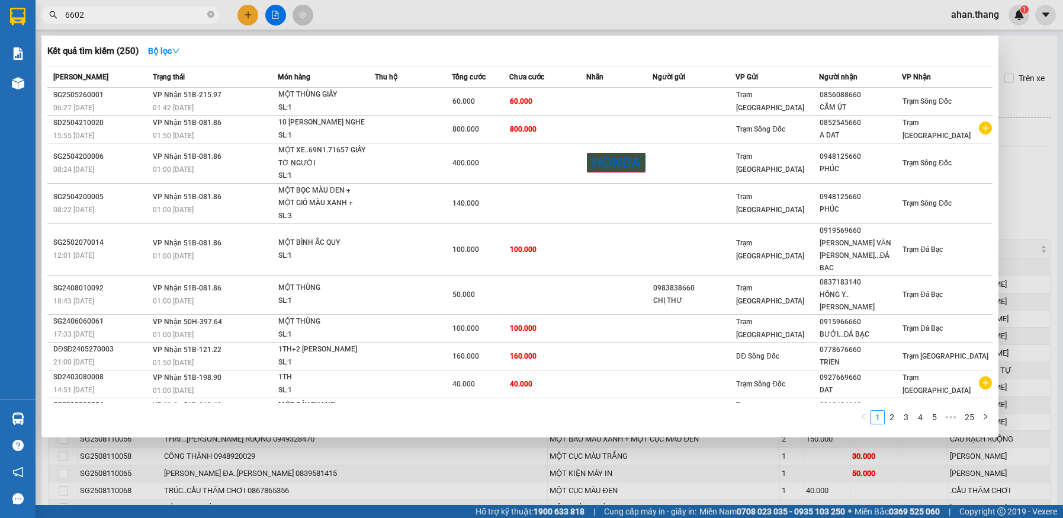
click at [126, 11] on input "6602" at bounding box center [135, 14] width 140 height 13
type input "6"
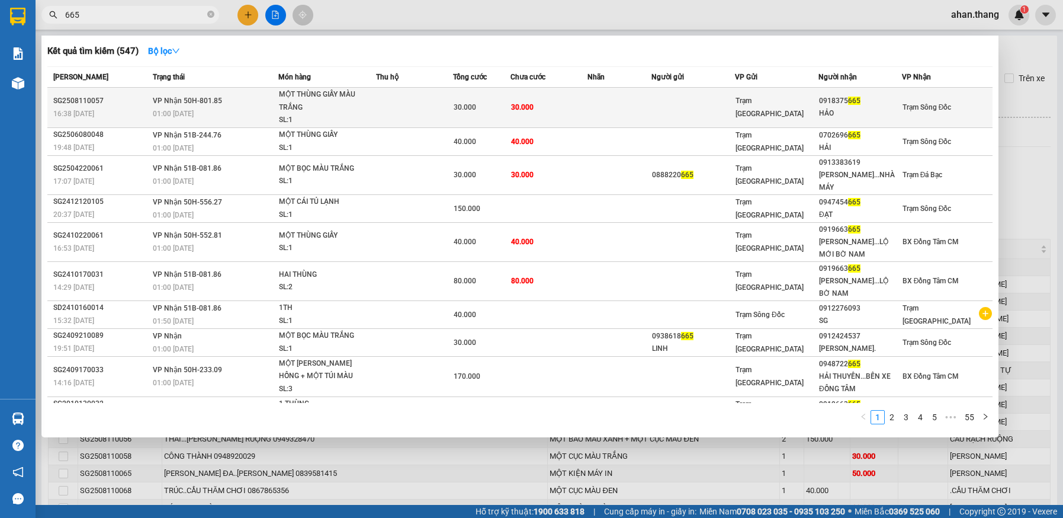
type input "665"
click at [438, 98] on td at bounding box center [414, 108] width 77 height 40
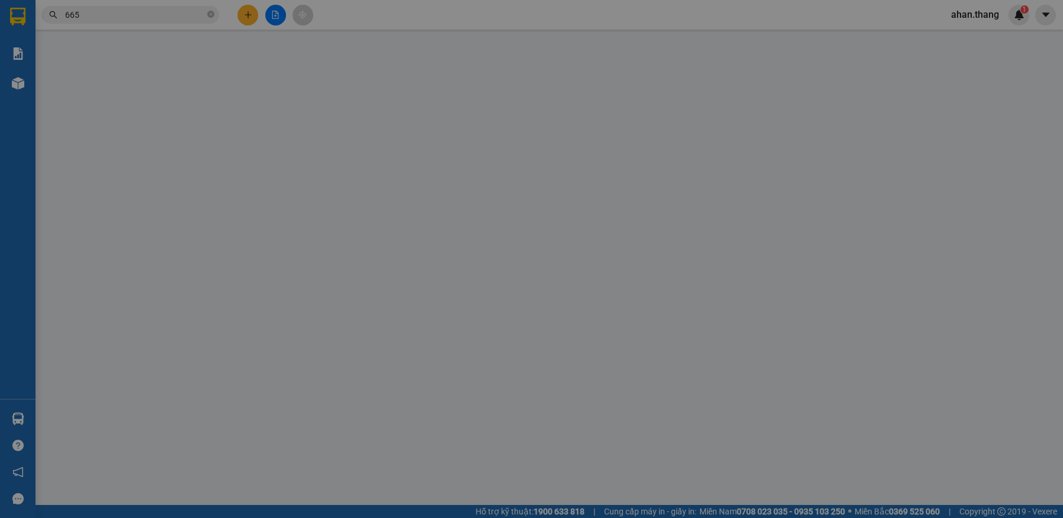
type input "0918375665"
type input "HẢO"
type input "30.000"
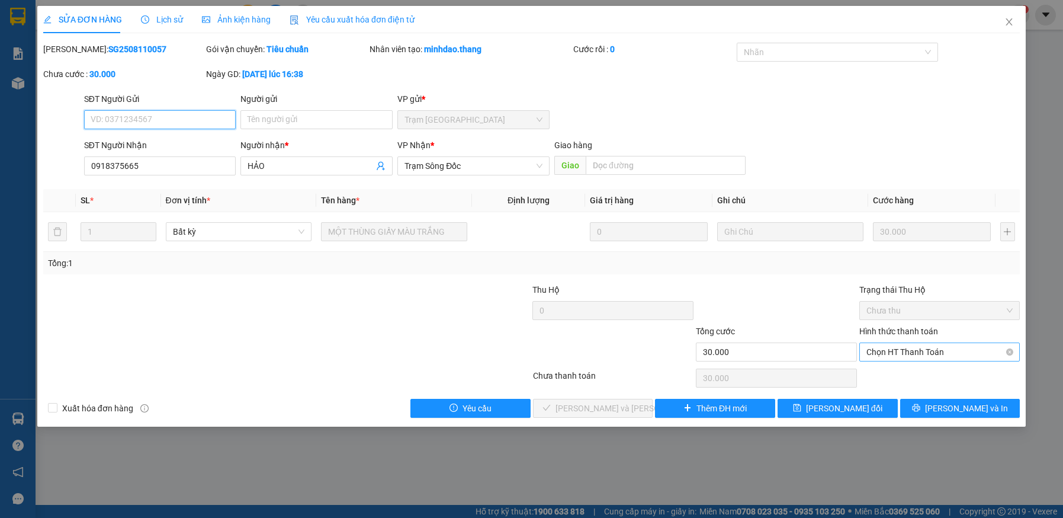
click at [950, 355] on span "Chọn HT Thanh Toán" at bounding box center [940, 352] width 147 height 18
click at [927, 377] on div "Tại văn phòng" at bounding box center [940, 375] width 147 height 13
type input "0"
click at [611, 405] on span "[PERSON_NAME] và [PERSON_NAME] hàng" at bounding box center [636, 408] width 160 height 13
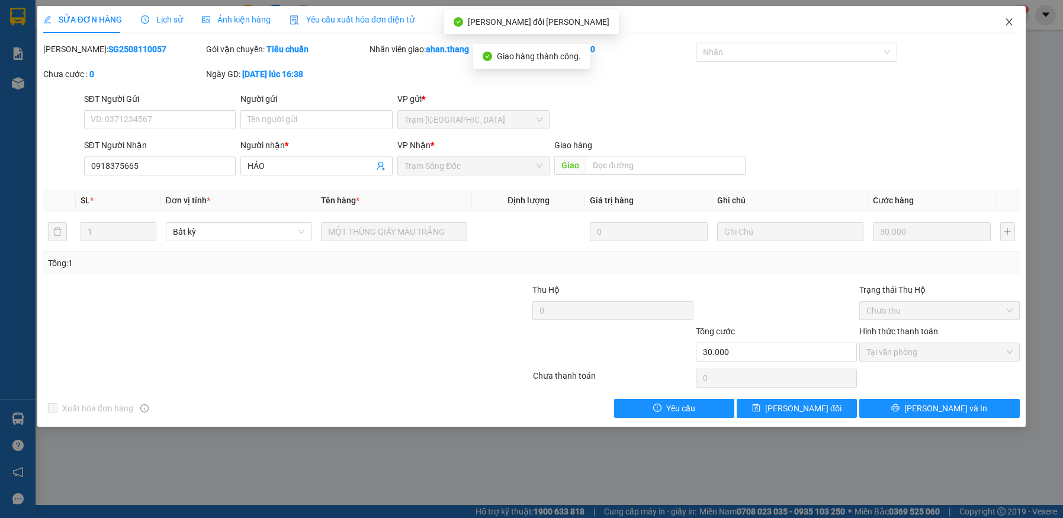
click at [1010, 21] on icon "close" at bounding box center [1010, 21] width 7 height 7
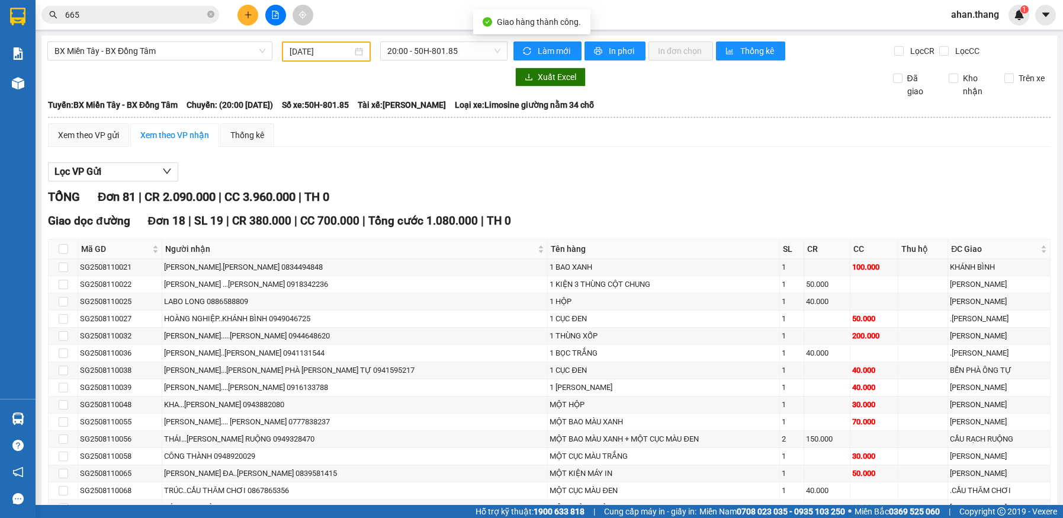
click at [159, 17] on input "665" at bounding box center [135, 14] width 140 height 13
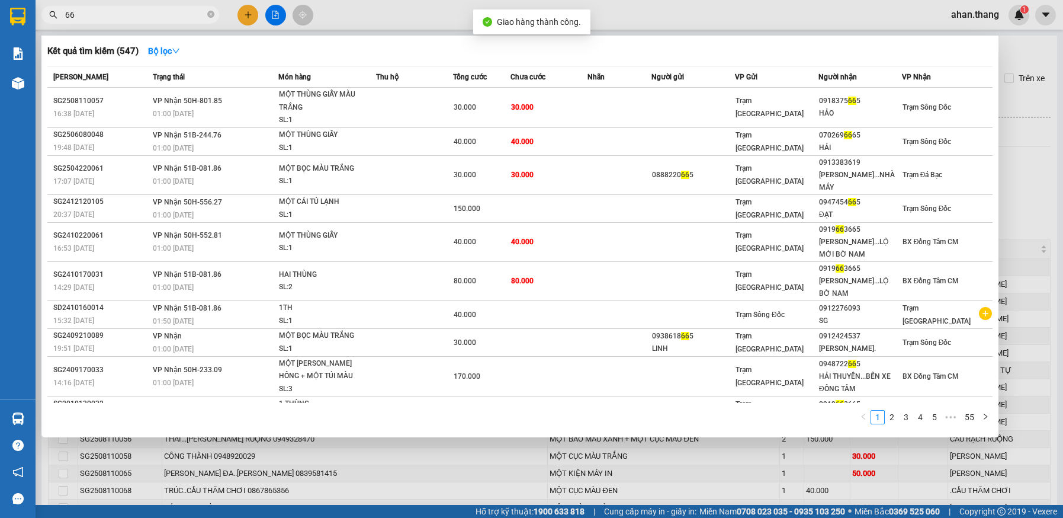
type input "6"
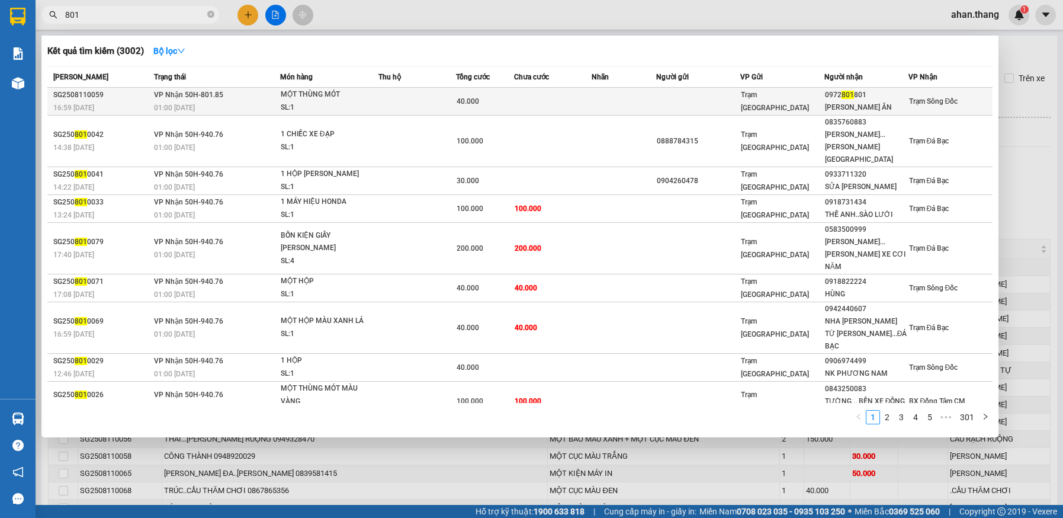
type input "801"
click at [415, 94] on td at bounding box center [418, 102] width 78 height 28
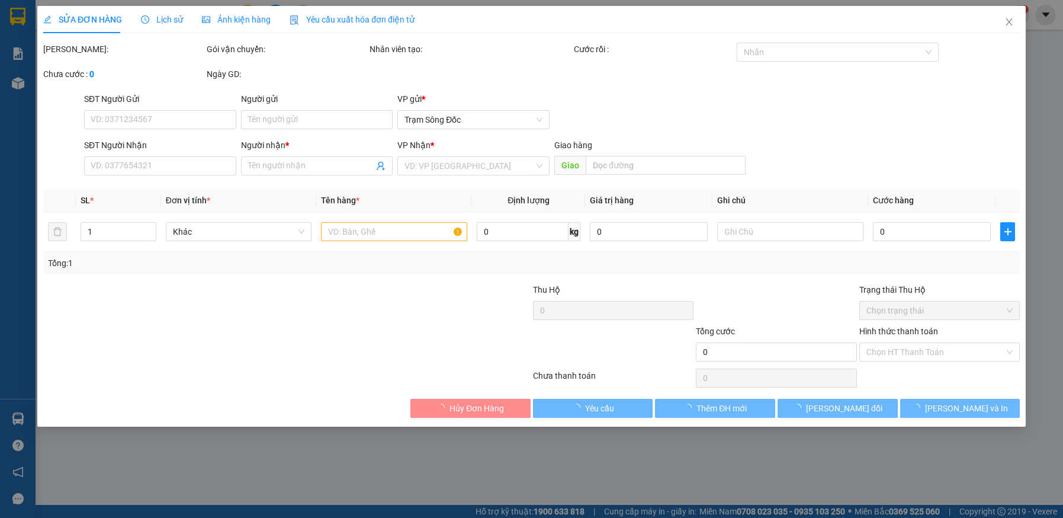
type input "0972801801"
type input "[PERSON_NAME] ÂN"
type input "40.000"
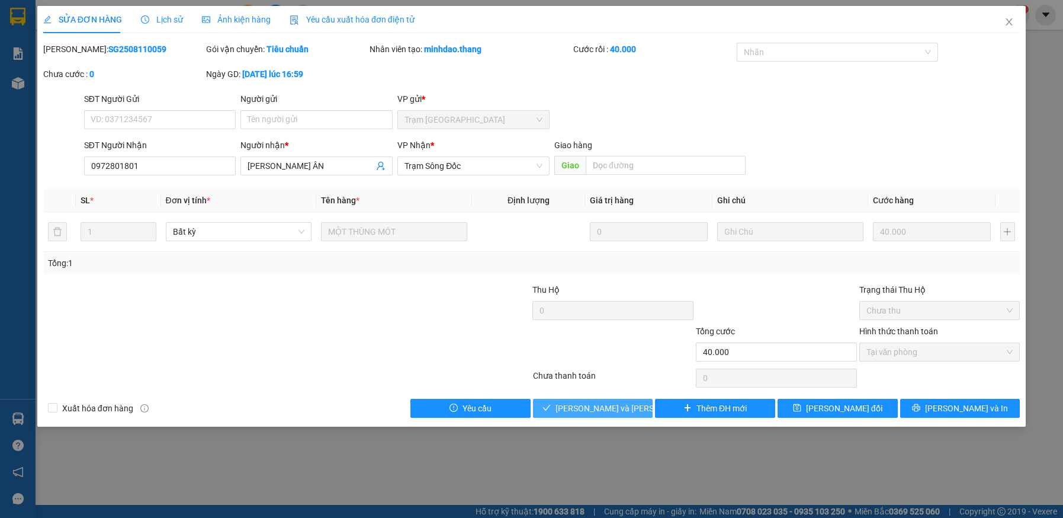
click at [620, 411] on span "[PERSON_NAME] và [PERSON_NAME] hàng" at bounding box center [636, 408] width 160 height 13
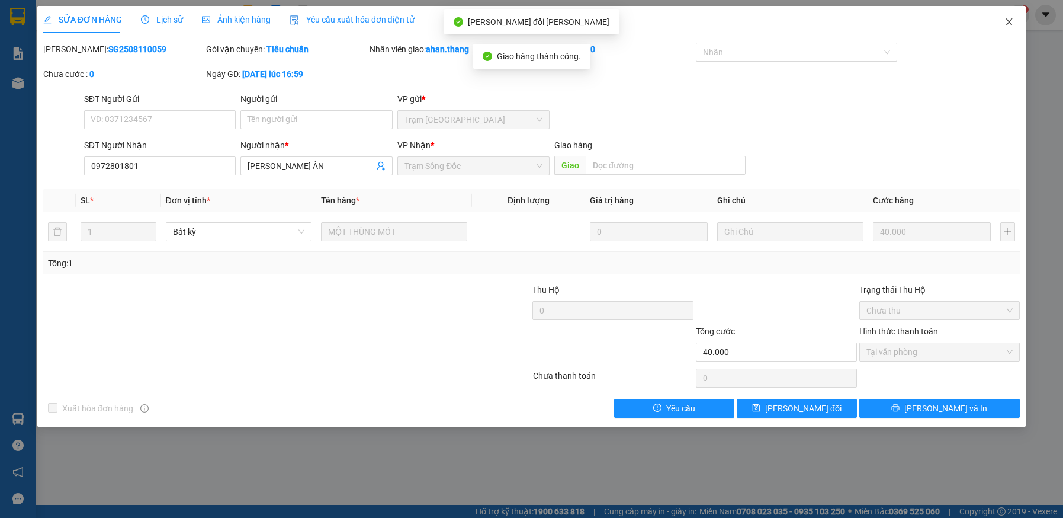
click at [1009, 22] on icon "close" at bounding box center [1010, 21] width 7 height 7
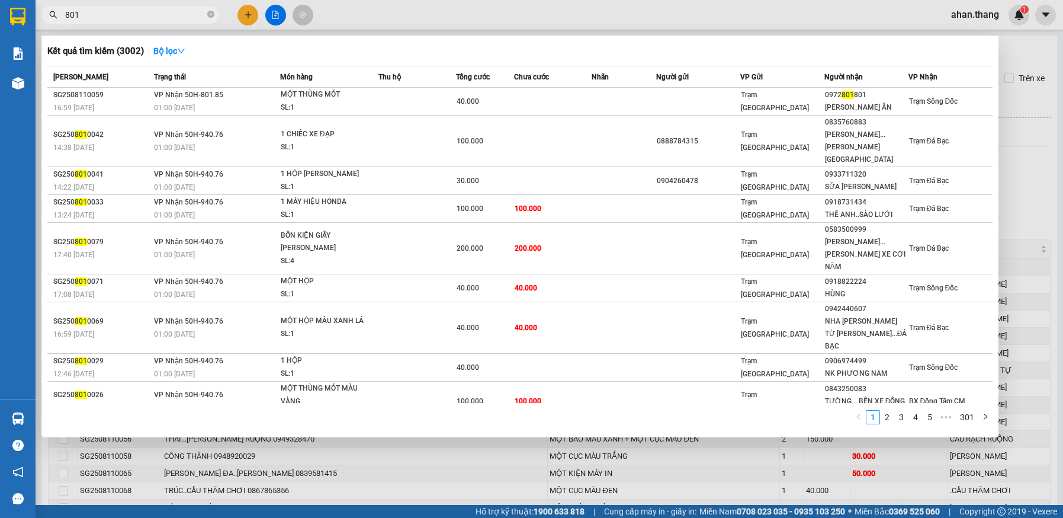
click at [130, 20] on input "801" at bounding box center [135, 14] width 140 height 13
type input "8"
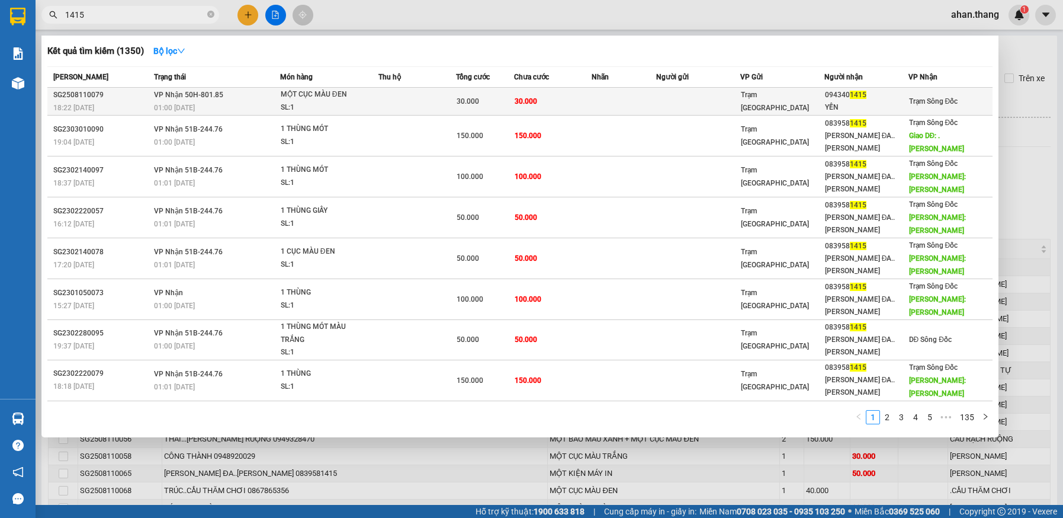
type input "1415"
click at [400, 95] on td at bounding box center [418, 102] width 78 height 28
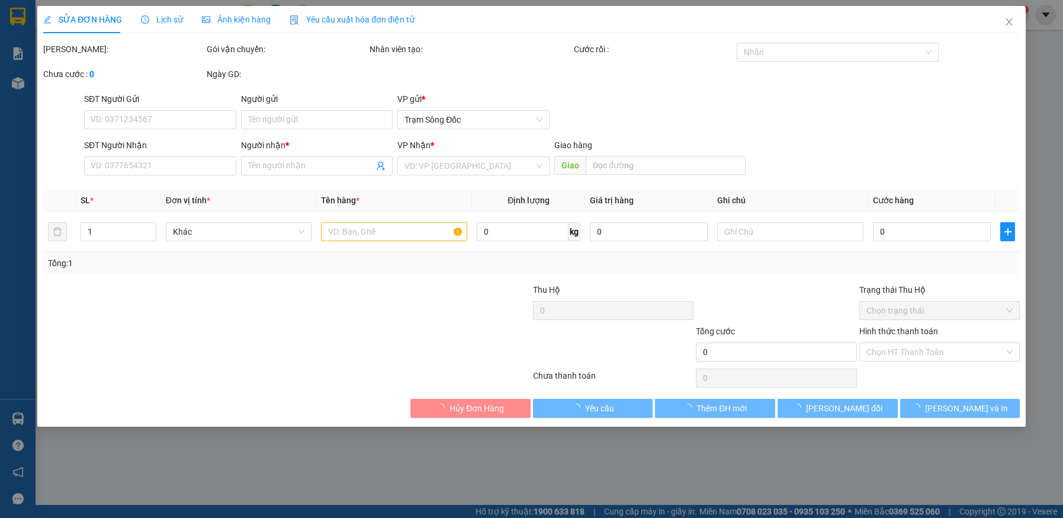
type input "0943401415"
type input "YẾN"
type input "30.000"
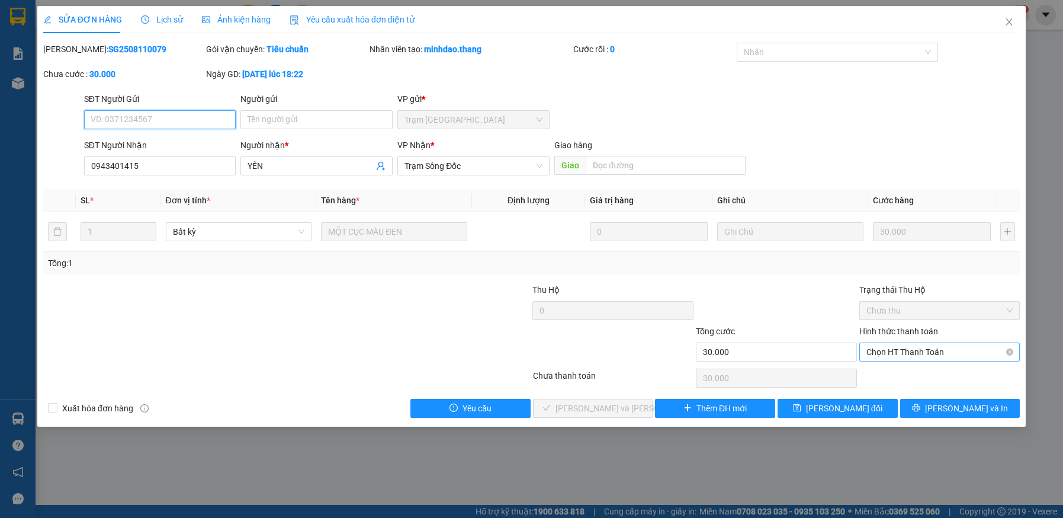
click at [898, 355] on span "Chọn HT Thanh Toán" at bounding box center [940, 352] width 147 height 18
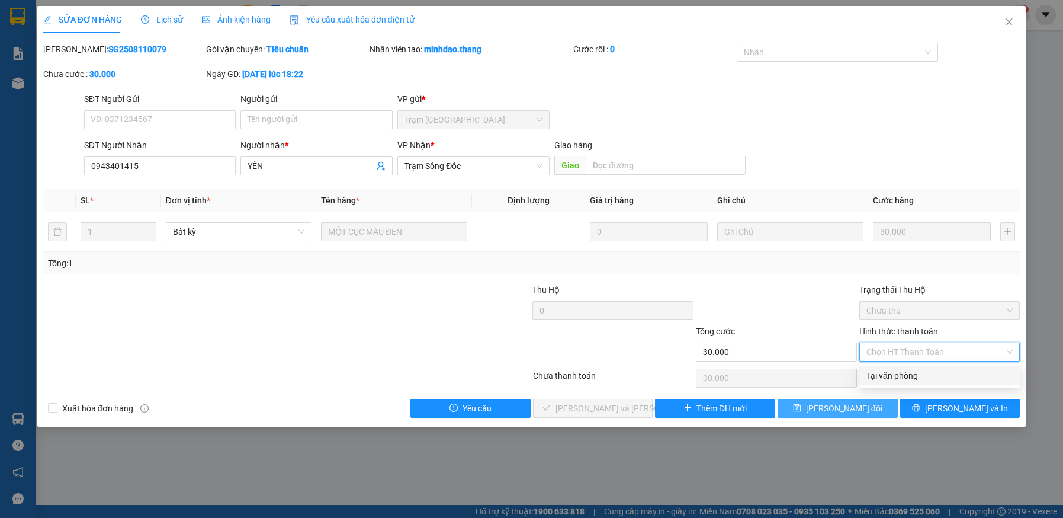
drag, startPoint x: 893, startPoint y: 376, endPoint x: 845, endPoint y: 406, distance: 56.7
click at [893, 377] on div "Tại văn phòng" at bounding box center [940, 375] width 147 height 13
type input "0"
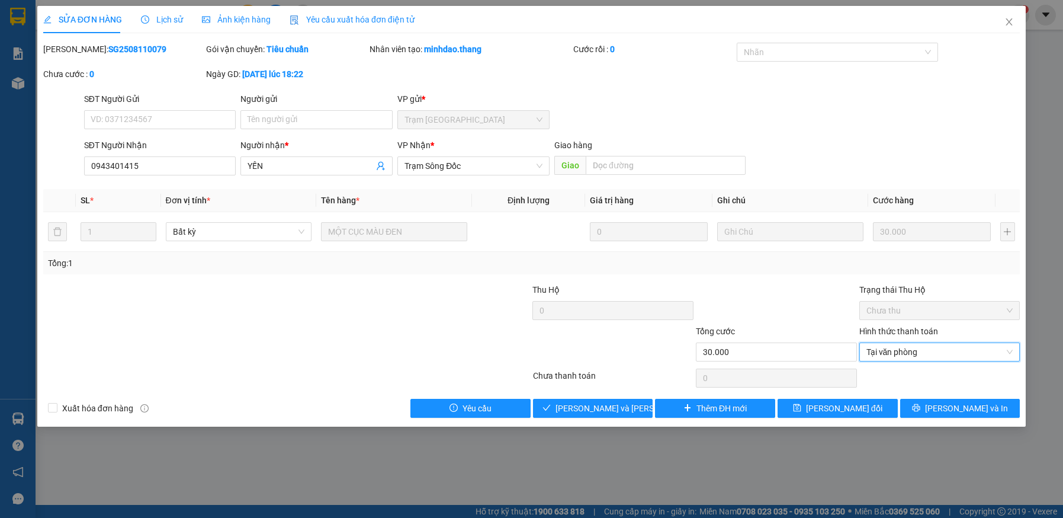
drag, startPoint x: 642, startPoint y: 418, endPoint x: 627, endPoint y: 411, distance: 16.4
click at [642, 418] on div "SỬA ĐƠN HÀNG Lịch sử [PERSON_NAME] hàng Yêu cầu xuất [PERSON_NAME] điện tử Tota…" at bounding box center [531, 216] width 989 height 421
click at [606, 408] on span "[PERSON_NAME] và [PERSON_NAME] hàng" at bounding box center [636, 408] width 160 height 13
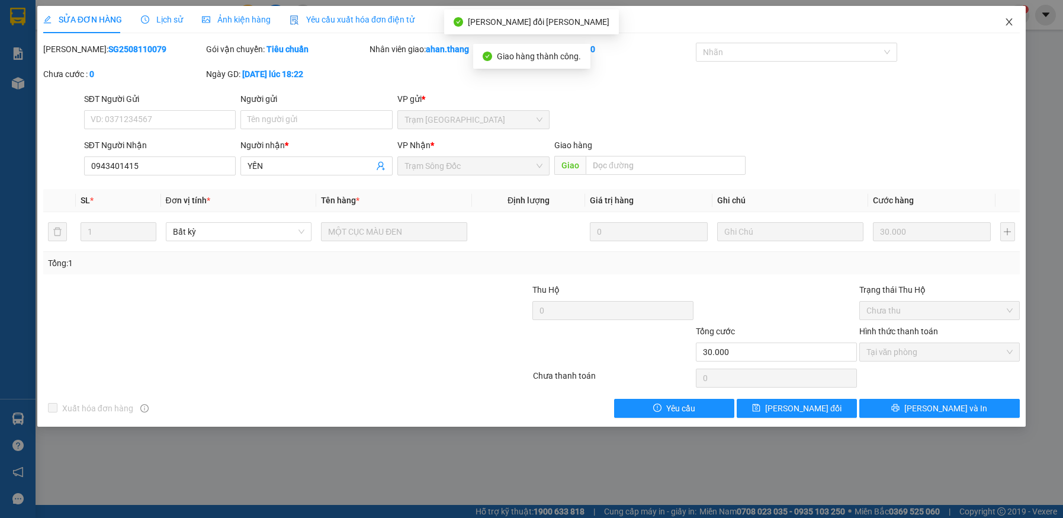
click at [1010, 20] on icon "close" at bounding box center [1009, 21] width 9 height 9
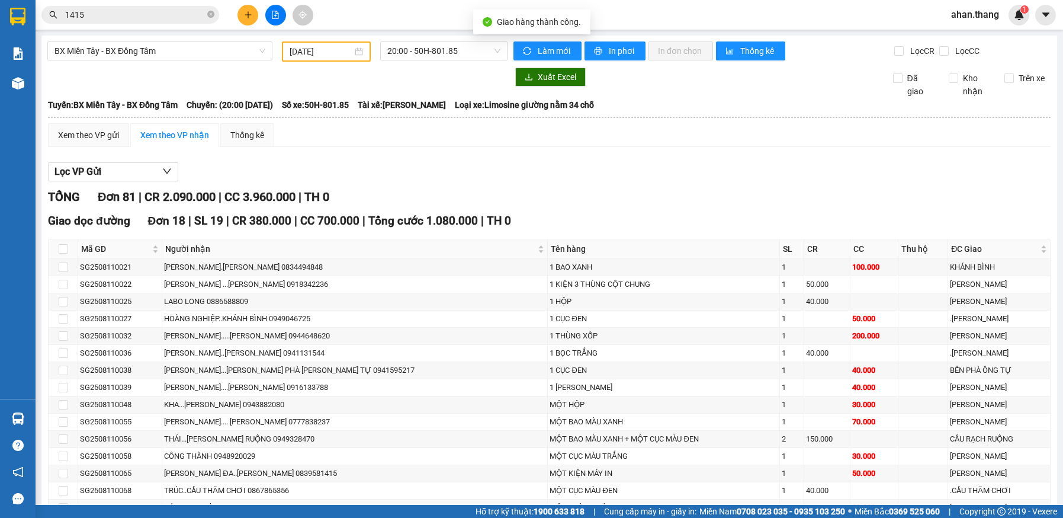
click at [179, 14] on input "1415" at bounding box center [135, 14] width 140 height 13
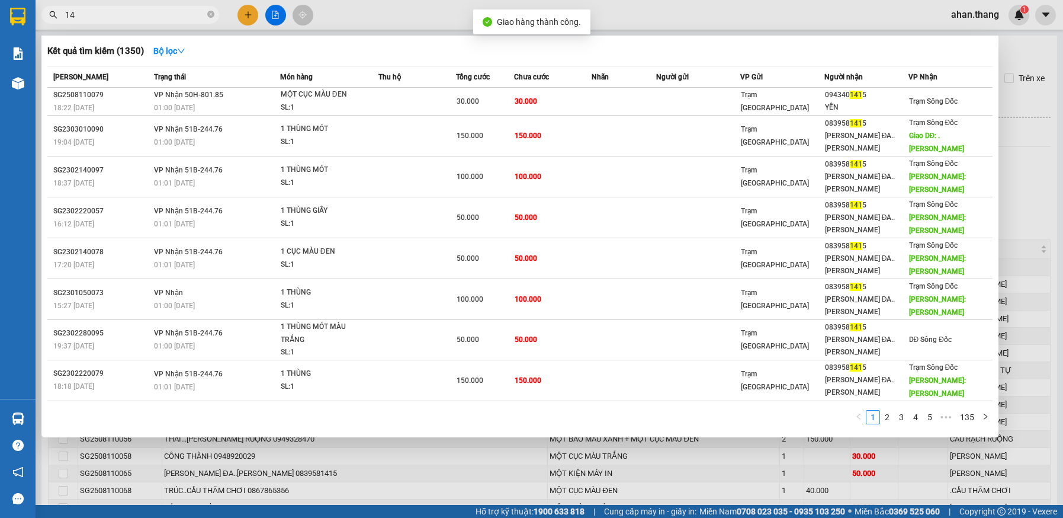
type input "1"
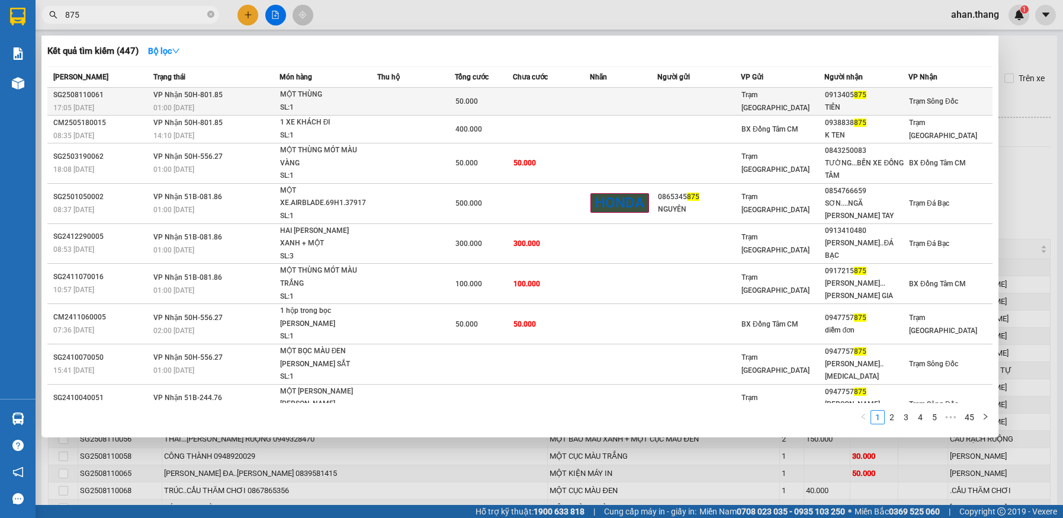
type input "875"
click at [415, 103] on td at bounding box center [416, 102] width 78 height 28
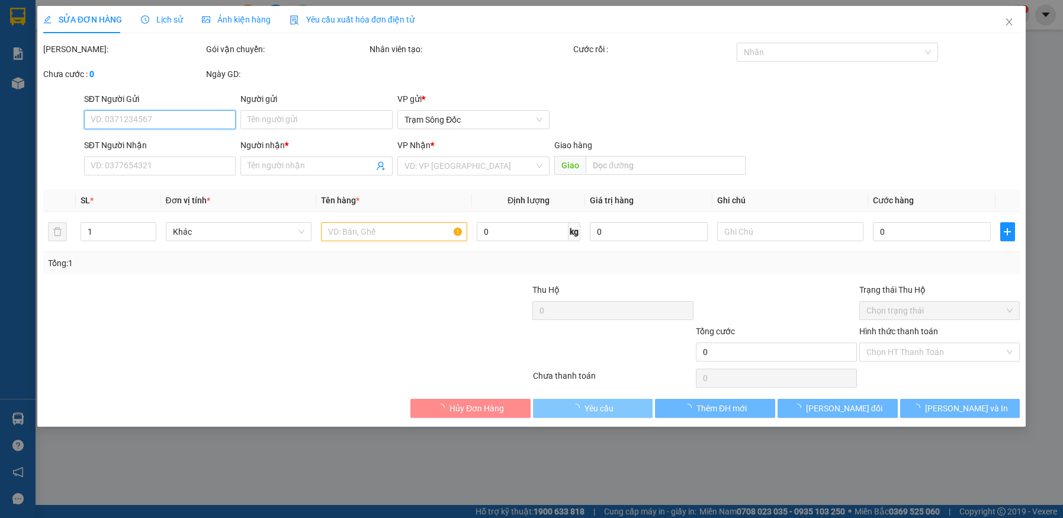
type input "0913405875"
type input "TIÊN"
type input "50.000"
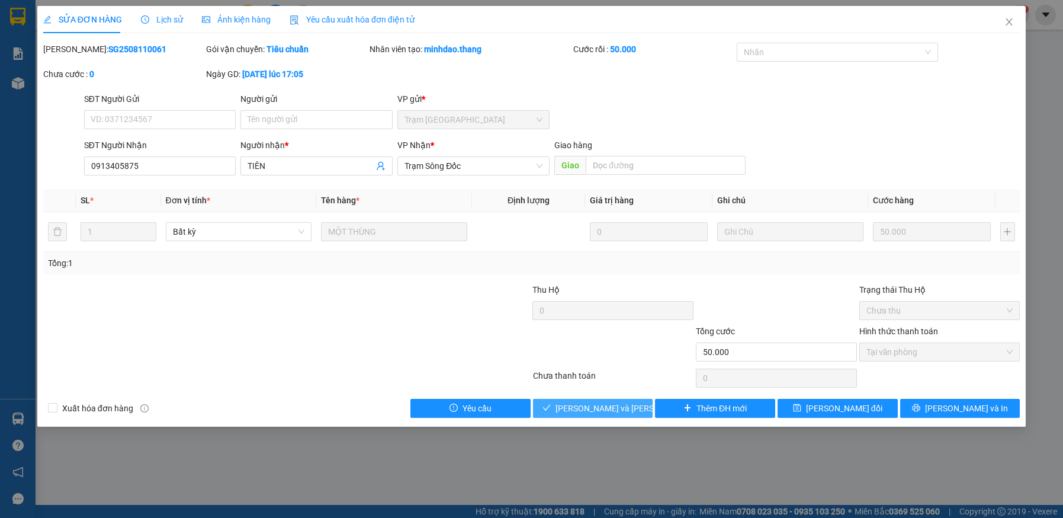
click at [597, 405] on span "[PERSON_NAME] và [PERSON_NAME] hàng" at bounding box center [636, 408] width 160 height 13
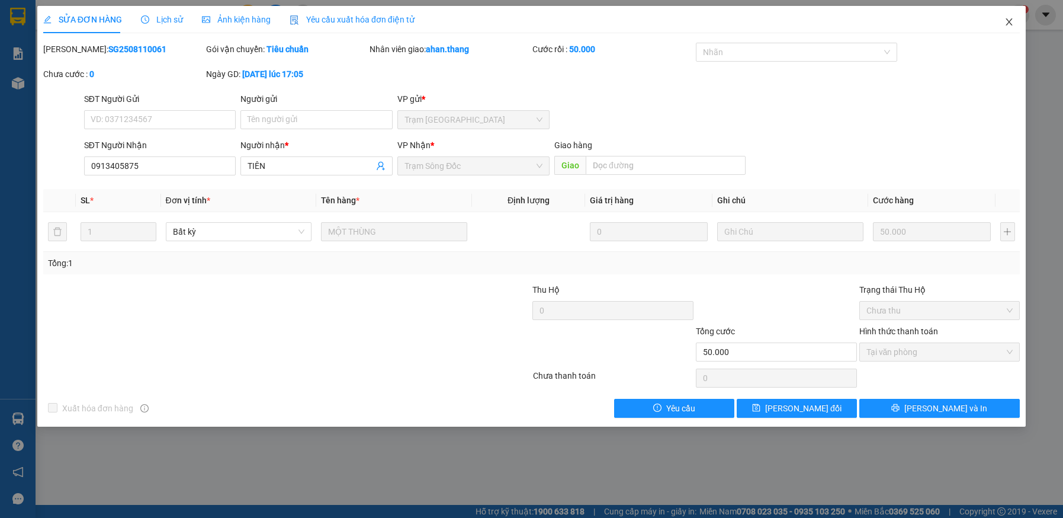
click at [1008, 23] on icon "close" at bounding box center [1009, 21] width 9 height 9
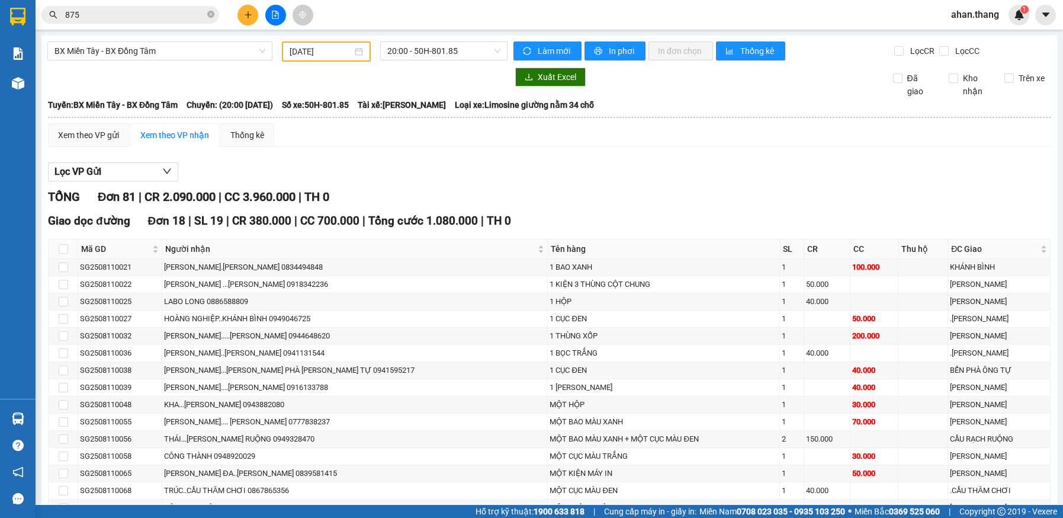
click at [121, 17] on input "875" at bounding box center [135, 14] width 140 height 13
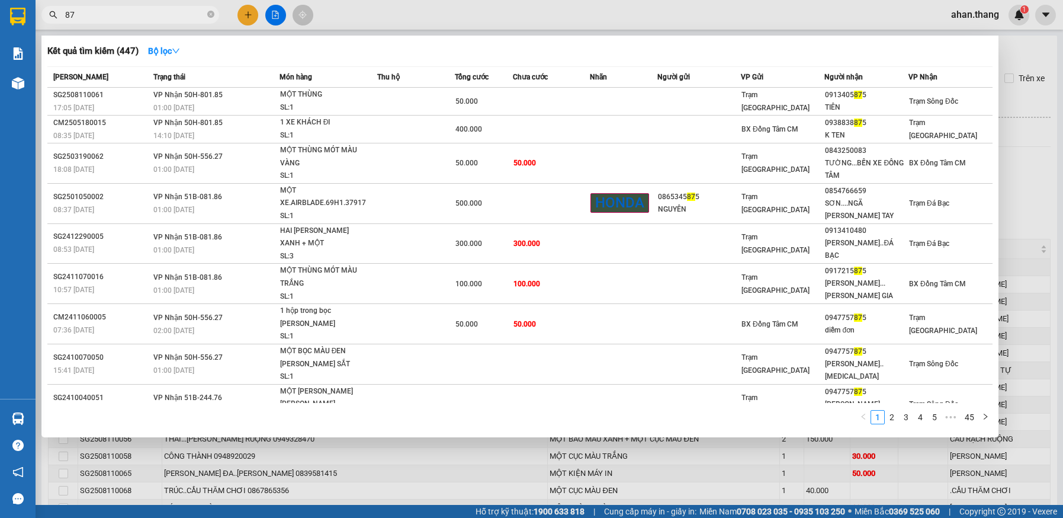
type input "8"
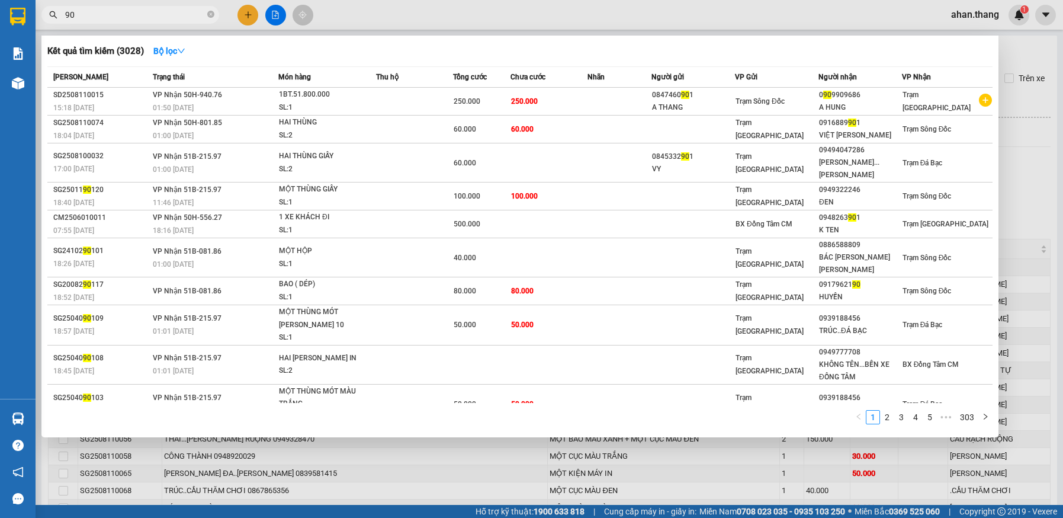
type input "9"
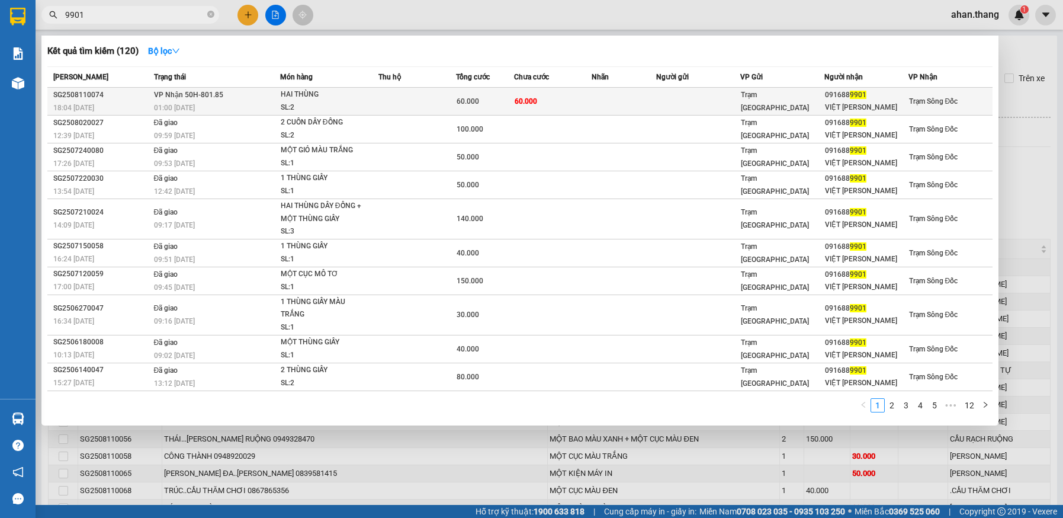
type input "9901"
click at [619, 102] on td at bounding box center [624, 102] width 65 height 28
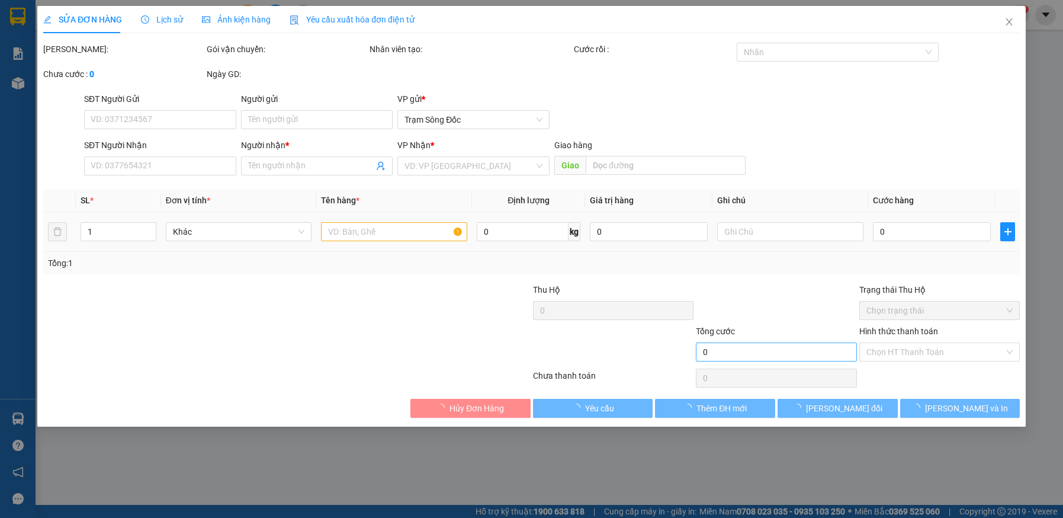
type input "0916889901"
type input "VIỆT [PERSON_NAME]"
type input "60.000"
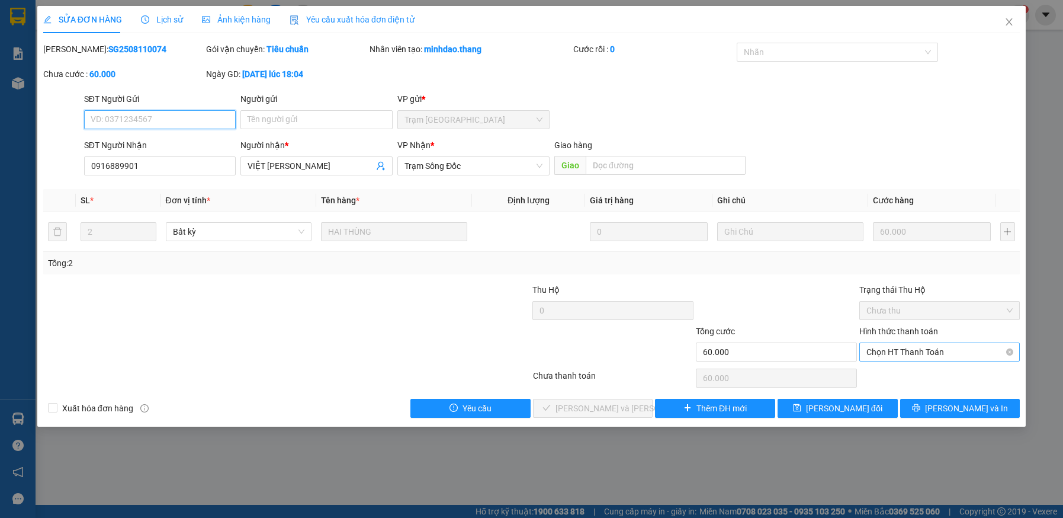
click at [912, 345] on span "Chọn HT Thanh Toán" at bounding box center [940, 352] width 147 height 18
drag, startPoint x: 903, startPoint y: 374, endPoint x: 816, endPoint y: 394, distance: 90.0
click at [903, 375] on div "Tại văn phòng" at bounding box center [940, 375] width 147 height 13
type input "0"
click at [640, 404] on button "[PERSON_NAME] và [PERSON_NAME] hàng" at bounding box center [593, 408] width 120 height 19
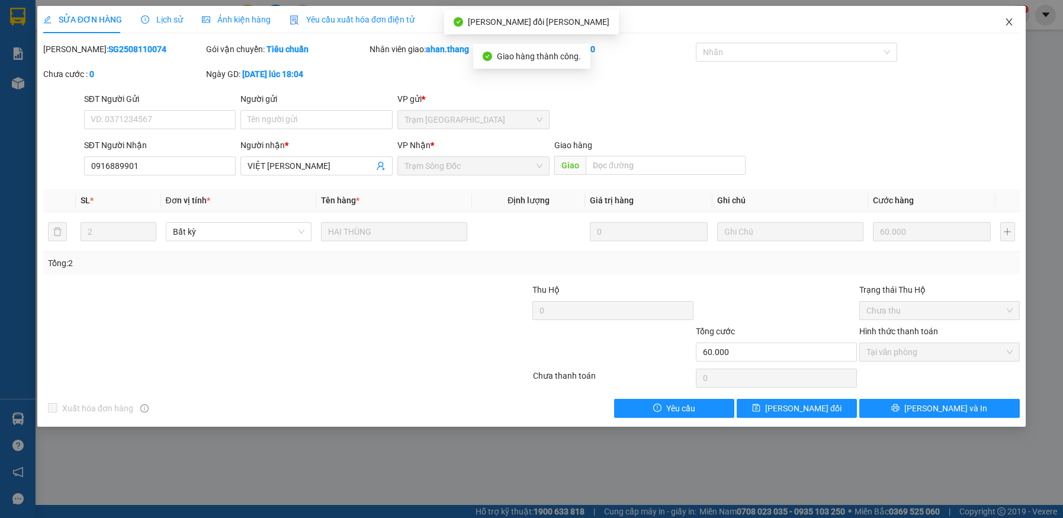
click at [1011, 20] on icon "close" at bounding box center [1009, 21] width 9 height 9
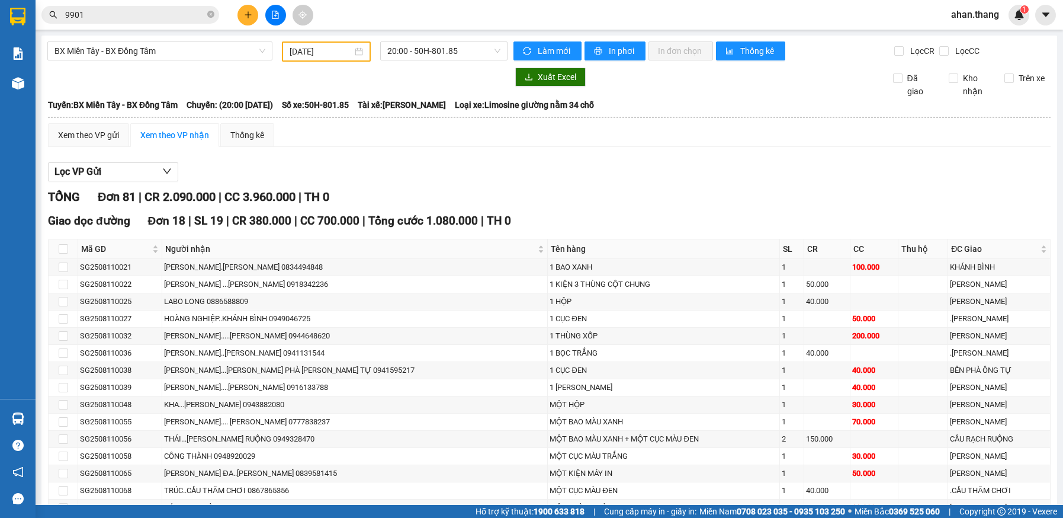
click at [160, 13] on input "9901" at bounding box center [135, 14] width 140 height 13
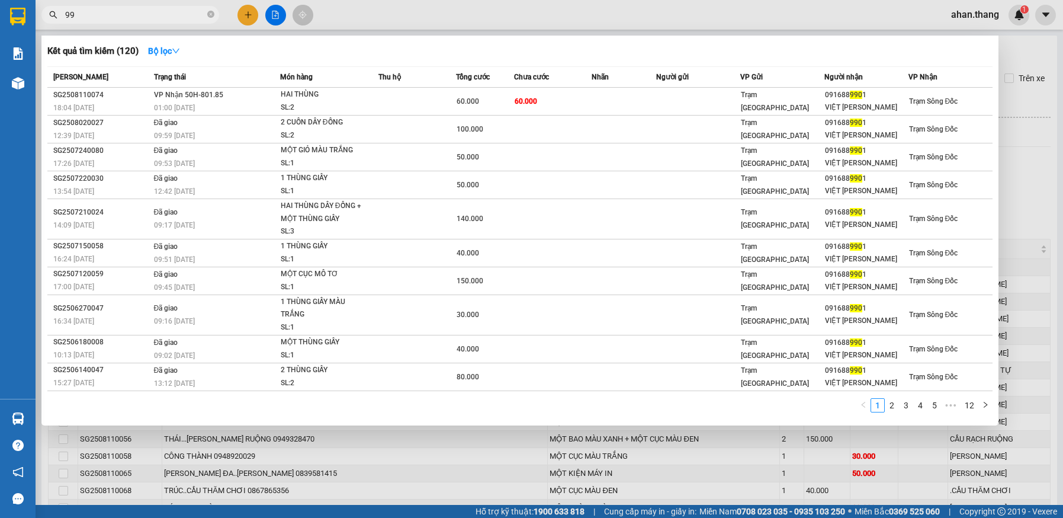
type input "9"
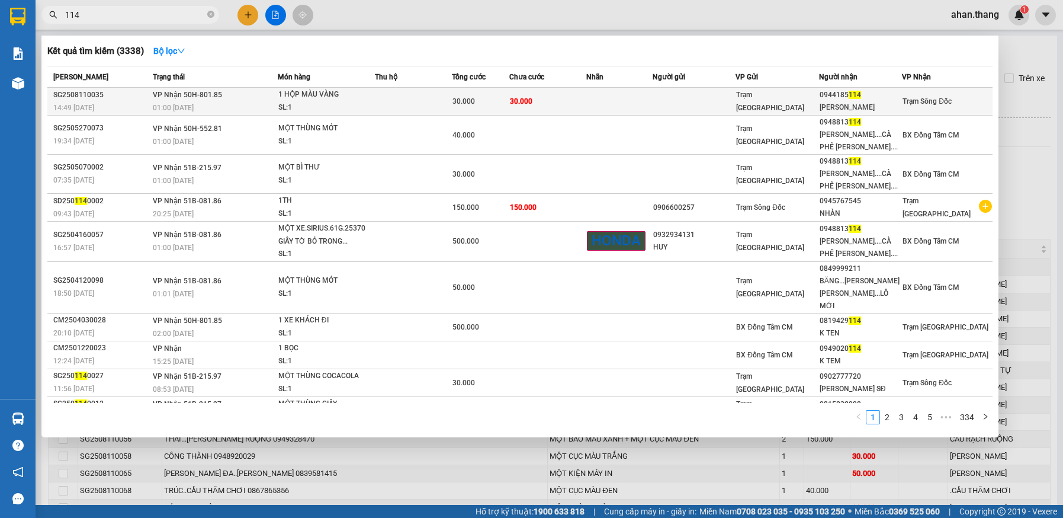
type input "114"
click at [559, 95] on td "30.000" at bounding box center [547, 102] width 77 height 28
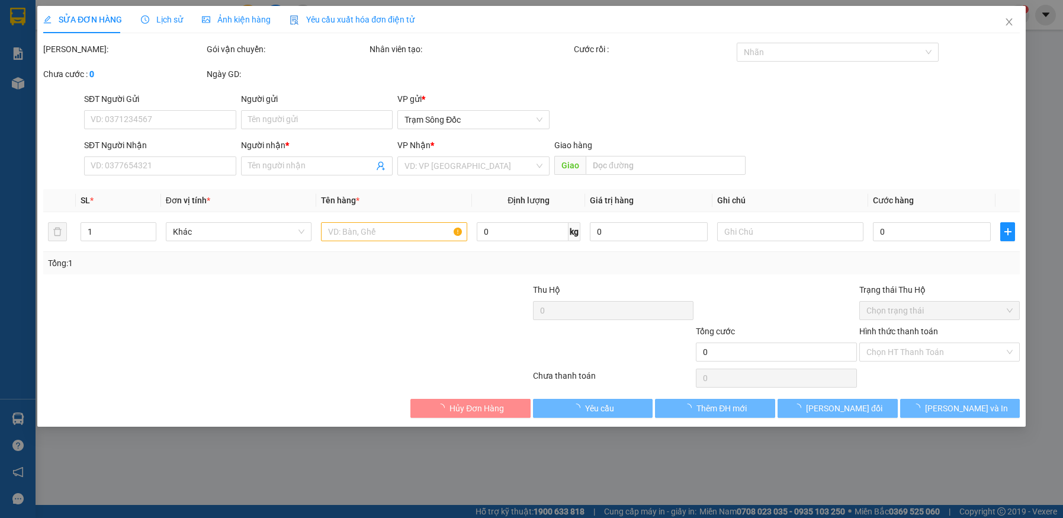
type input "0944185114"
type input "[PERSON_NAME]"
type input "30.000"
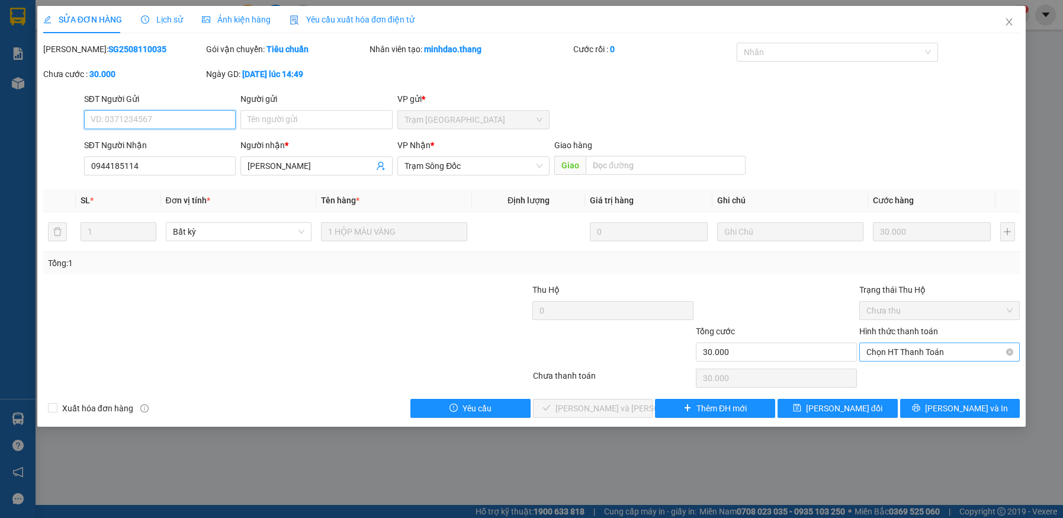
click at [901, 348] on span "Chọn HT Thanh Toán" at bounding box center [940, 352] width 147 height 18
click at [899, 373] on div "Tại văn phòng" at bounding box center [940, 375] width 147 height 13
type input "0"
click at [575, 411] on span "[PERSON_NAME] và [PERSON_NAME] hàng" at bounding box center [636, 408] width 160 height 13
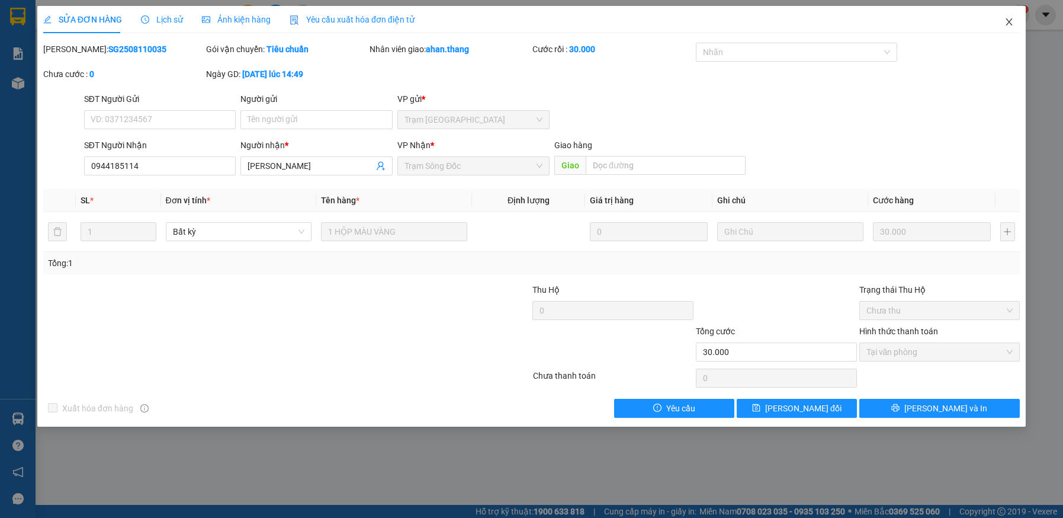
click at [1010, 22] on icon "close" at bounding box center [1010, 21] width 7 height 7
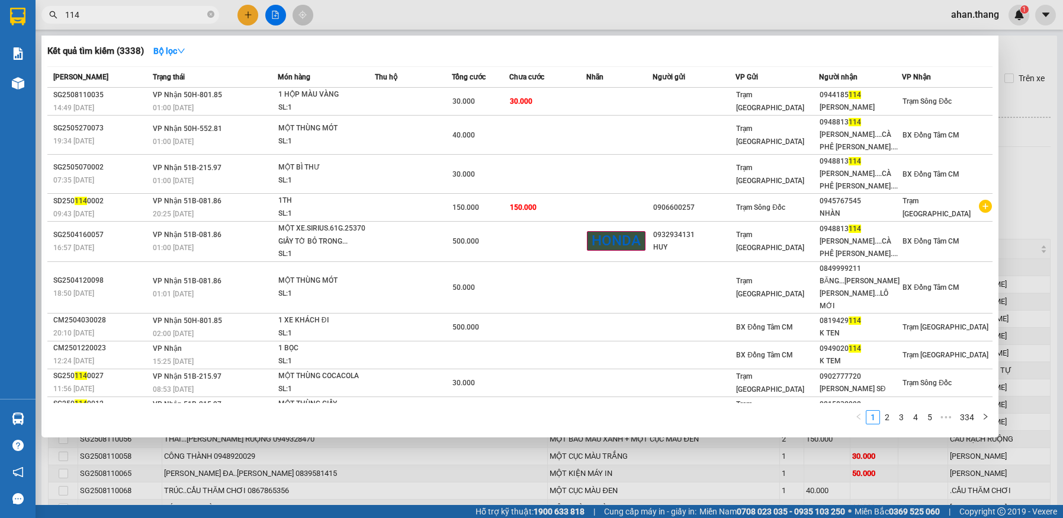
click at [175, 9] on input "114" at bounding box center [135, 14] width 140 height 13
type input "1"
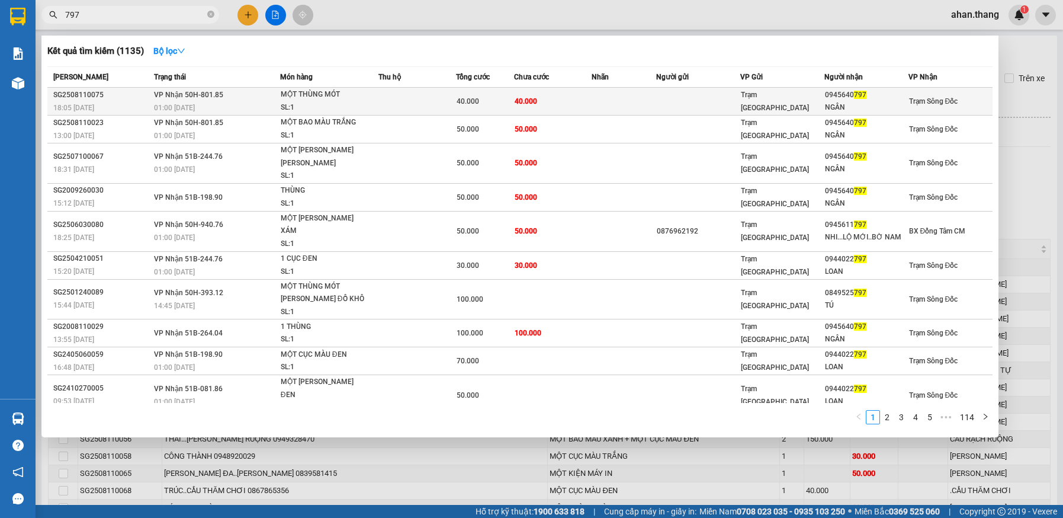
type input "797"
click at [578, 105] on td "40.000" at bounding box center [553, 102] width 78 height 28
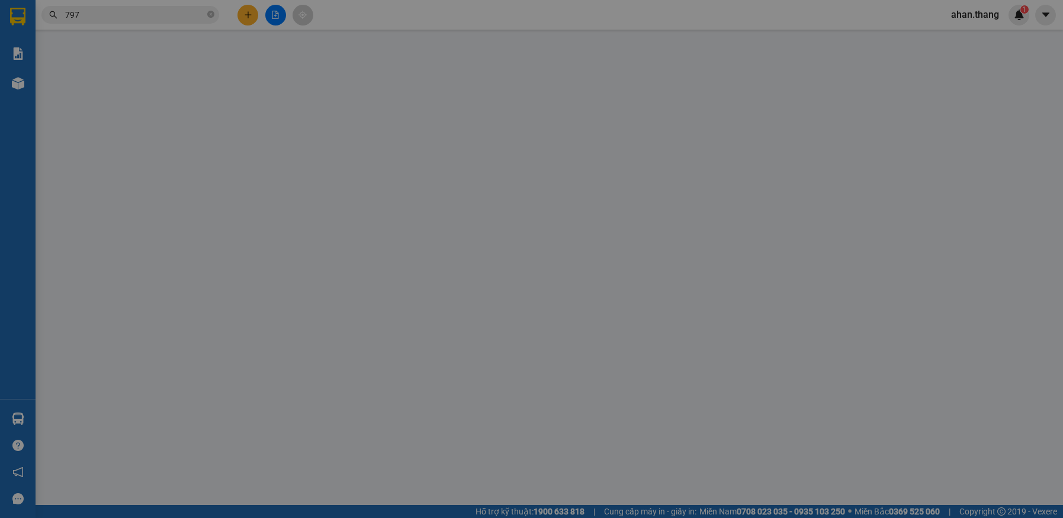
type input "0945640797"
type input "NGÂN"
type input "40.000"
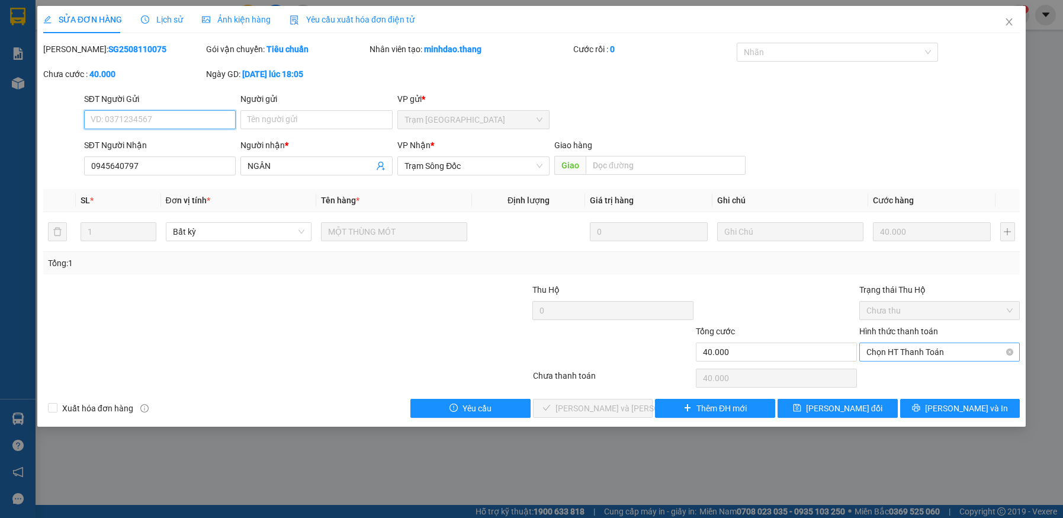
click at [926, 351] on span "Chọn HT Thanh Toán" at bounding box center [940, 352] width 147 height 18
drag, startPoint x: 925, startPoint y: 372, endPoint x: 913, endPoint y: 386, distance: 18.9
click at [925, 373] on div "Tại văn phòng" at bounding box center [940, 375] width 147 height 13
type input "0"
click at [623, 415] on button "[PERSON_NAME] và [PERSON_NAME] hàng" at bounding box center [593, 408] width 120 height 19
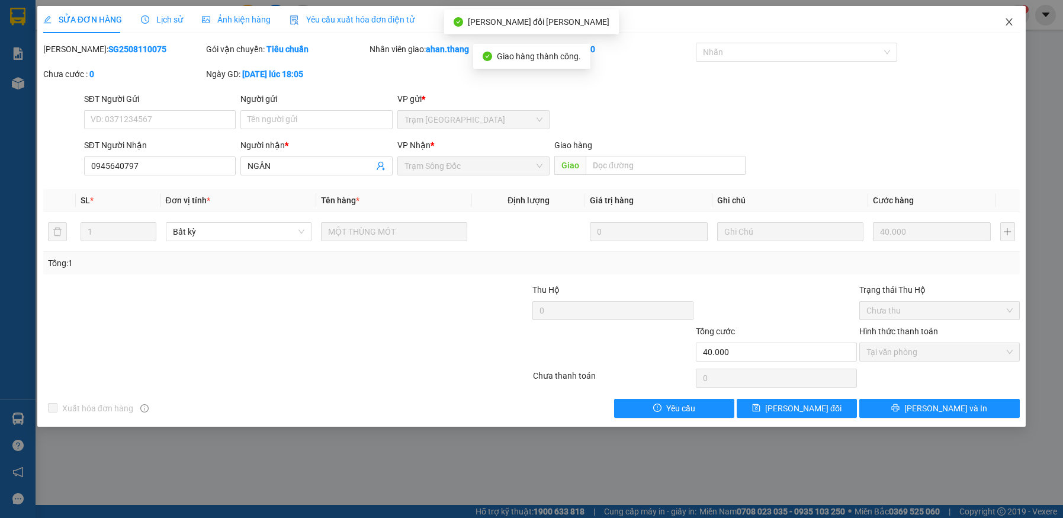
drag, startPoint x: 1009, startPoint y: 21, endPoint x: 494, endPoint y: 5, distance: 515.7
click at [1009, 20] on icon "close" at bounding box center [1009, 21] width 9 height 9
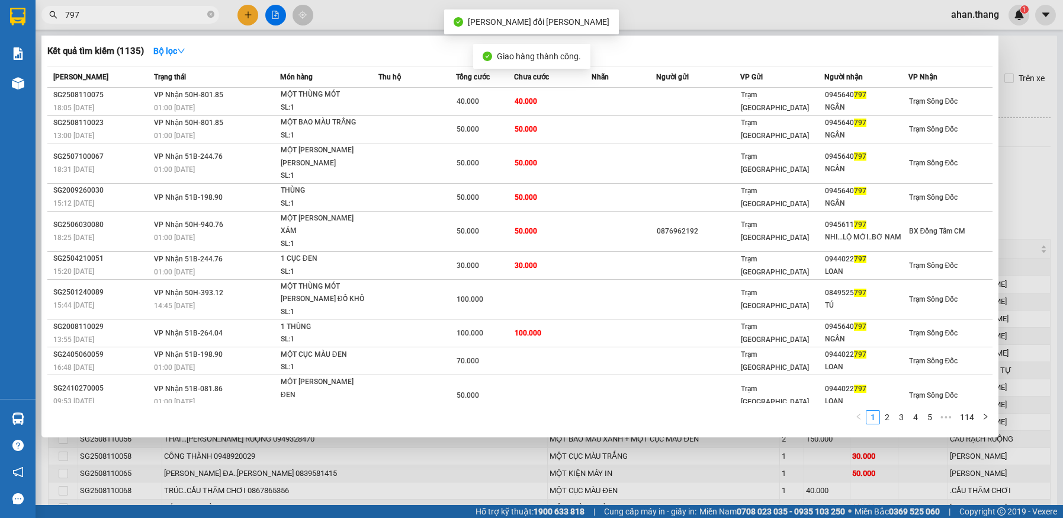
click at [166, 18] on input "797" at bounding box center [135, 14] width 140 height 13
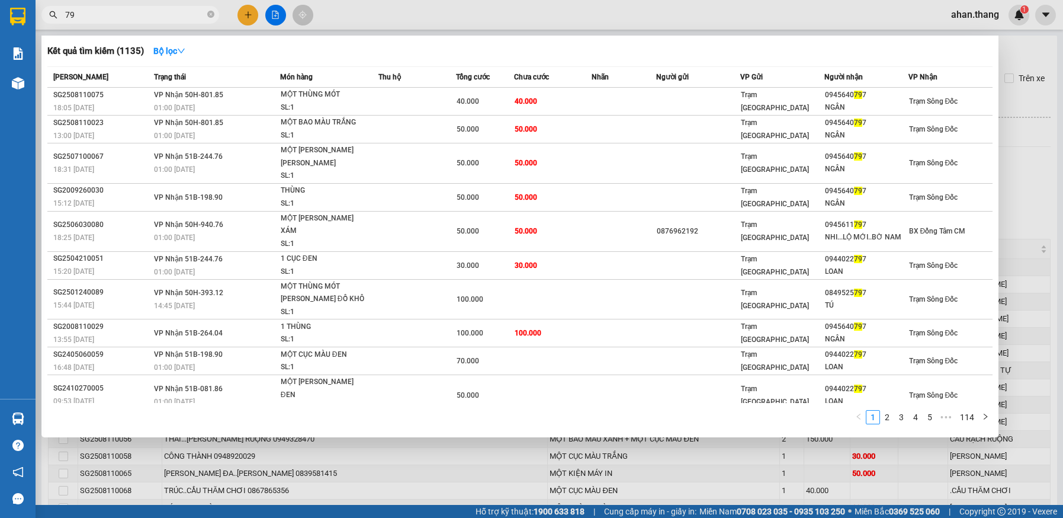
type input "7"
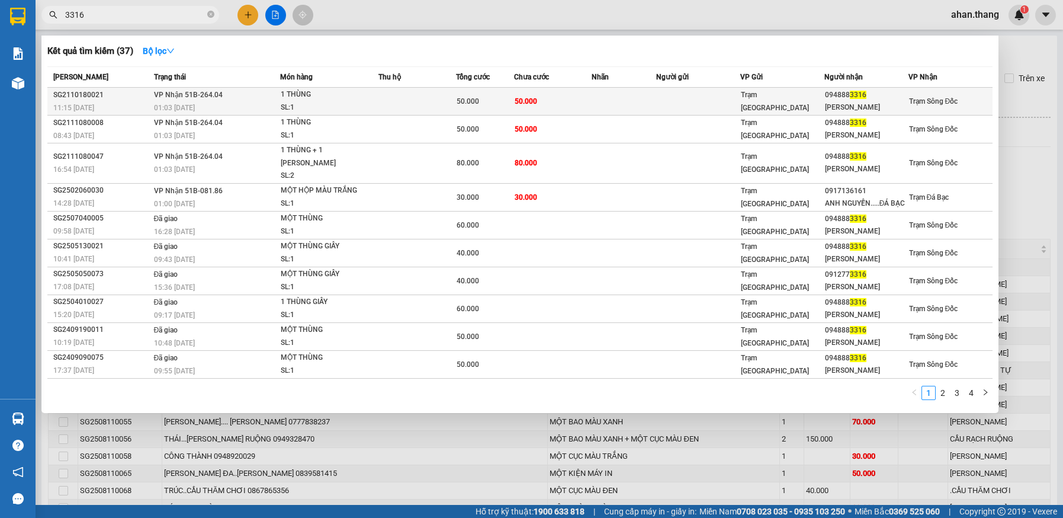
type input "3316"
click at [534, 98] on span "50.000" at bounding box center [526, 101] width 23 height 8
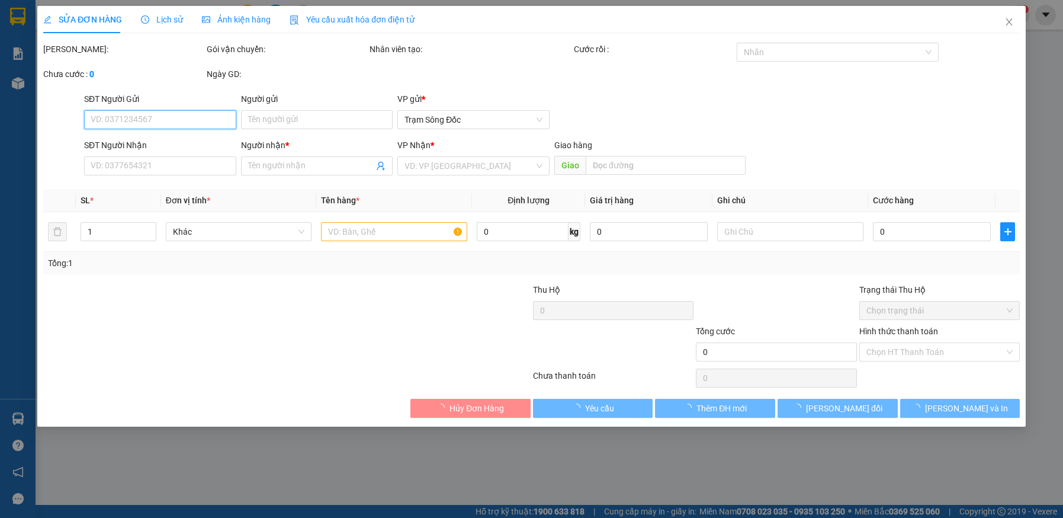
type input "0948883316"
type input "[PERSON_NAME]"
type input "50.000"
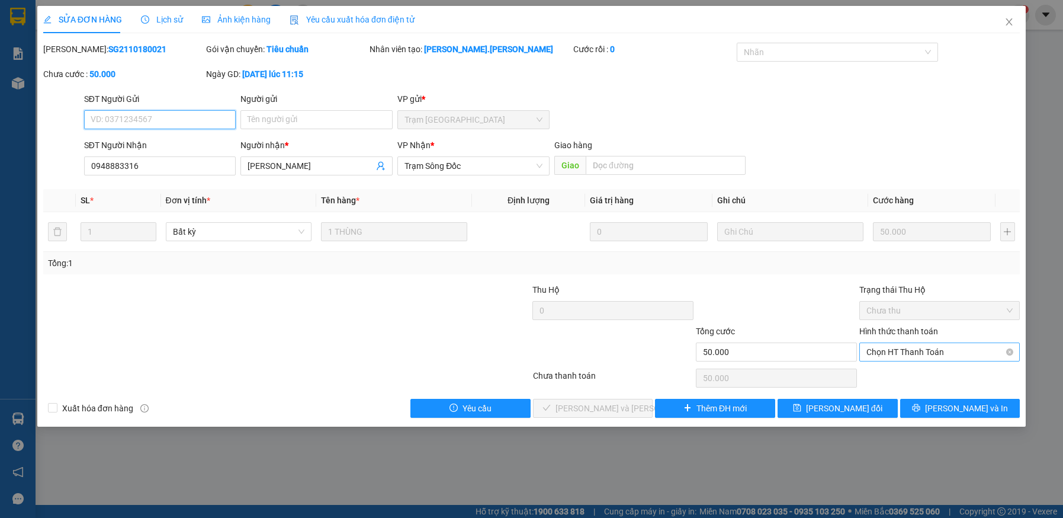
click at [906, 348] on span "Chọn HT Thanh Toán" at bounding box center [940, 352] width 147 height 18
click at [902, 379] on div "Tại văn phòng" at bounding box center [940, 375] width 147 height 13
type input "0"
click at [616, 415] on button "[PERSON_NAME] và [PERSON_NAME] hàng" at bounding box center [593, 408] width 120 height 19
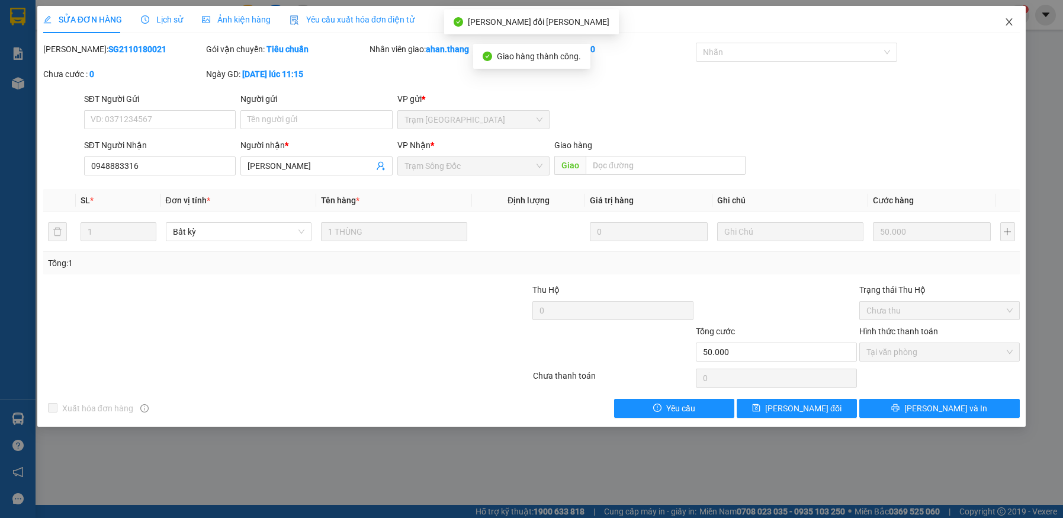
click at [1010, 23] on icon "close" at bounding box center [1010, 21] width 7 height 7
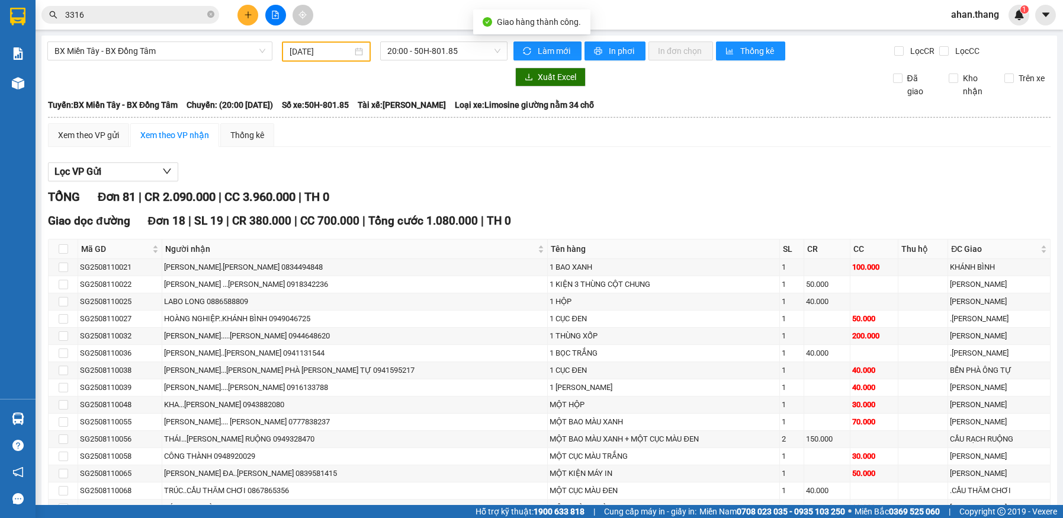
click at [141, 15] on input "3316" at bounding box center [135, 14] width 140 height 13
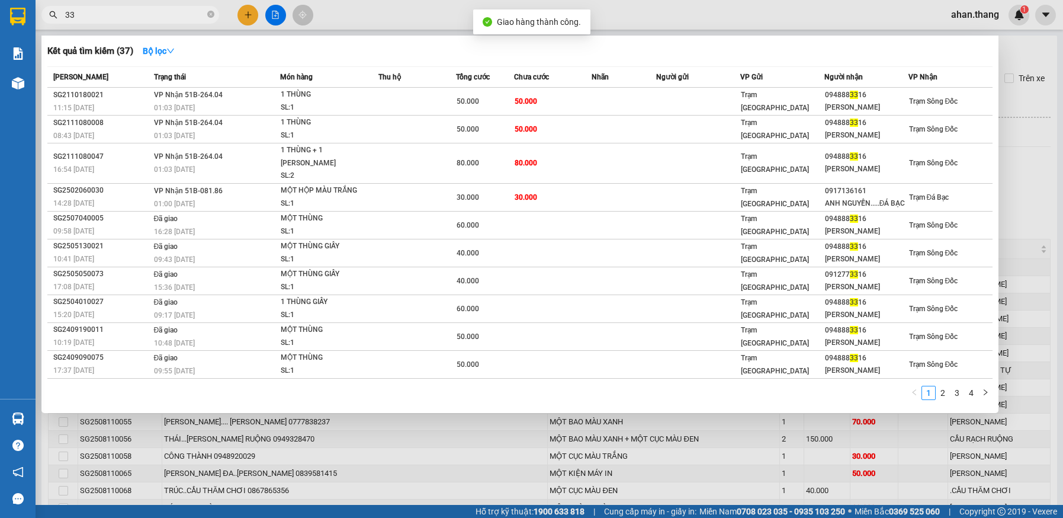
type input "3"
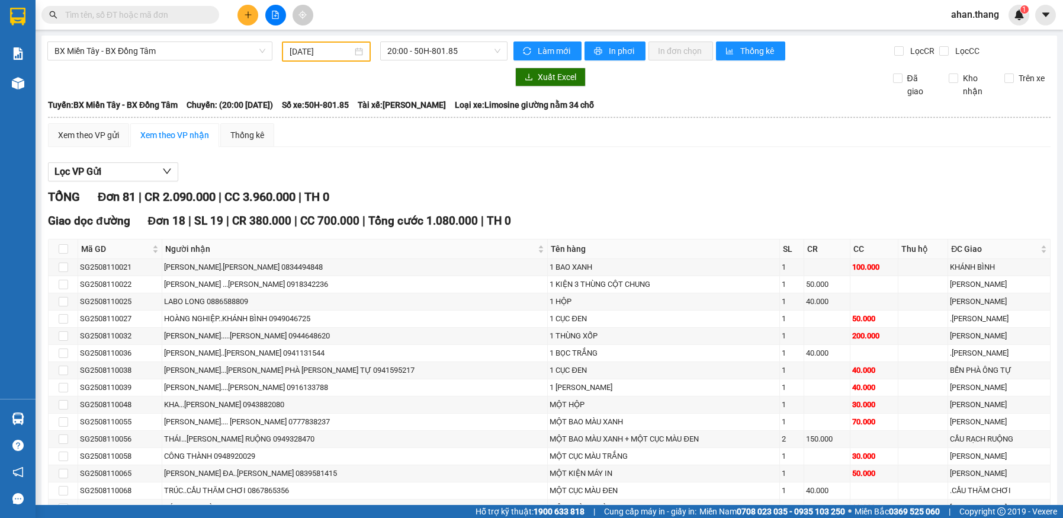
click at [159, 9] on input "text" at bounding box center [135, 14] width 140 height 13
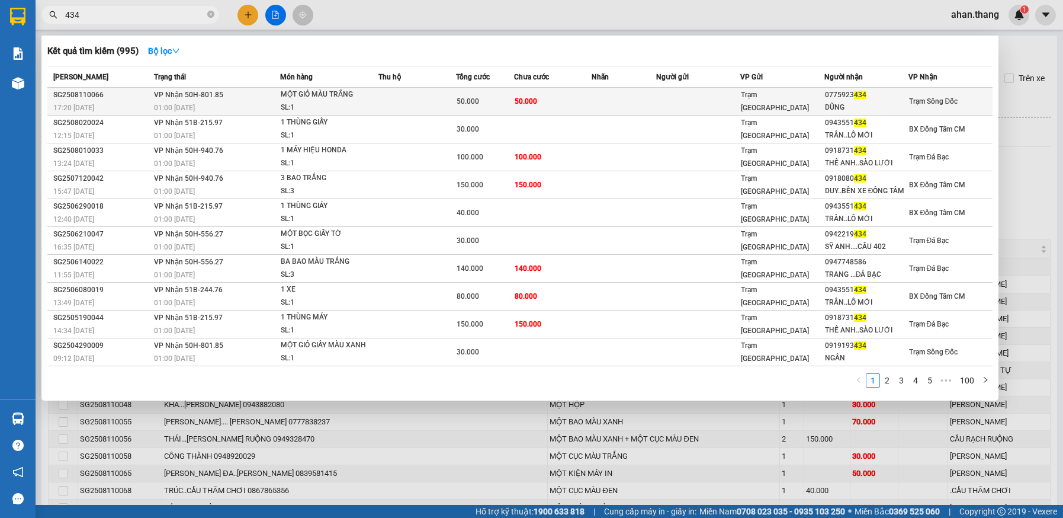
type input "434"
click at [565, 104] on td "50.000" at bounding box center [553, 102] width 78 height 28
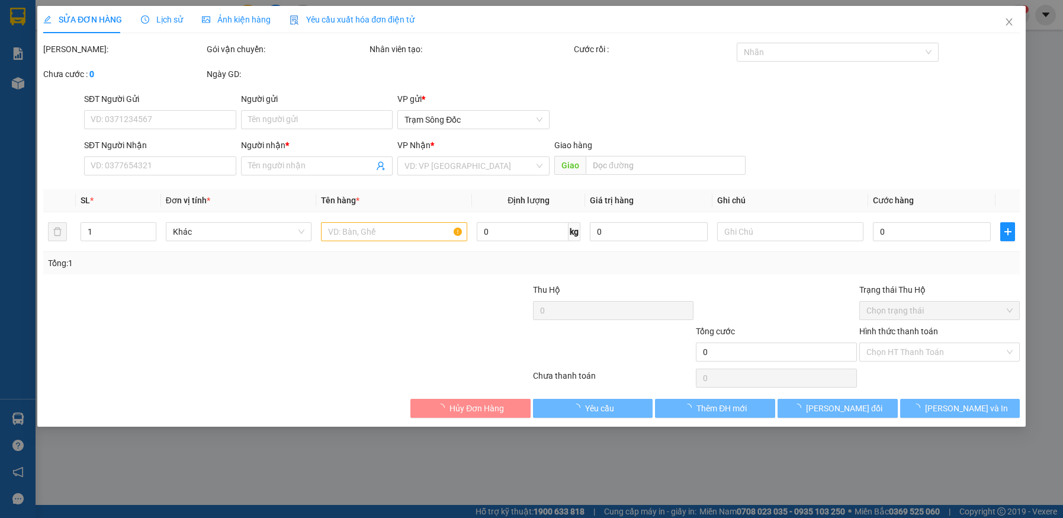
type input "0775923434"
type input "DŨNG"
type input "50.000"
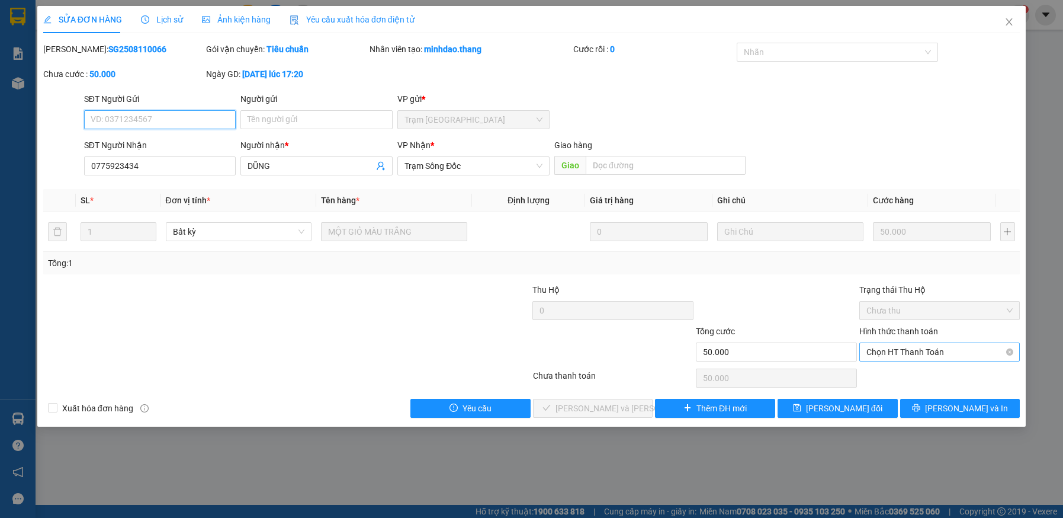
click at [893, 354] on span "Chọn HT Thanh Toán" at bounding box center [940, 352] width 147 height 18
click at [898, 374] on div "Tại văn phòng" at bounding box center [940, 375] width 147 height 13
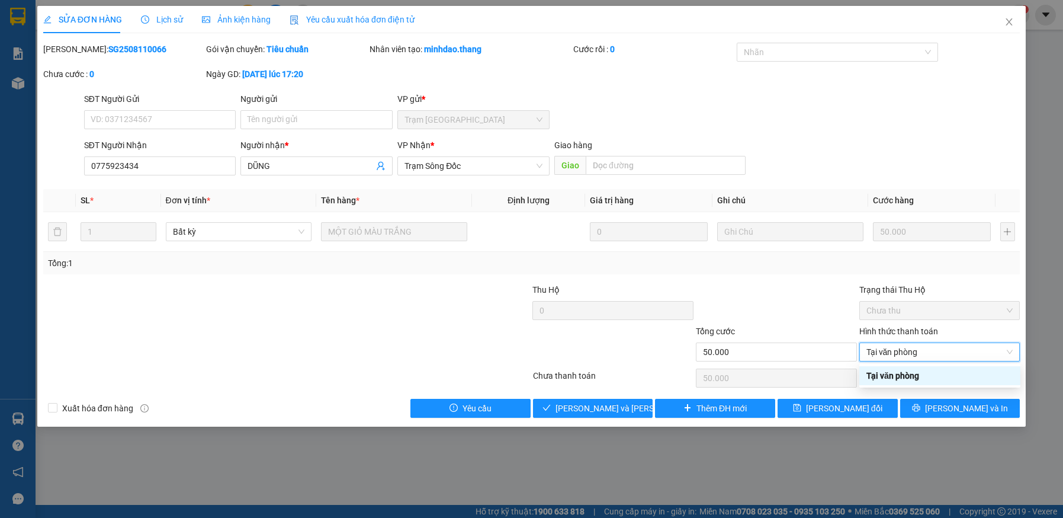
type input "0"
click at [608, 406] on span "[PERSON_NAME] và [PERSON_NAME] hàng" at bounding box center [636, 408] width 160 height 13
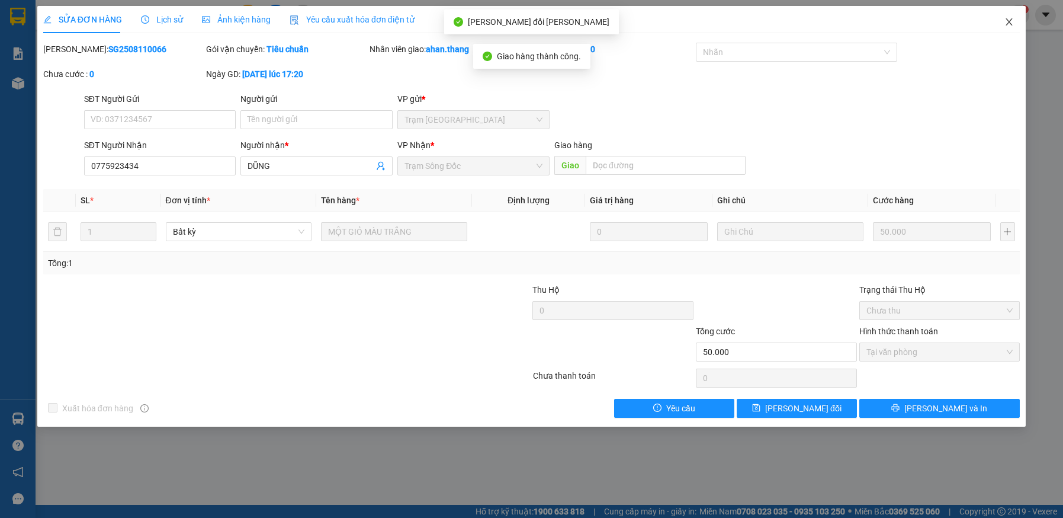
click at [1010, 21] on icon "close" at bounding box center [1009, 21] width 9 height 9
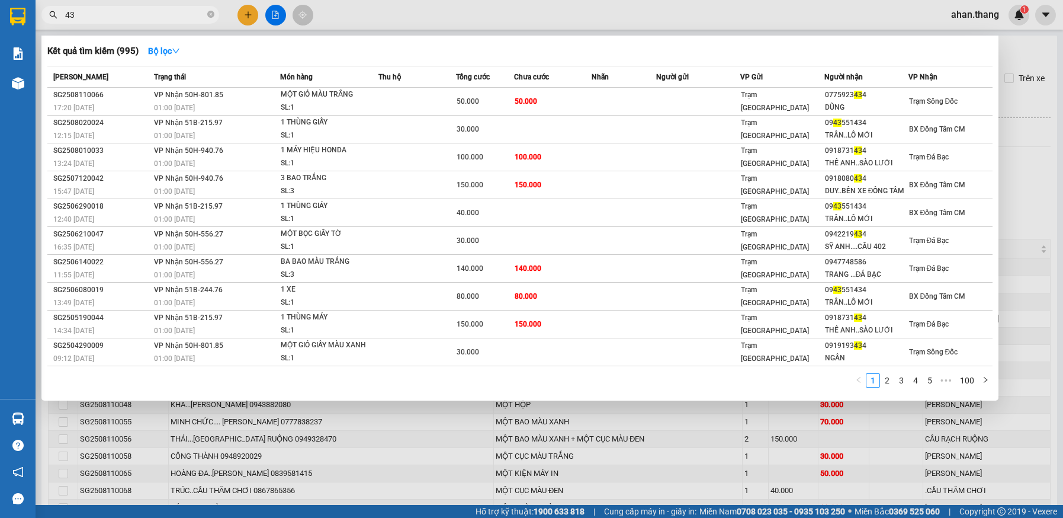
type input "4"
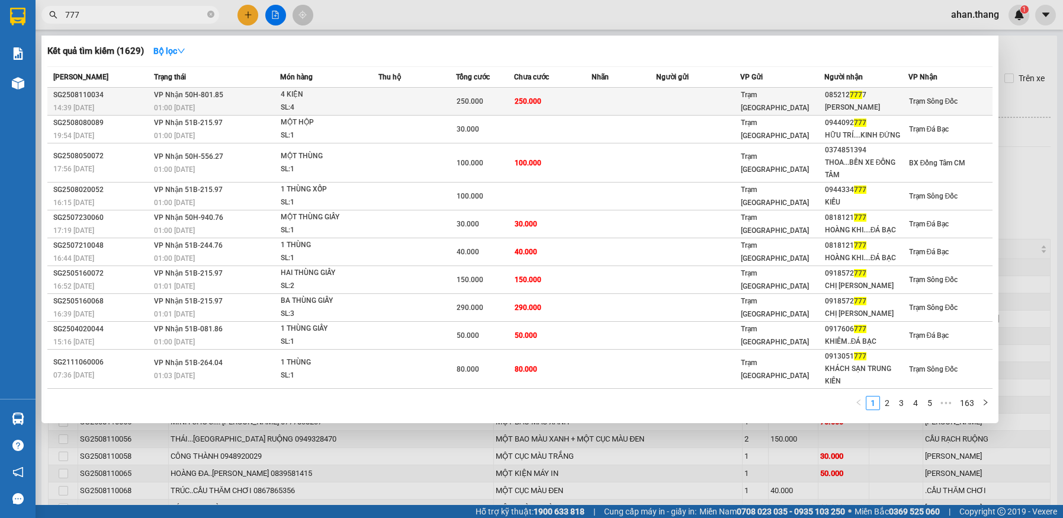
type input "777"
click at [592, 97] on td at bounding box center [624, 102] width 65 height 28
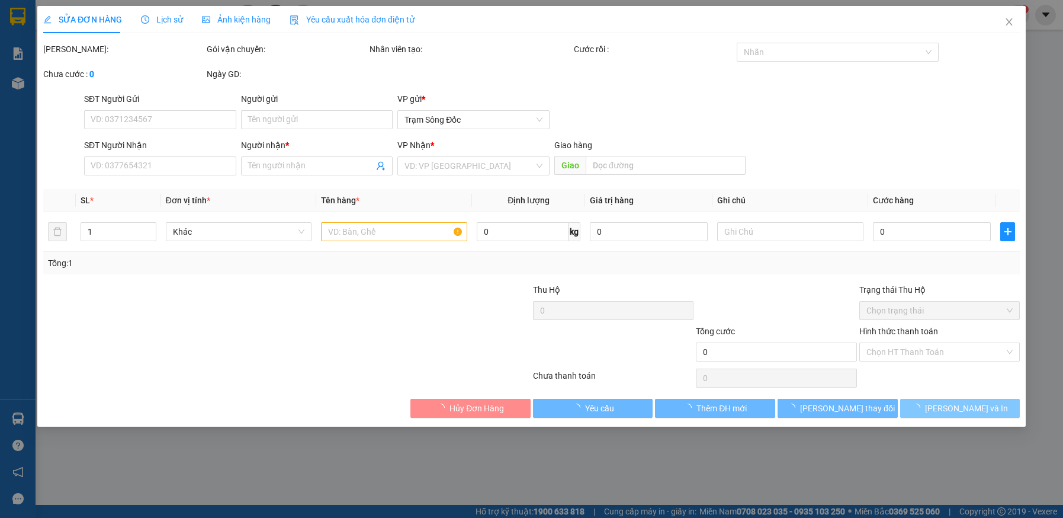
type input "0852127777"
type input "KIM CHI"
type input "250.000"
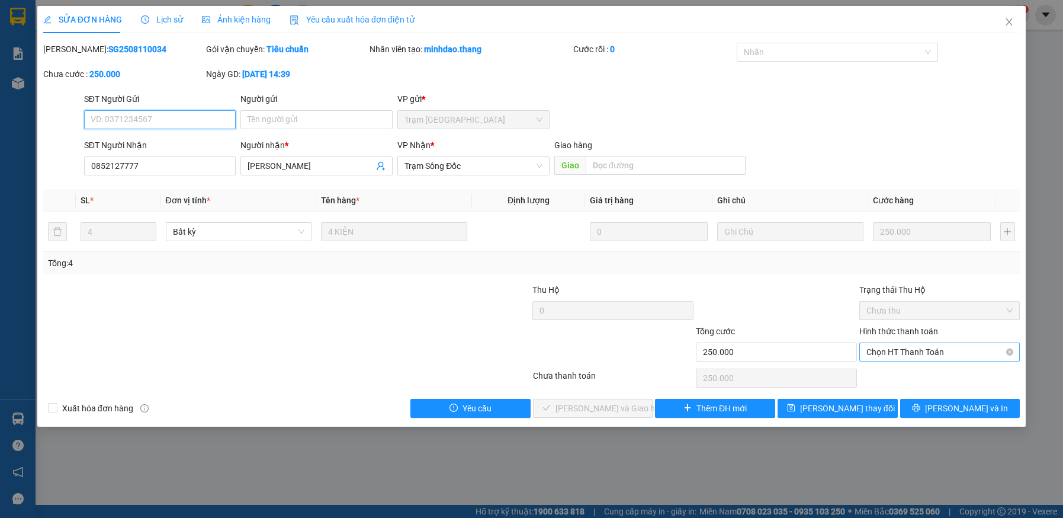
click at [938, 355] on span "Chọn HT Thanh Toán" at bounding box center [940, 352] width 147 height 18
click at [941, 373] on div "Tại văn phòng" at bounding box center [940, 375] width 147 height 13
type input "0"
click at [630, 405] on span "[PERSON_NAME] và [PERSON_NAME] hàng" at bounding box center [613, 408] width 114 height 13
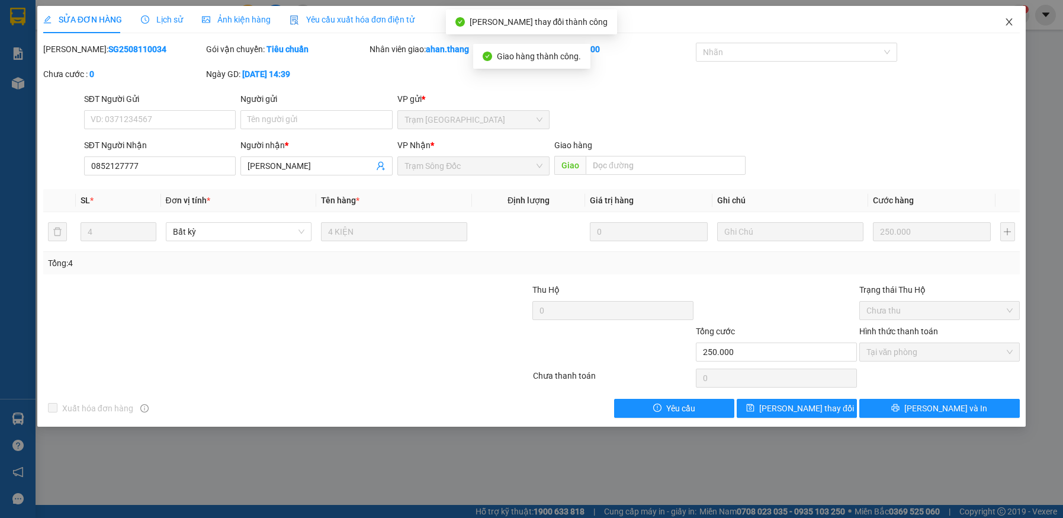
click at [1010, 23] on icon "close" at bounding box center [1010, 21] width 7 height 7
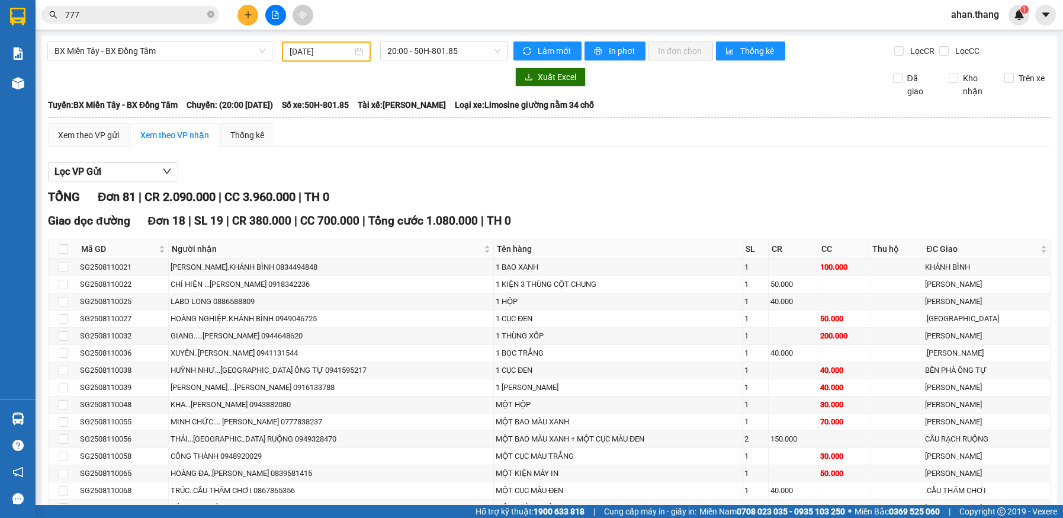
click at [196, 17] on input "777" at bounding box center [135, 14] width 140 height 13
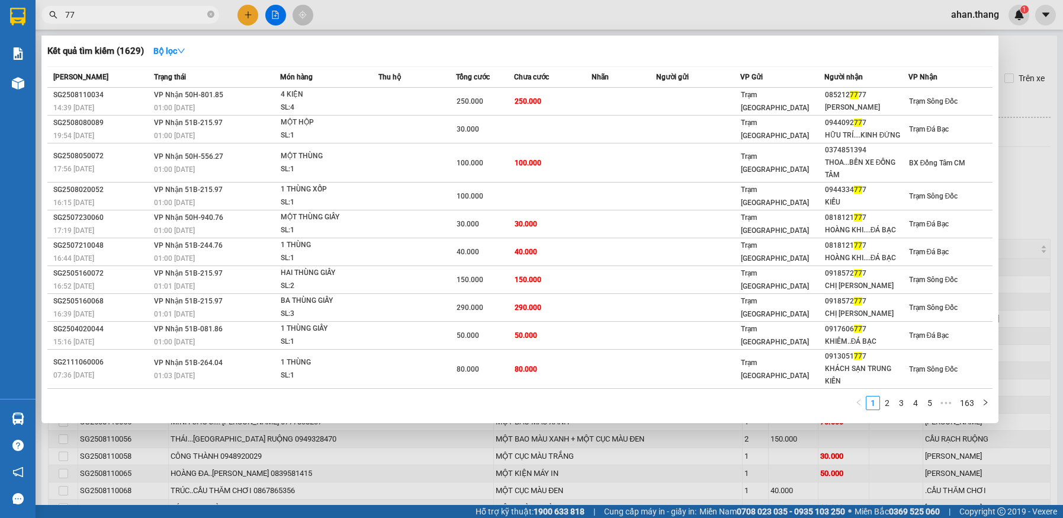
type input "7"
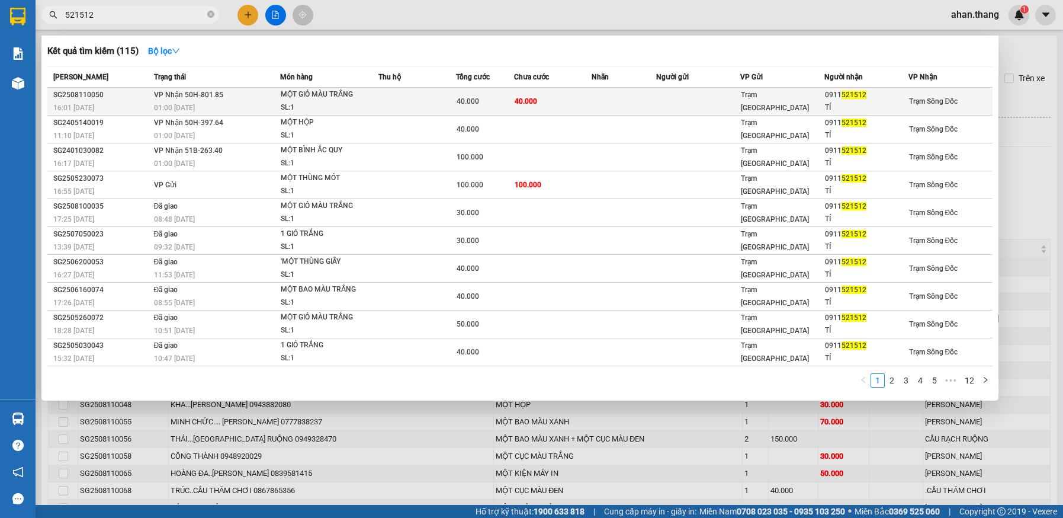
type input "521512"
click at [628, 92] on td at bounding box center [624, 102] width 65 height 28
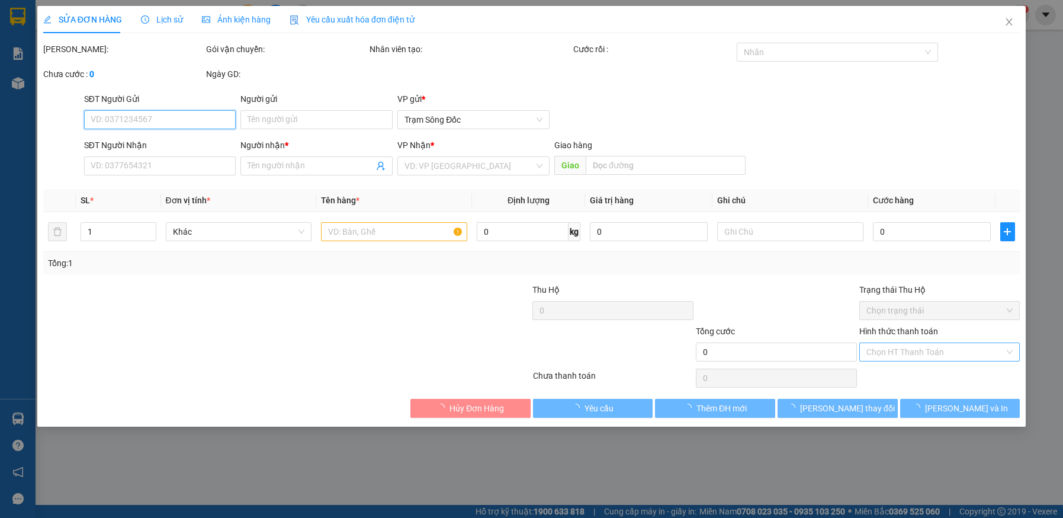
type input "0911521512"
type input "TÍ"
type input "40.000"
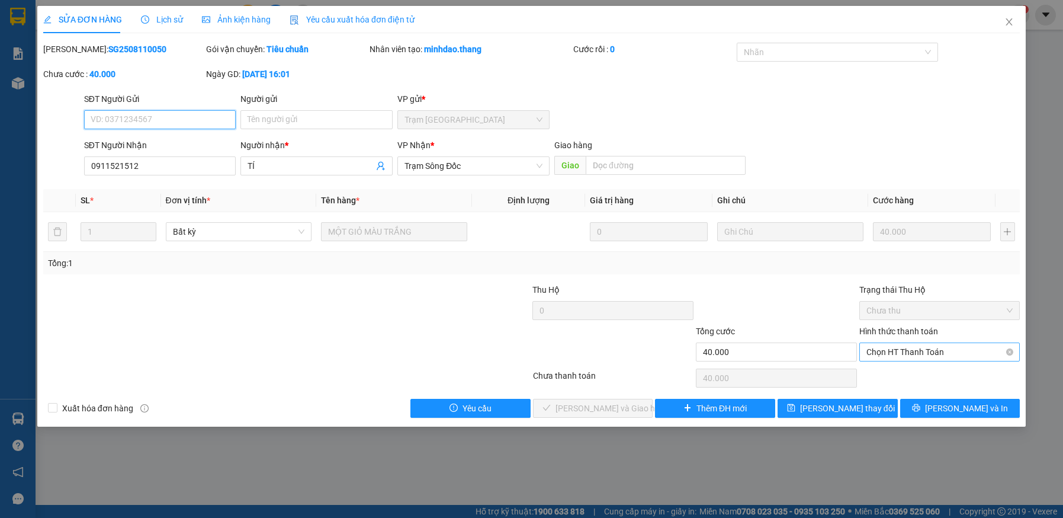
click at [892, 350] on span "Chọn HT Thanh Toán" at bounding box center [940, 352] width 147 height 18
click at [942, 380] on div "Tại văn phòng" at bounding box center [940, 375] width 147 height 13
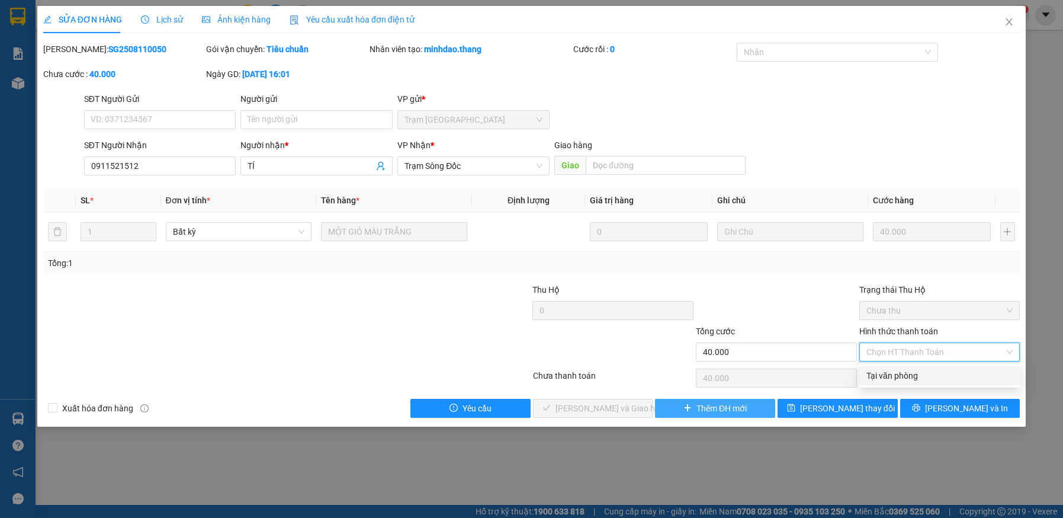
type input "0"
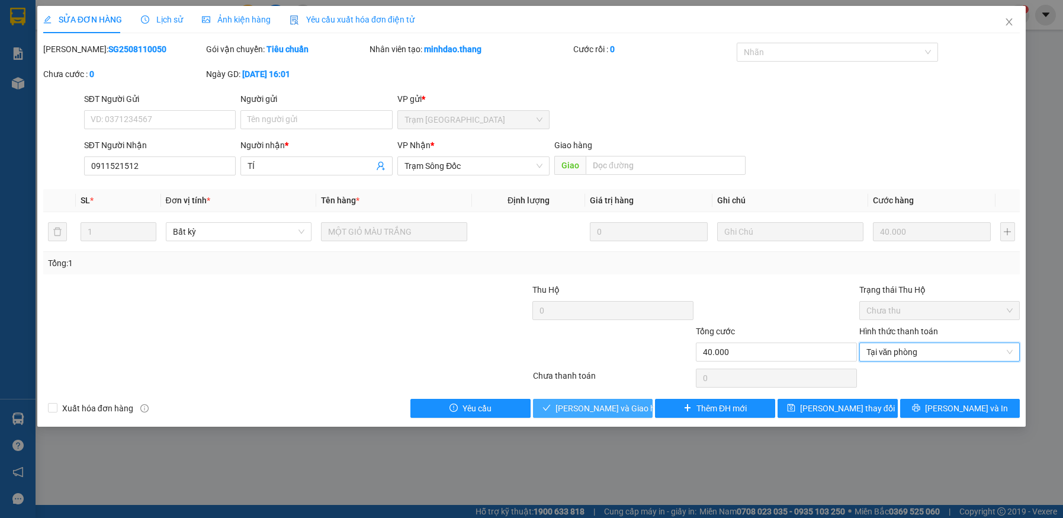
click at [628, 405] on span "[PERSON_NAME] và [PERSON_NAME] hàng" at bounding box center [613, 408] width 114 height 13
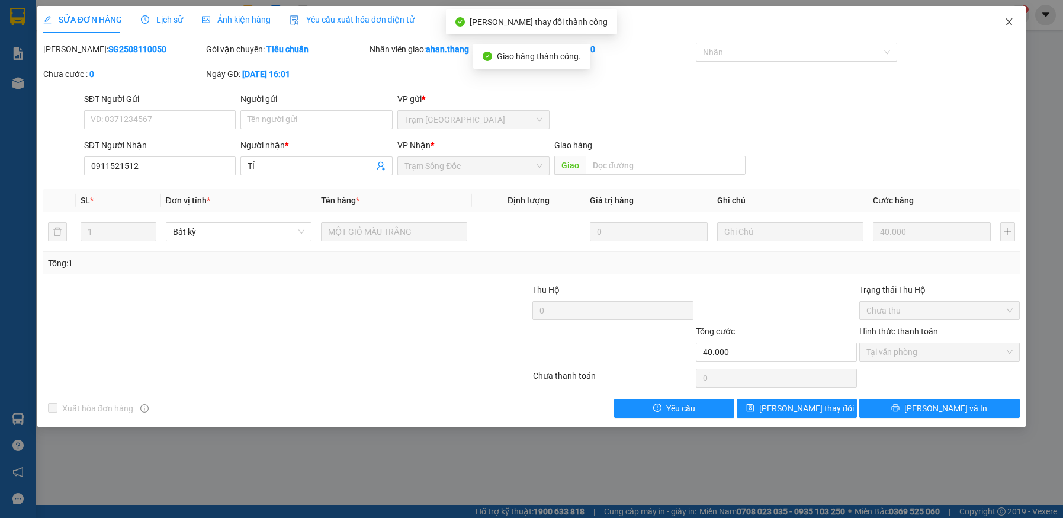
click at [1009, 22] on icon "close" at bounding box center [1009, 21] width 9 height 9
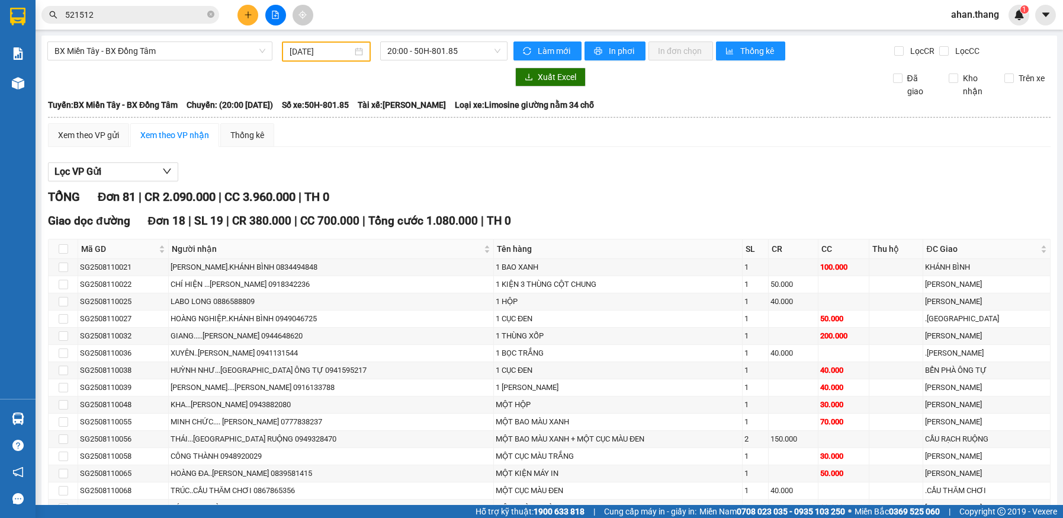
click at [146, 13] on input "521512" at bounding box center [135, 14] width 140 height 13
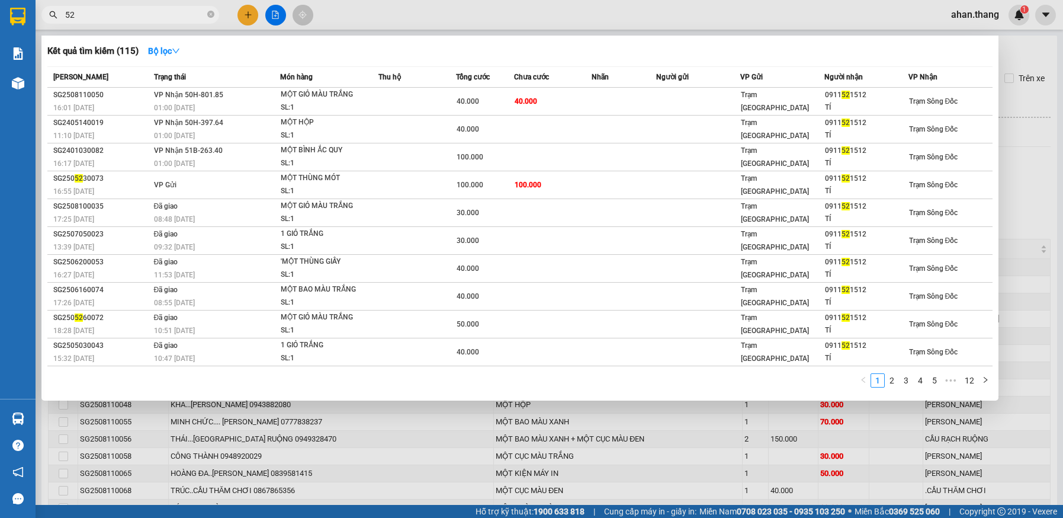
type input "5"
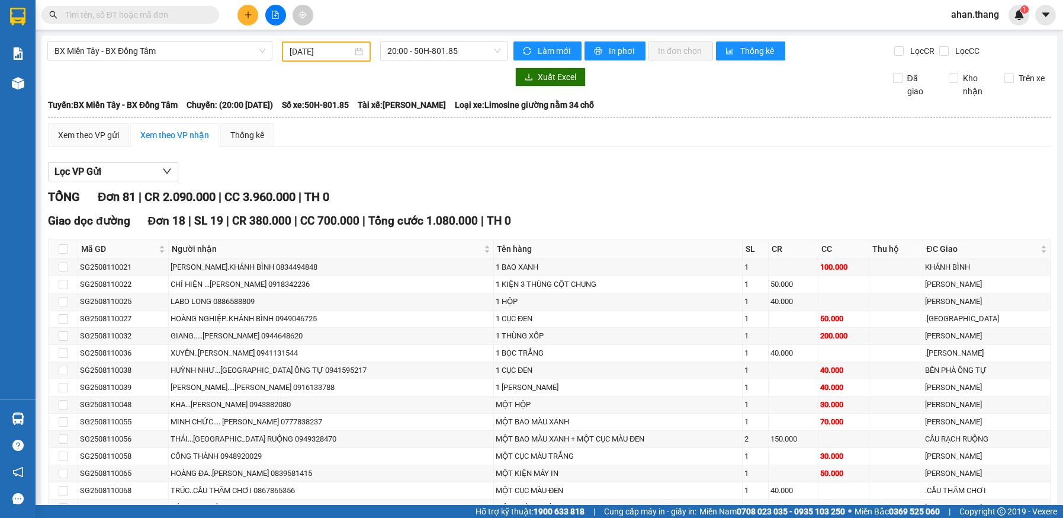
click at [121, 11] on input "text" at bounding box center [135, 14] width 140 height 13
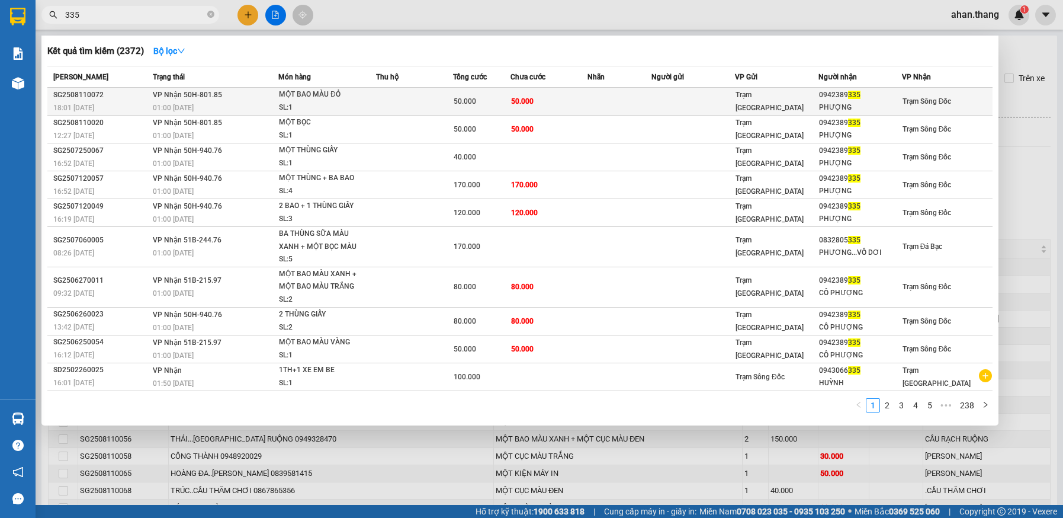
type input "335"
click at [389, 98] on td at bounding box center [414, 102] width 77 height 28
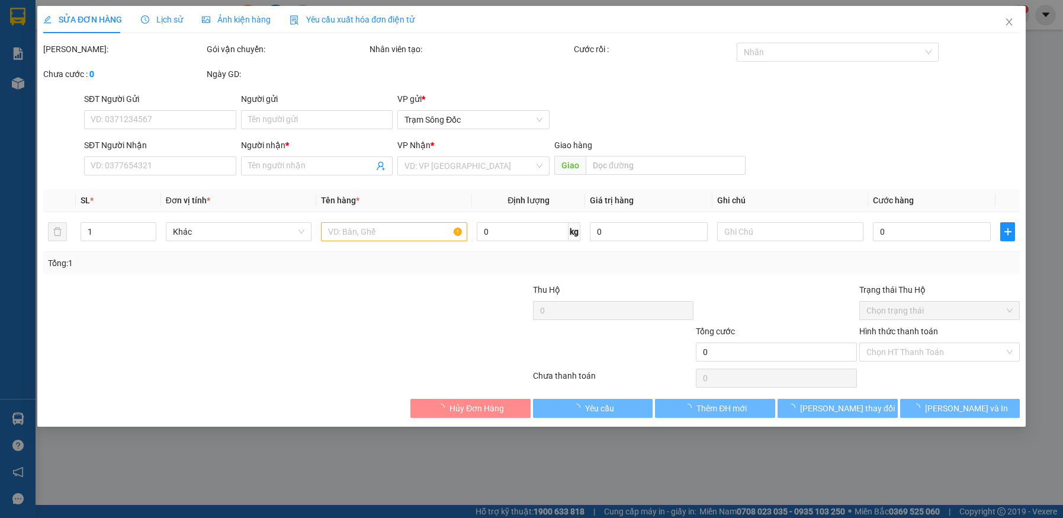
type input "0942389335"
type input "PHƯỢNG"
type input "50.000"
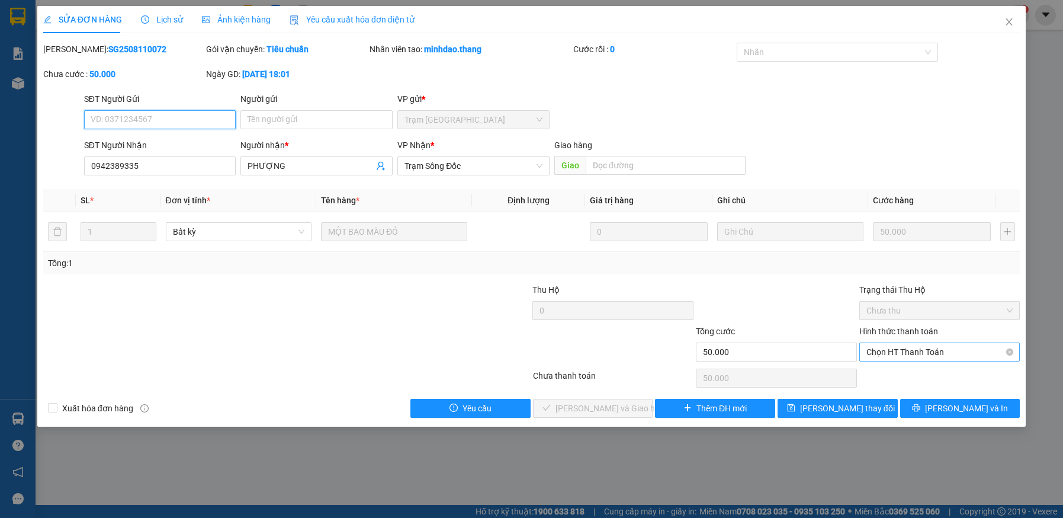
click at [935, 351] on span "Chọn HT Thanh Toán" at bounding box center [940, 352] width 147 height 18
click at [930, 377] on div "Tại văn phòng" at bounding box center [940, 375] width 147 height 13
type input "0"
click at [613, 412] on span "[PERSON_NAME] và [PERSON_NAME] hàng" at bounding box center [613, 408] width 114 height 13
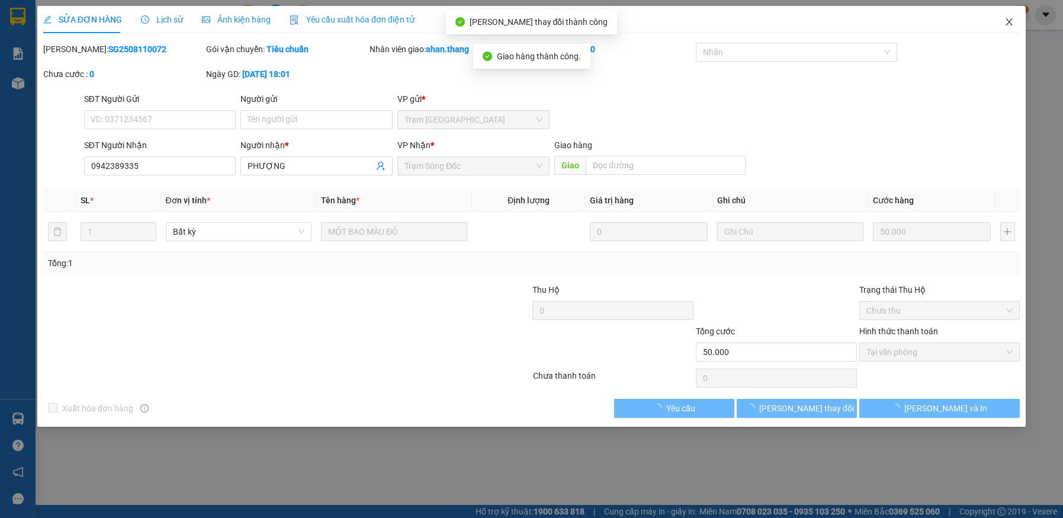
click at [1008, 19] on icon "close" at bounding box center [1009, 21] width 9 height 9
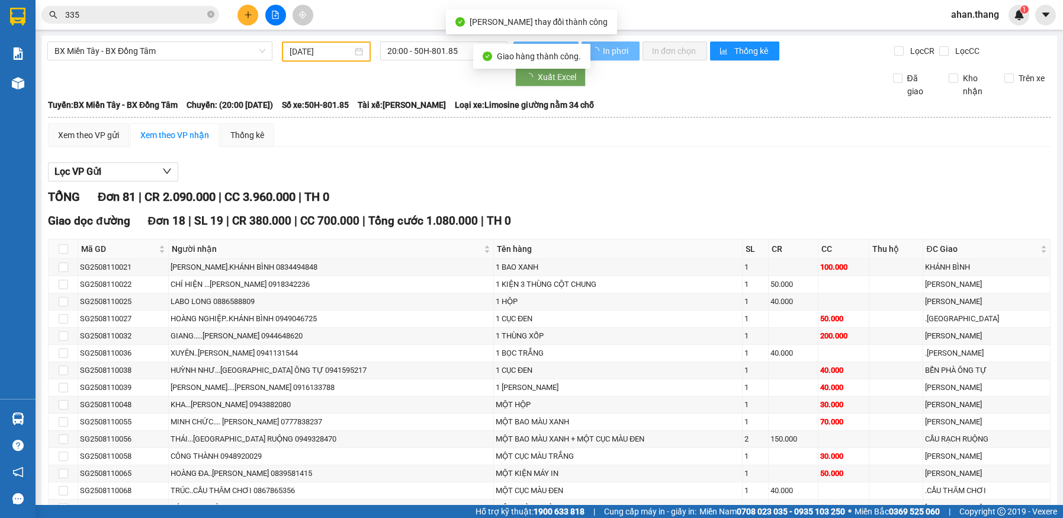
click at [83, 14] on input "335" at bounding box center [135, 14] width 140 height 13
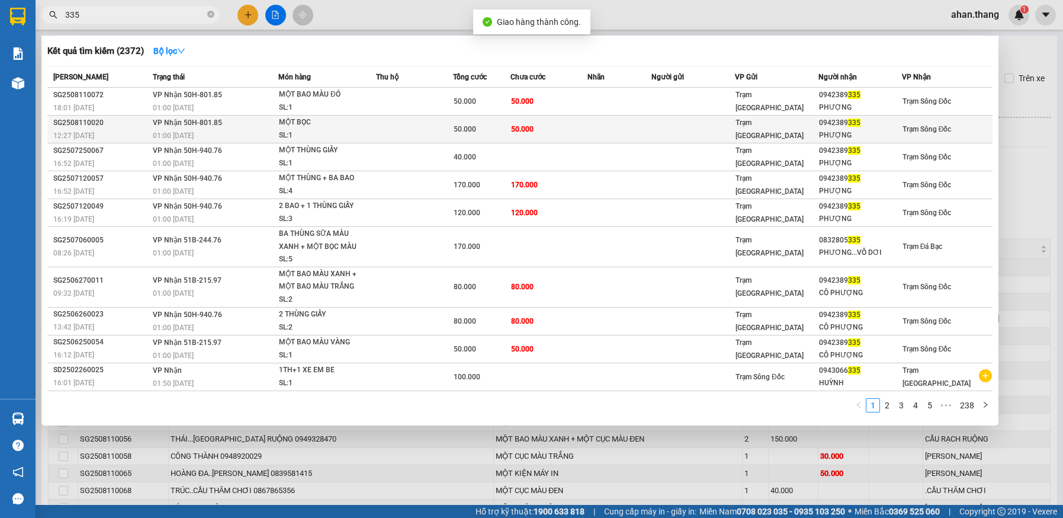
click at [497, 125] on div "50.000" at bounding box center [482, 129] width 56 height 13
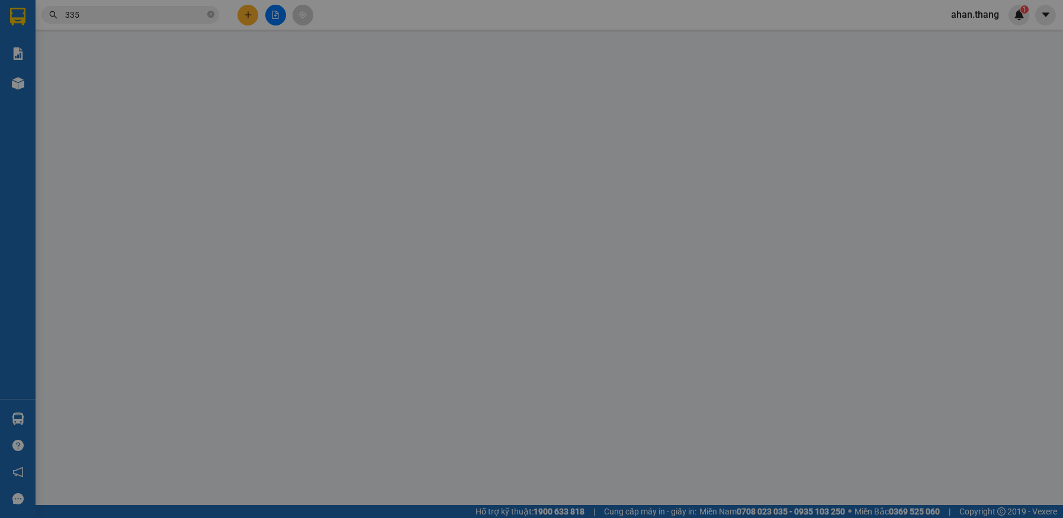
type input "0942389335"
type input "PHƯỢNG"
type input "50.000"
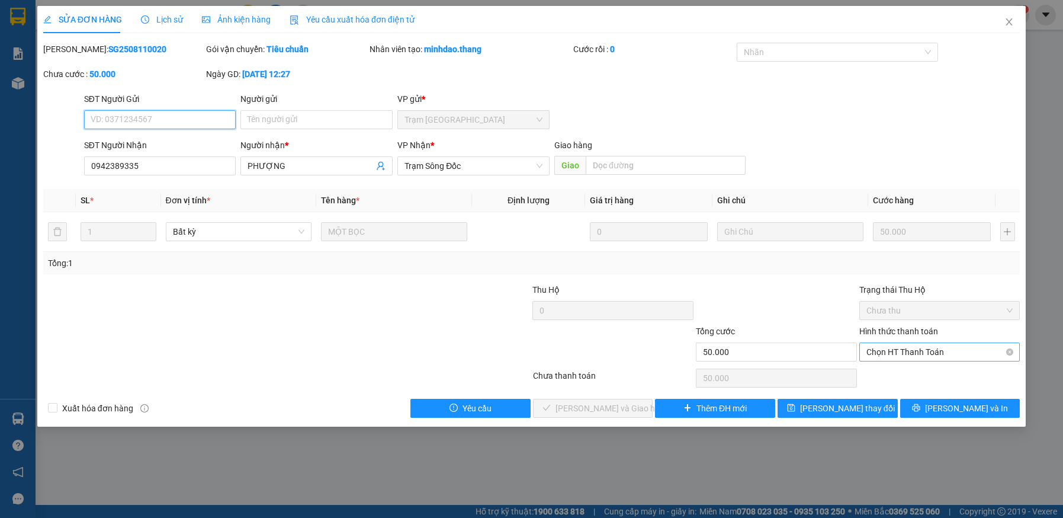
click at [890, 352] on span "Chọn HT Thanh Toán" at bounding box center [940, 352] width 147 height 18
drag, startPoint x: 890, startPoint y: 375, endPoint x: 726, endPoint y: 375, distance: 163.5
click at [886, 374] on div "Tại văn phòng" at bounding box center [940, 375] width 147 height 13
type input "0"
click at [615, 405] on span "[PERSON_NAME] và [PERSON_NAME] hàng" at bounding box center [613, 408] width 114 height 13
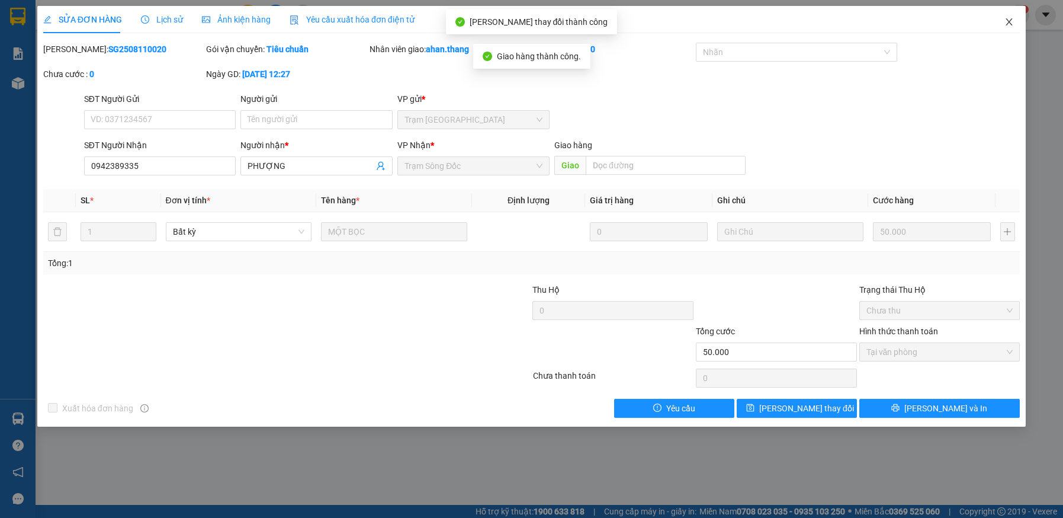
click at [1010, 21] on icon "close" at bounding box center [1009, 21] width 9 height 9
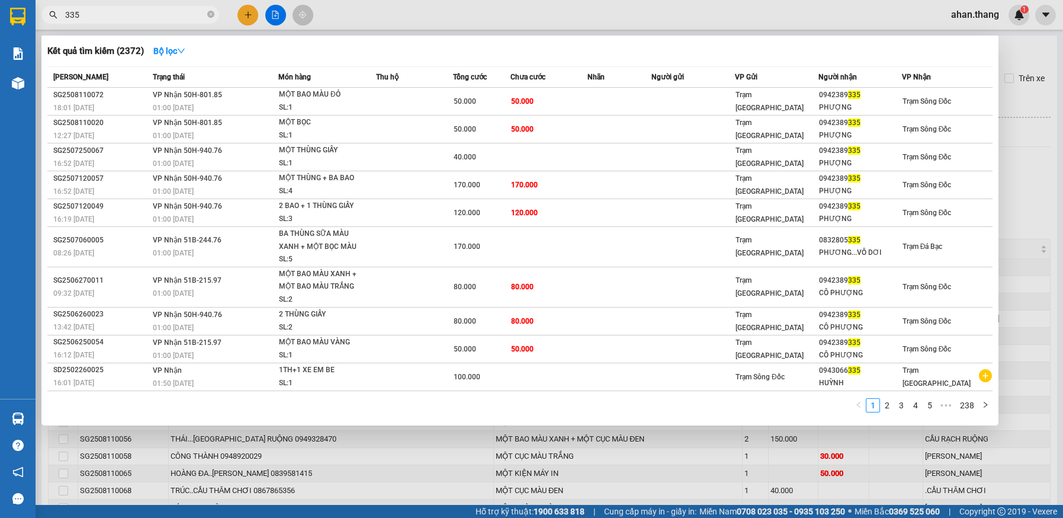
click at [98, 11] on input "335" at bounding box center [135, 14] width 140 height 13
type input "3"
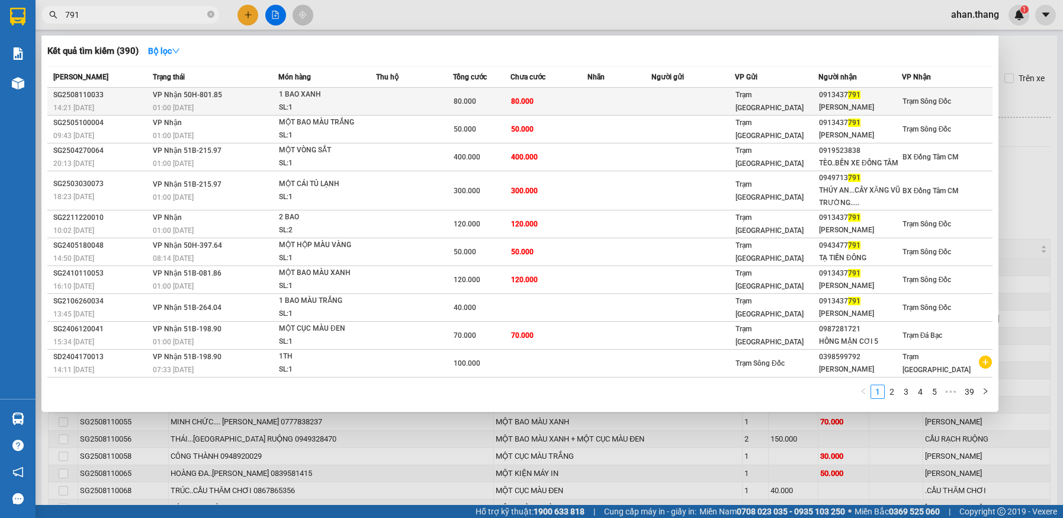
type input "791"
click at [660, 95] on td at bounding box center [694, 102] width 84 height 28
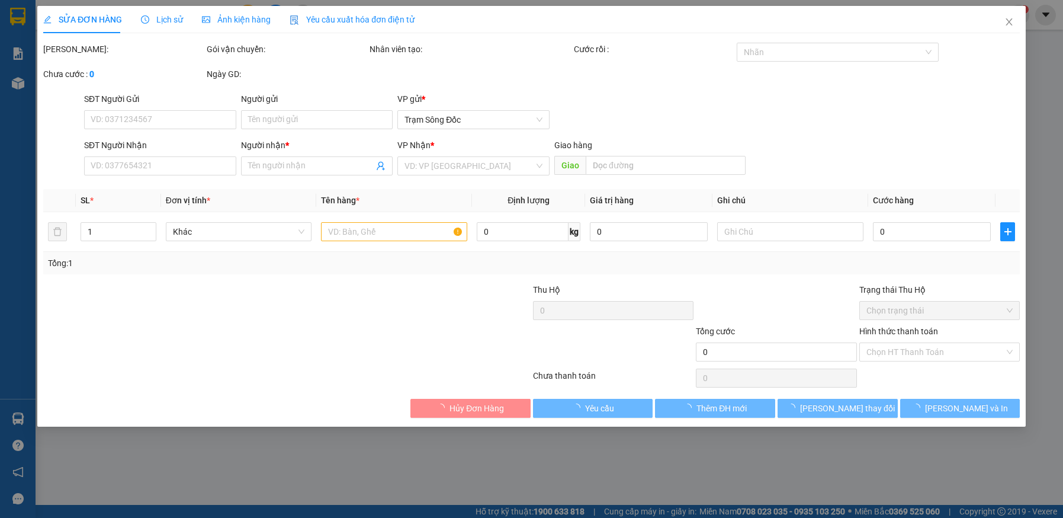
type input "0913437791"
type input "[PERSON_NAME]"
type input "80.000"
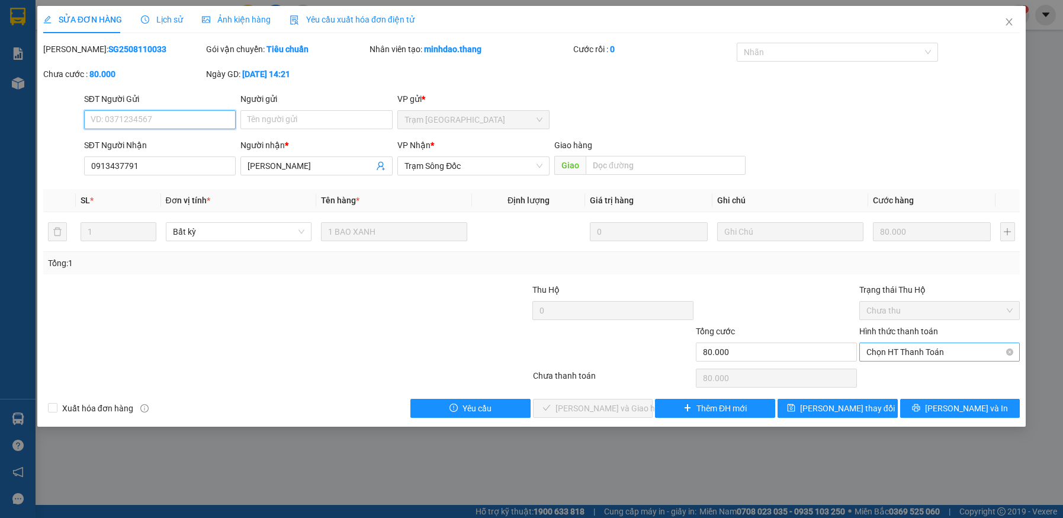
click at [911, 351] on span "Chọn HT Thanh Toán" at bounding box center [940, 352] width 147 height 18
click at [909, 374] on div "Tại văn phòng" at bounding box center [940, 375] width 147 height 13
type input "0"
click at [627, 407] on span "[PERSON_NAME] và [PERSON_NAME] hàng" at bounding box center [613, 408] width 114 height 13
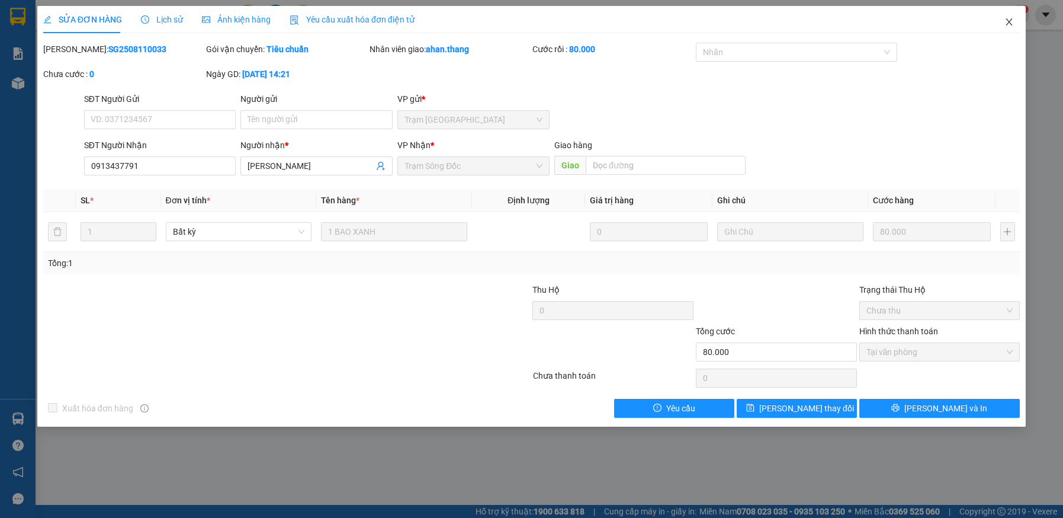
click at [1008, 21] on icon "close" at bounding box center [1009, 21] width 9 height 9
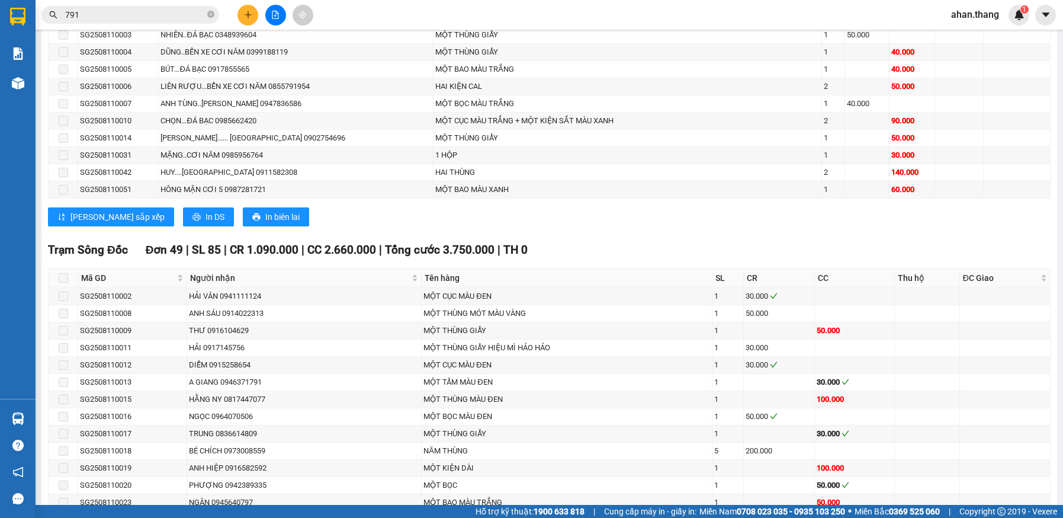
scroll to position [652, 0]
